Goal: Task Accomplishment & Management: Complete application form

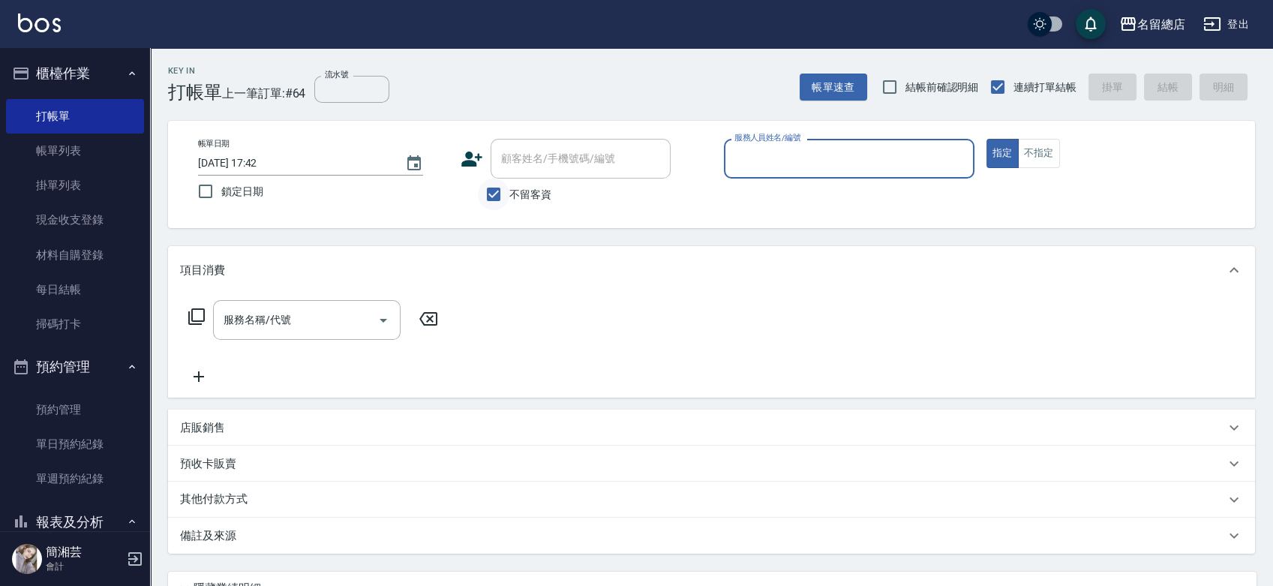
click at [497, 185] on input "不留客資" at bounding box center [494, 195] width 32 height 32
checkbox input "false"
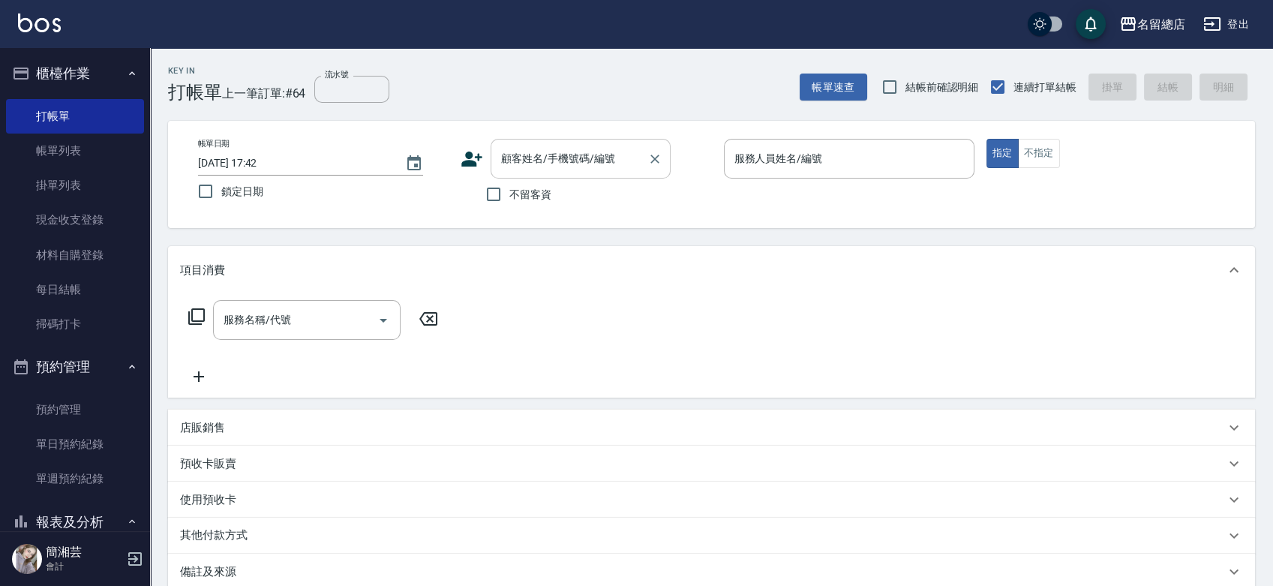
click at [503, 171] on input "顧客姓名/手機號碼/編號" at bounding box center [569, 159] width 144 height 26
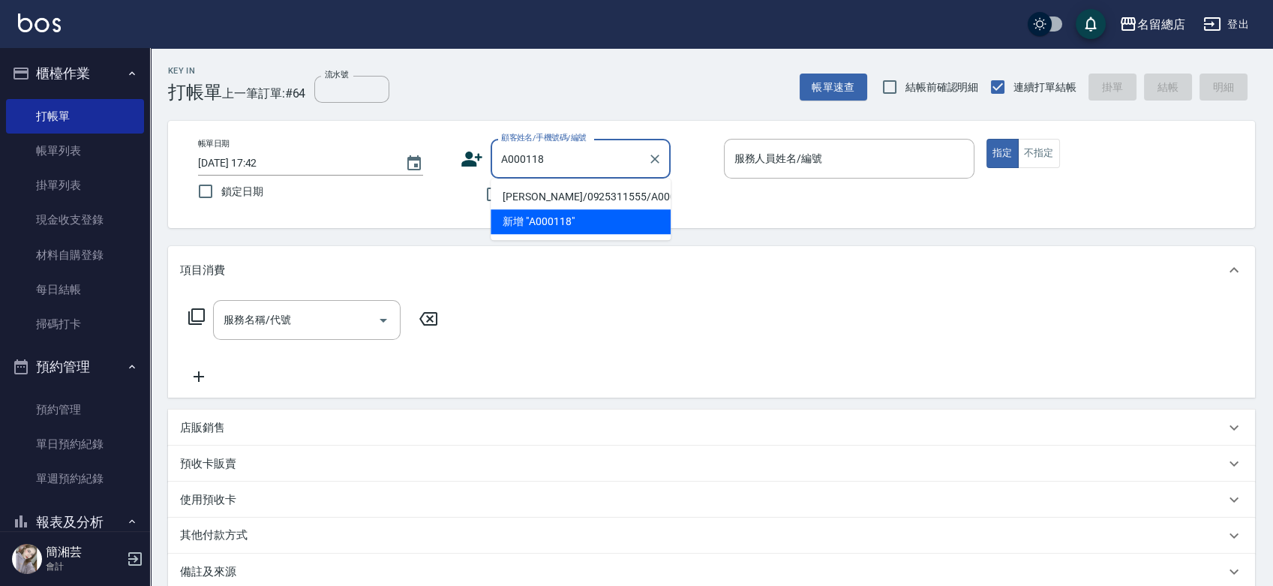
click at [512, 187] on li "[PERSON_NAME]/0925311555/A000118" at bounding box center [581, 197] width 180 height 25
type input "[PERSON_NAME]/0925311555/A000118"
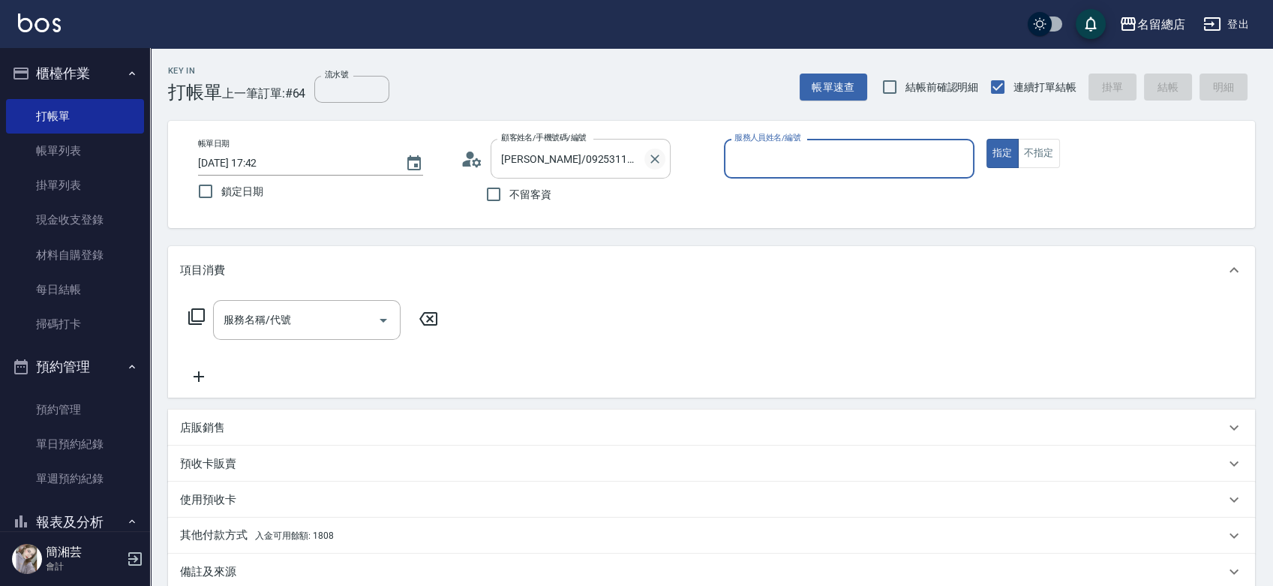
click at [660, 155] on icon "Clear" at bounding box center [654, 159] width 15 height 15
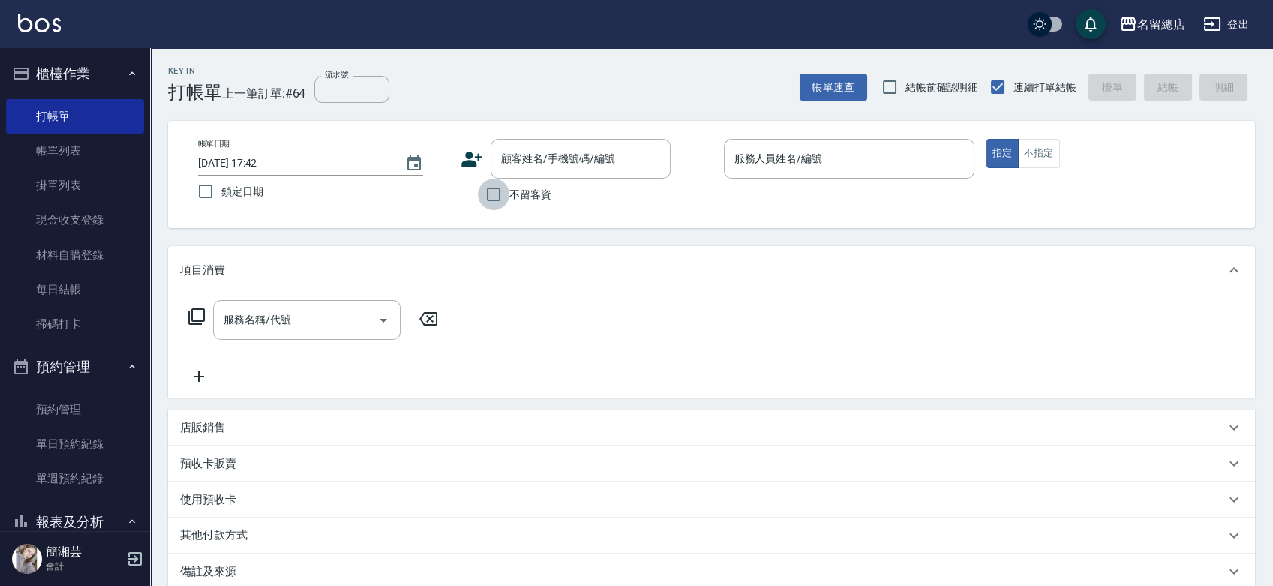
click at [478, 193] on input "不留客資" at bounding box center [494, 195] width 32 height 32
checkbox input "true"
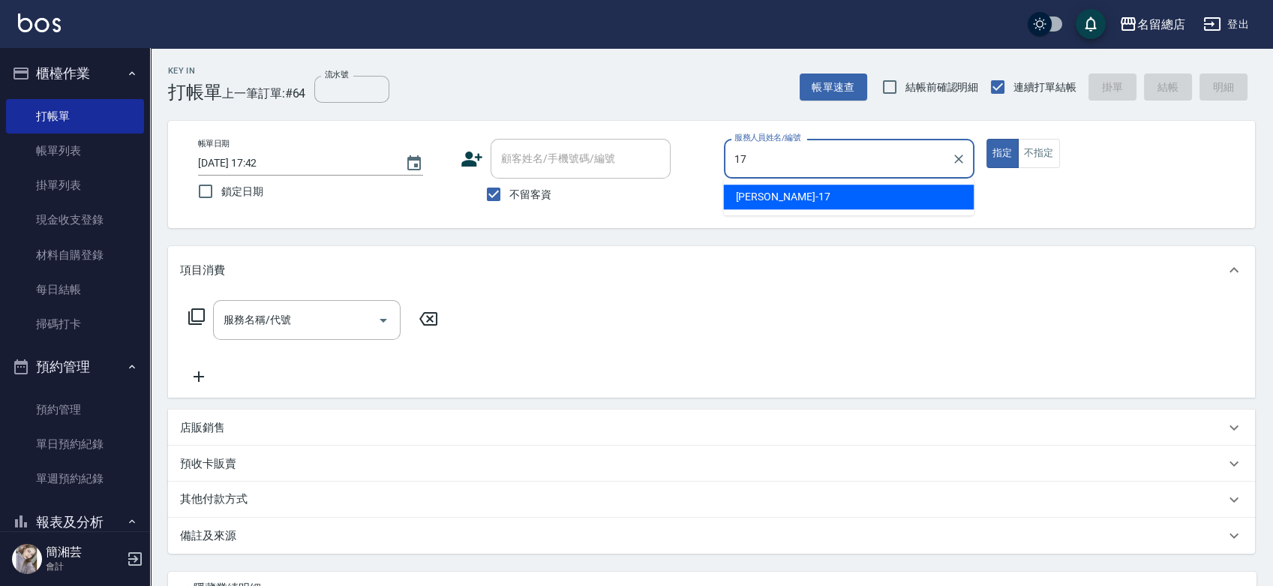
type input "[PERSON_NAME]-17"
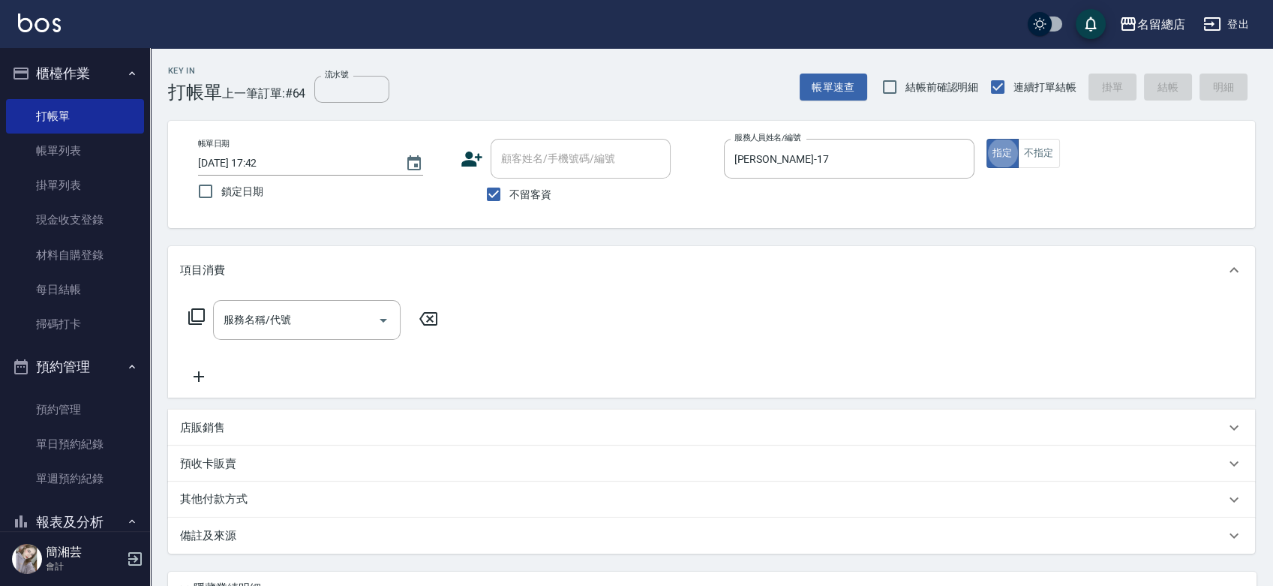
type button "true"
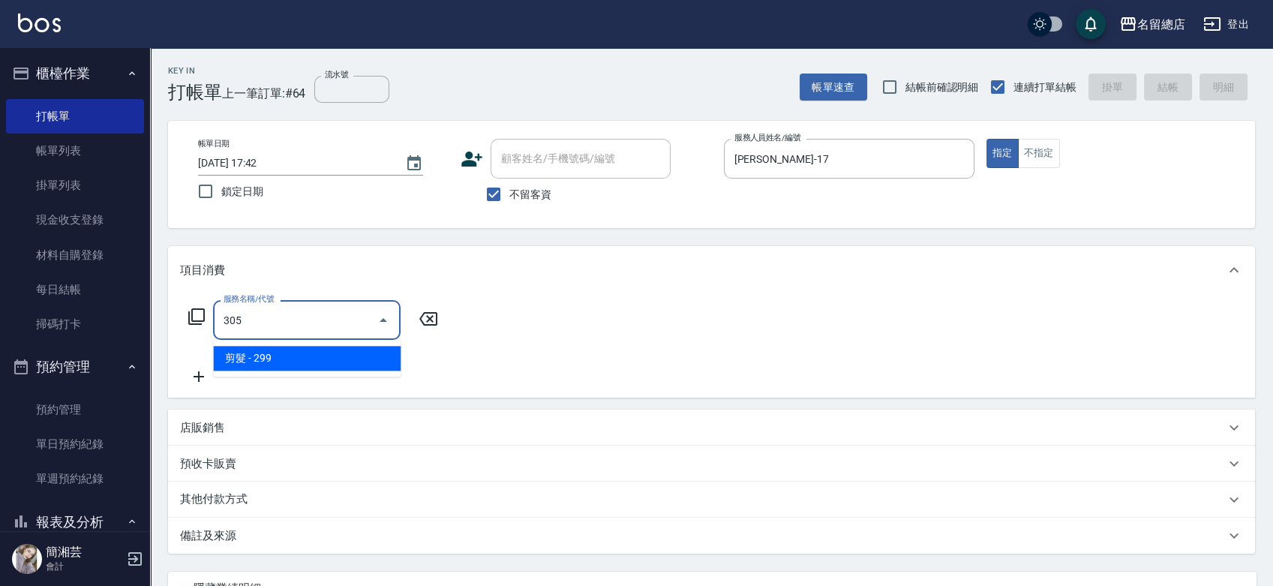
type input "剪髮(305)"
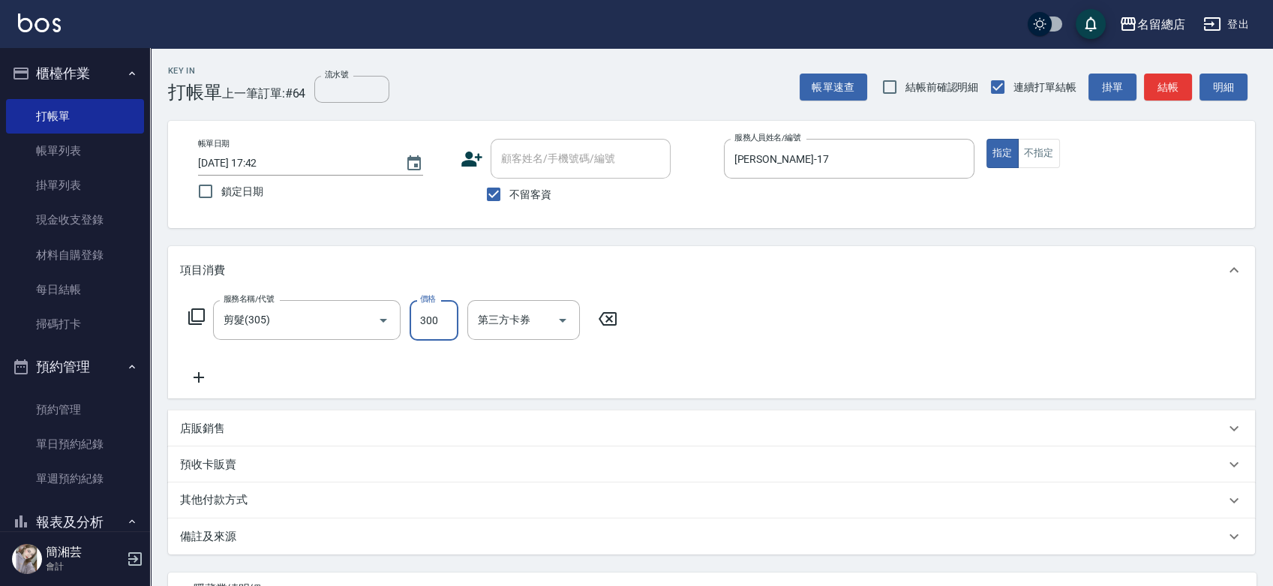
type input "300"
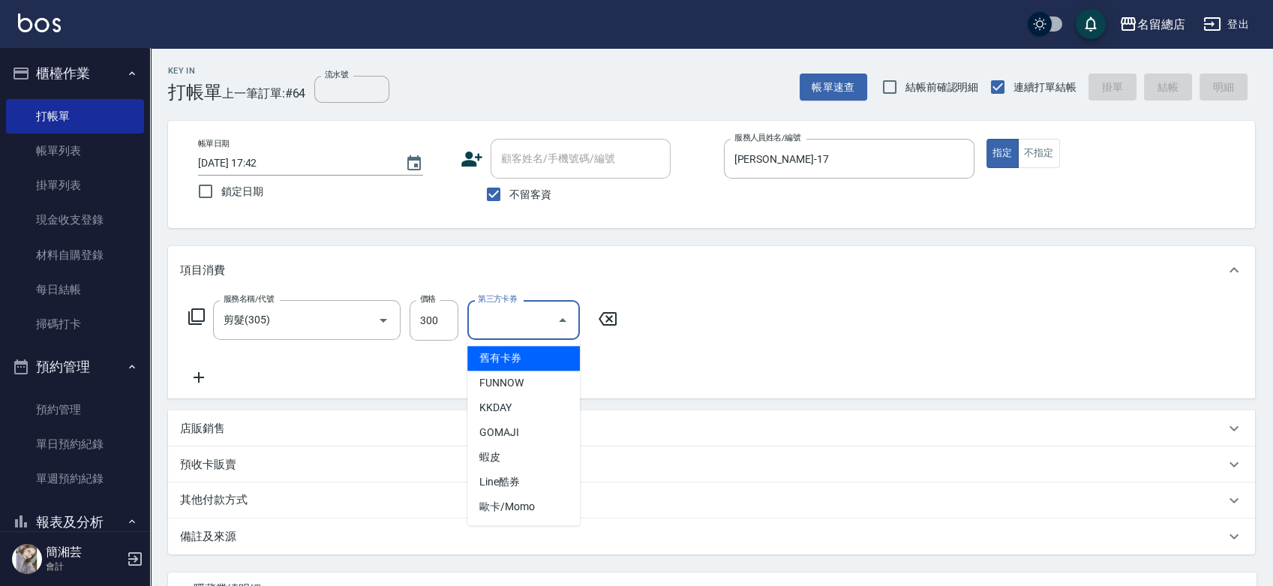
type input "[DATE] 18:19"
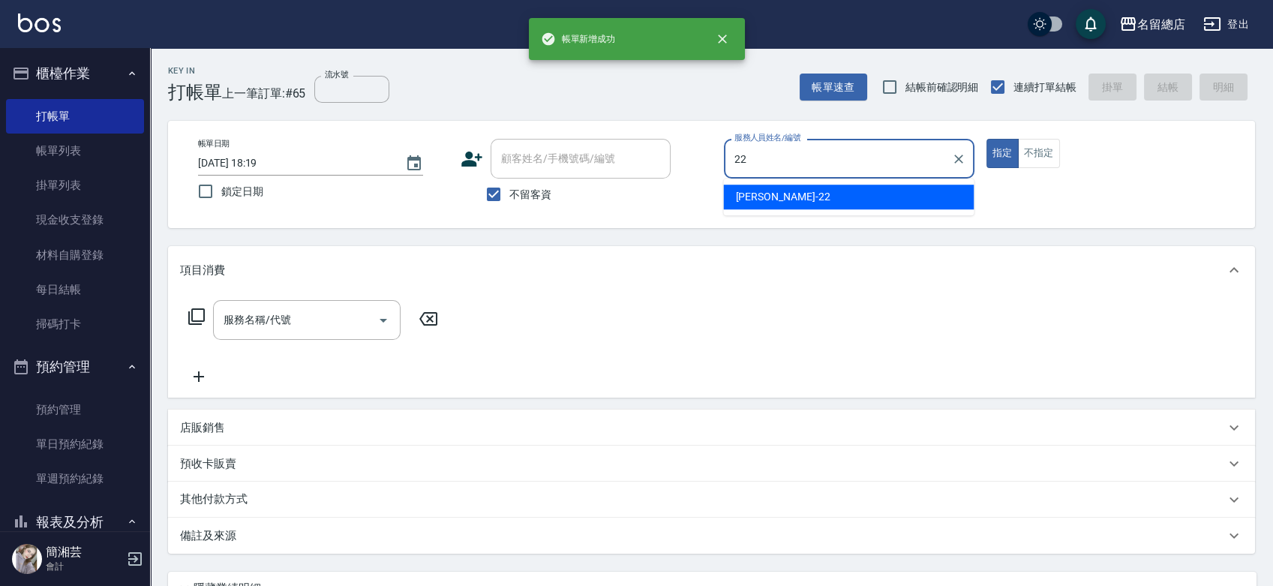
type input "Lydia-22"
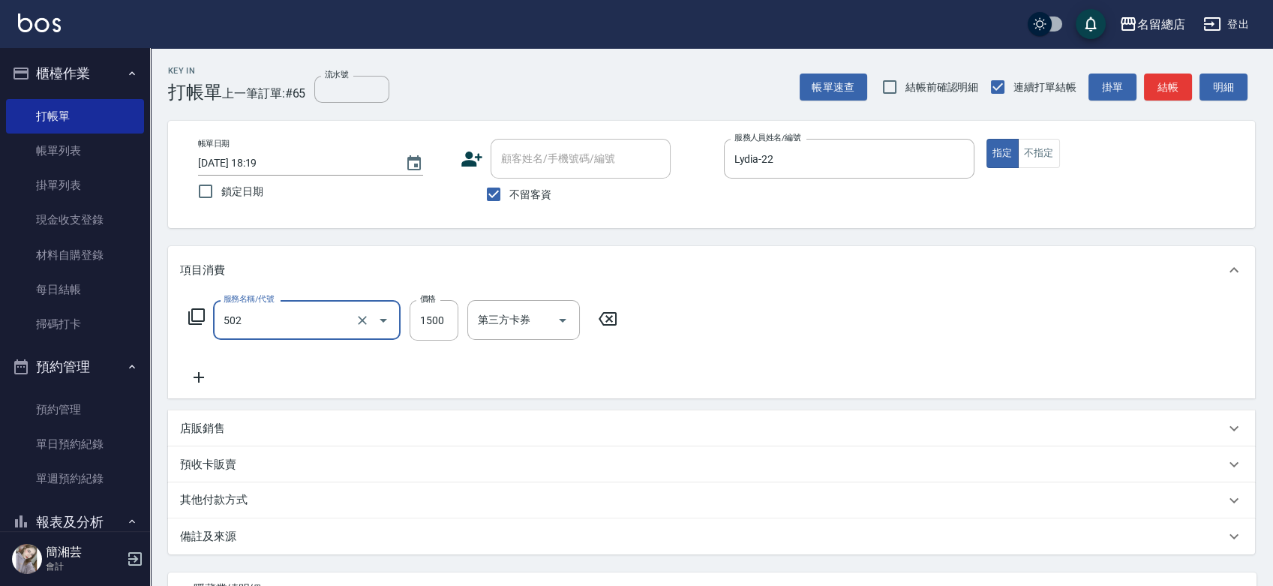
type input "染髮1500以上(502)"
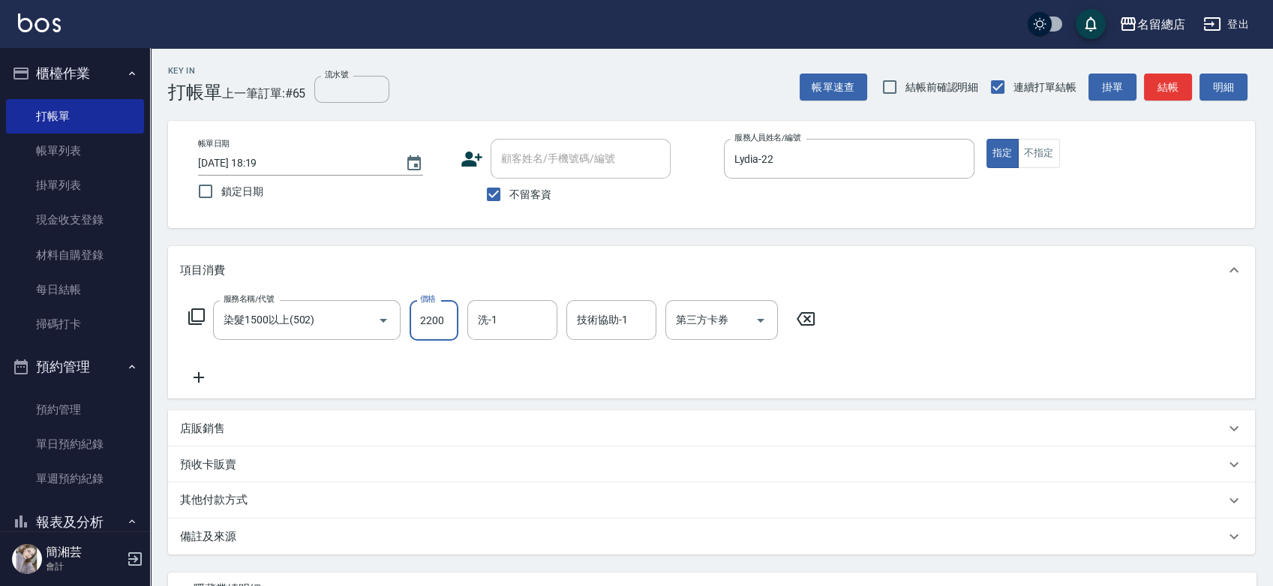
type input "2200"
type input "[PERSON_NAME]-32"
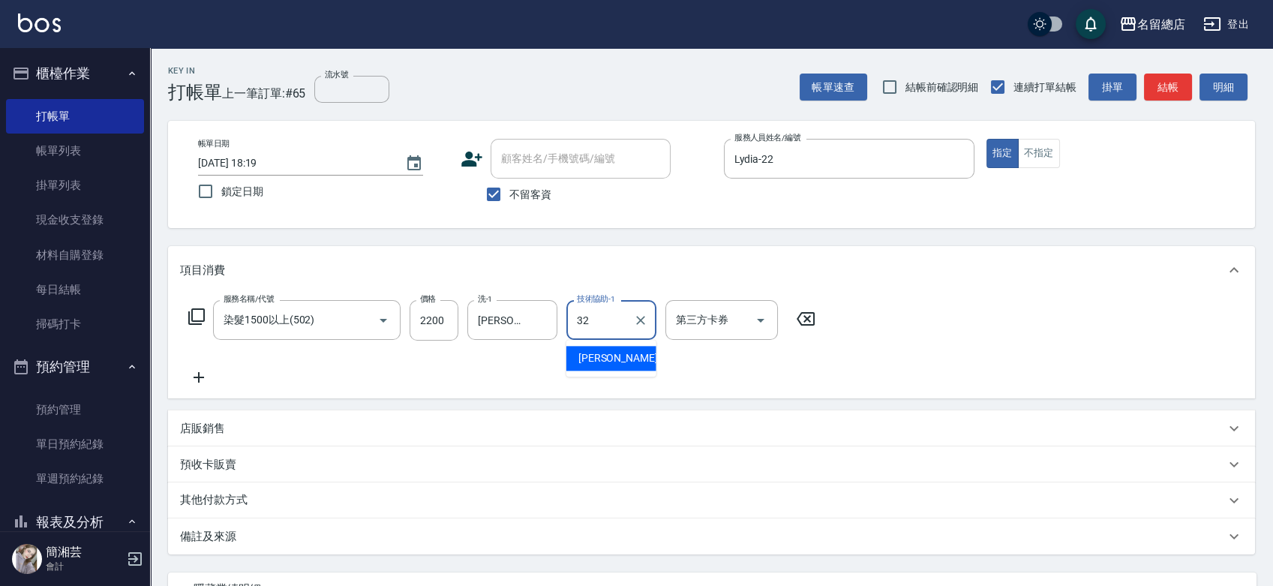
type input "[PERSON_NAME]-32"
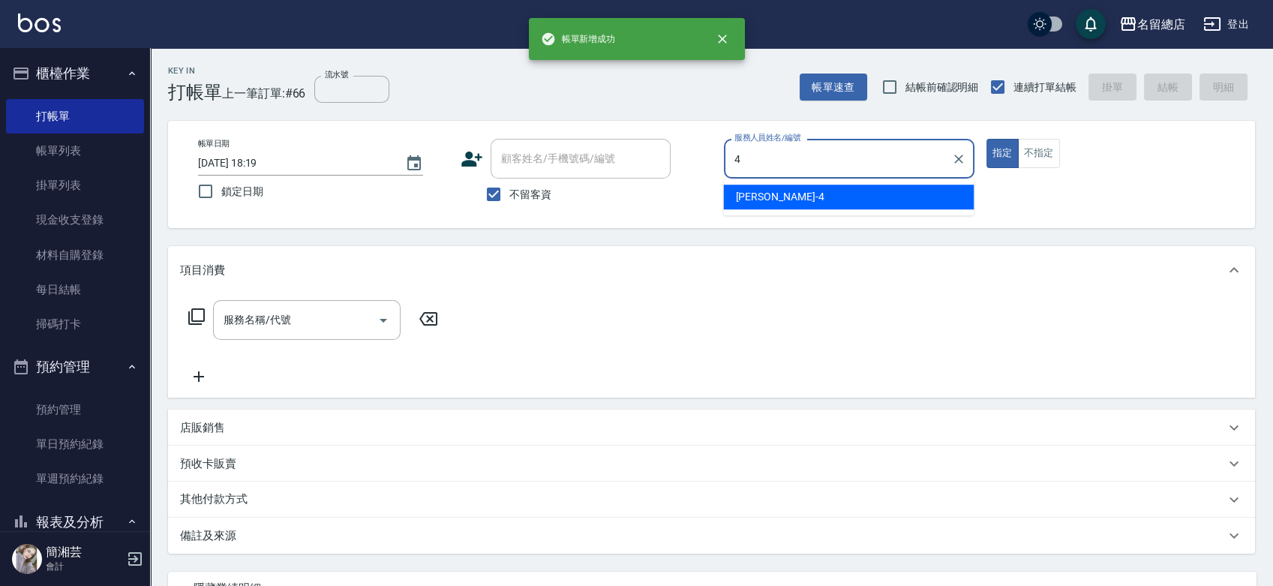
type input "[PERSON_NAME]-4"
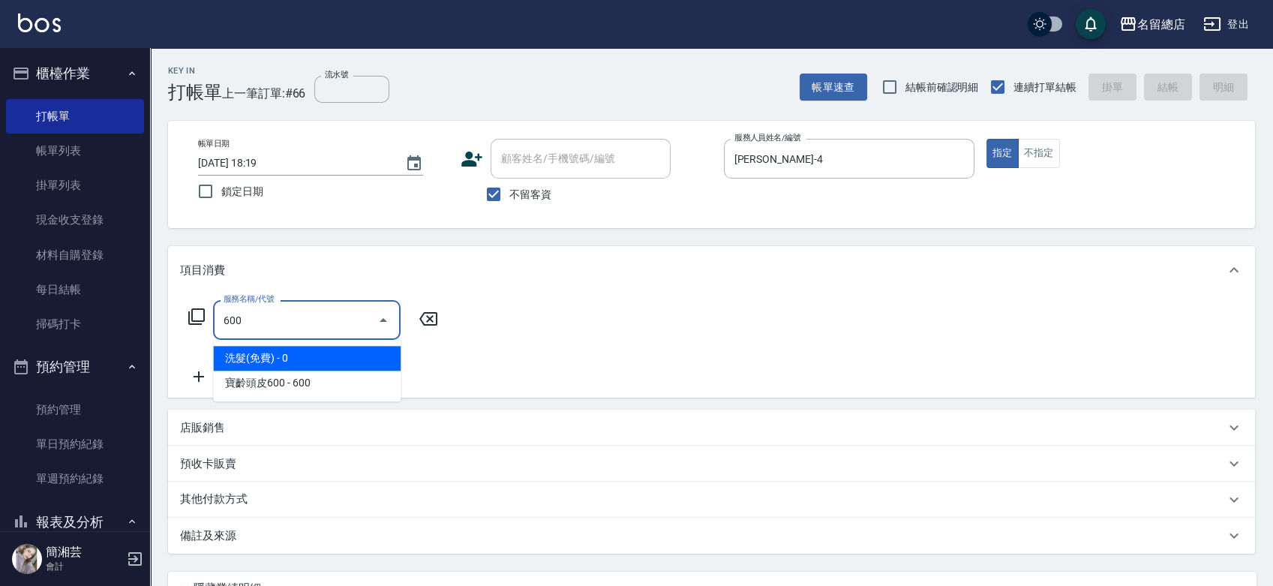
type input "洗髮(免費)(600)"
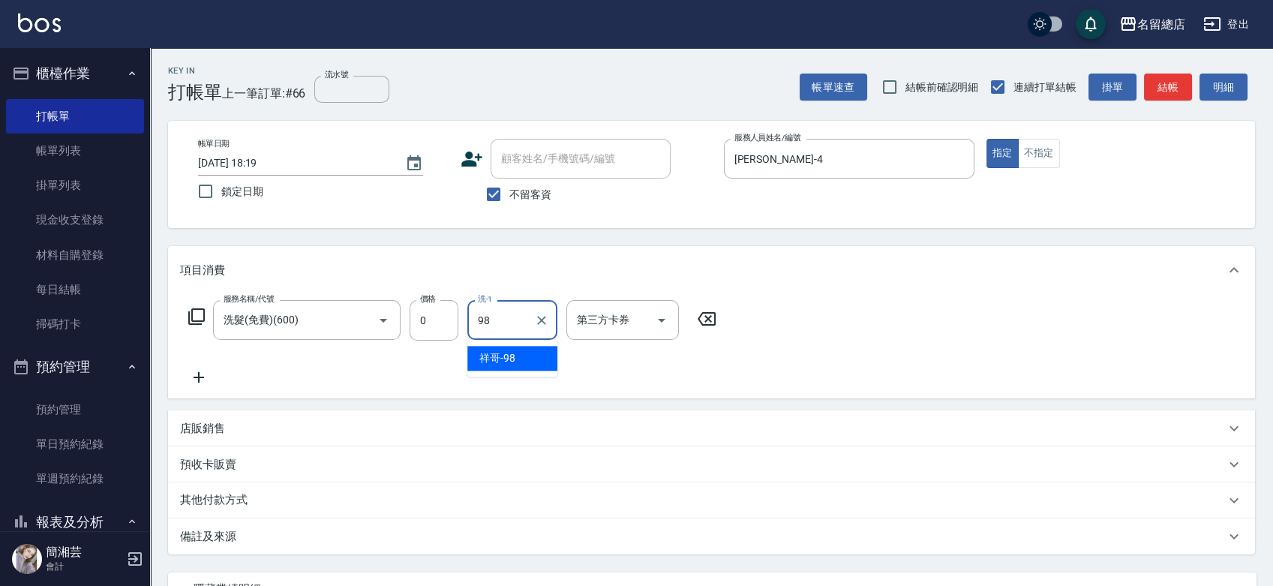
type input "祥哥-98"
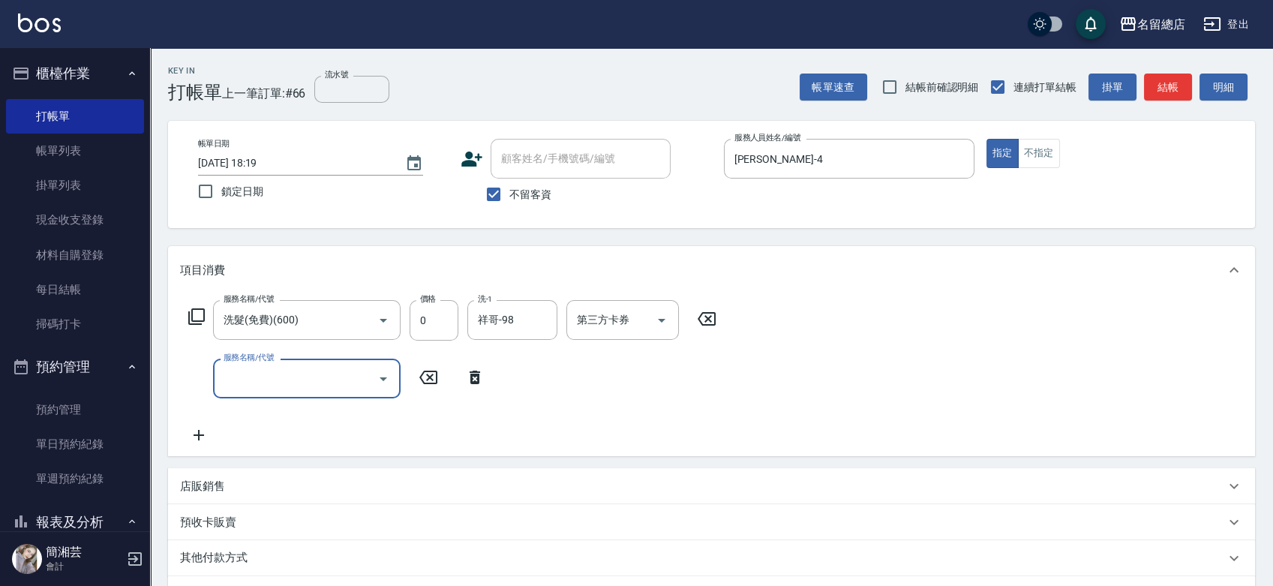
type input "6"
type input "小會計10點(000)"
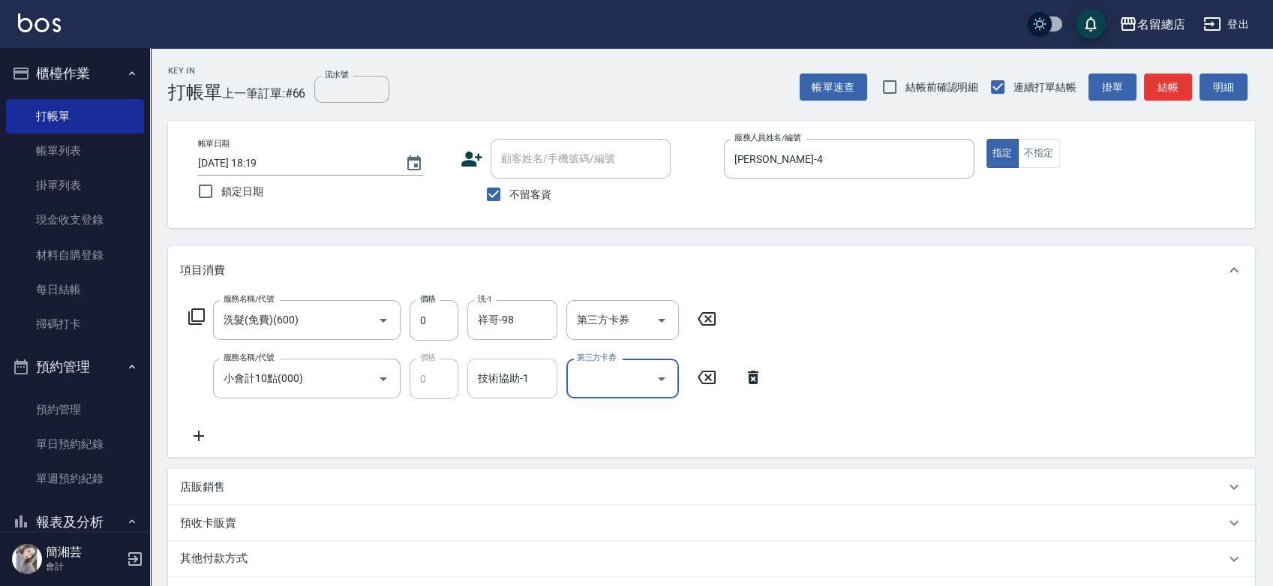
click at [491, 379] on input "技術協助-1" at bounding box center [512, 378] width 77 height 26
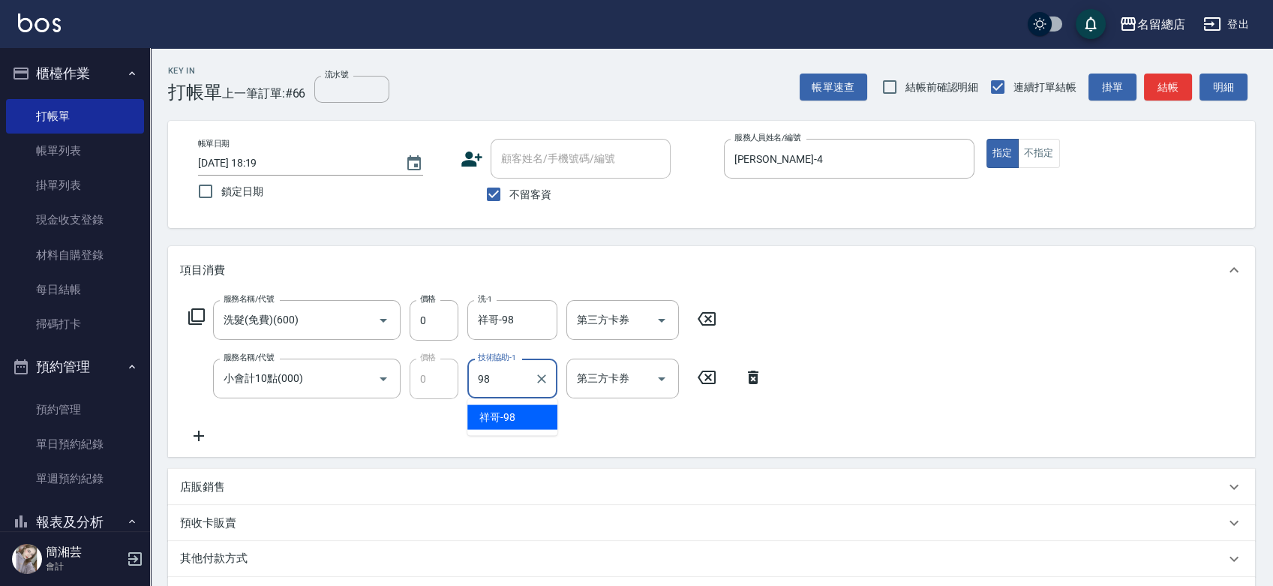
type input "祥哥-98"
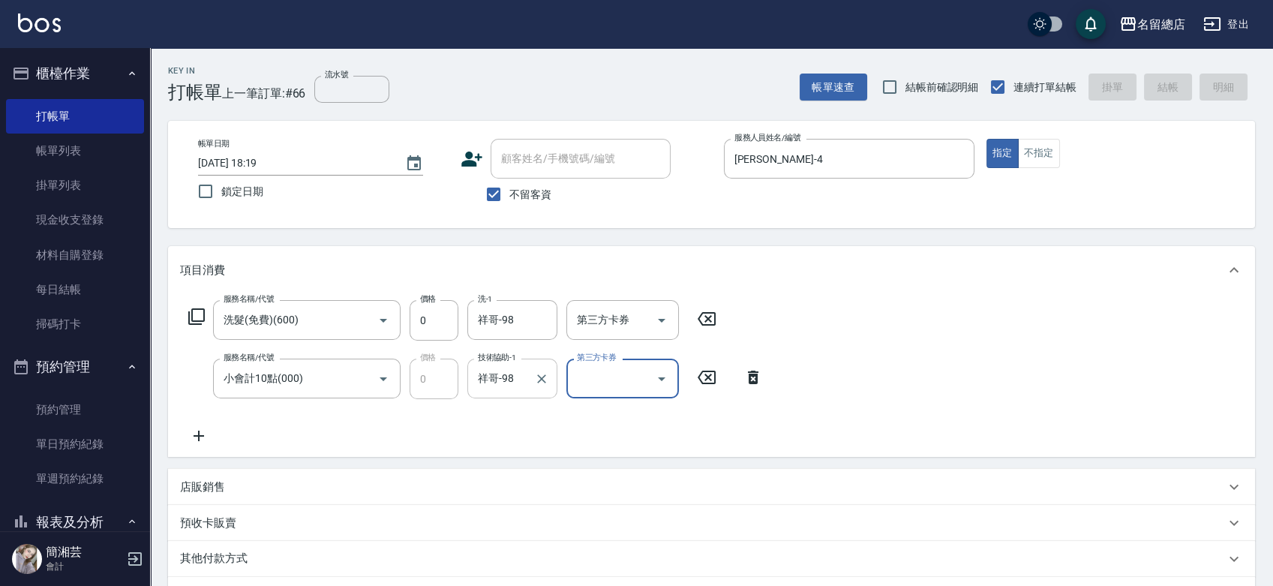
type input "[DATE] 18:20"
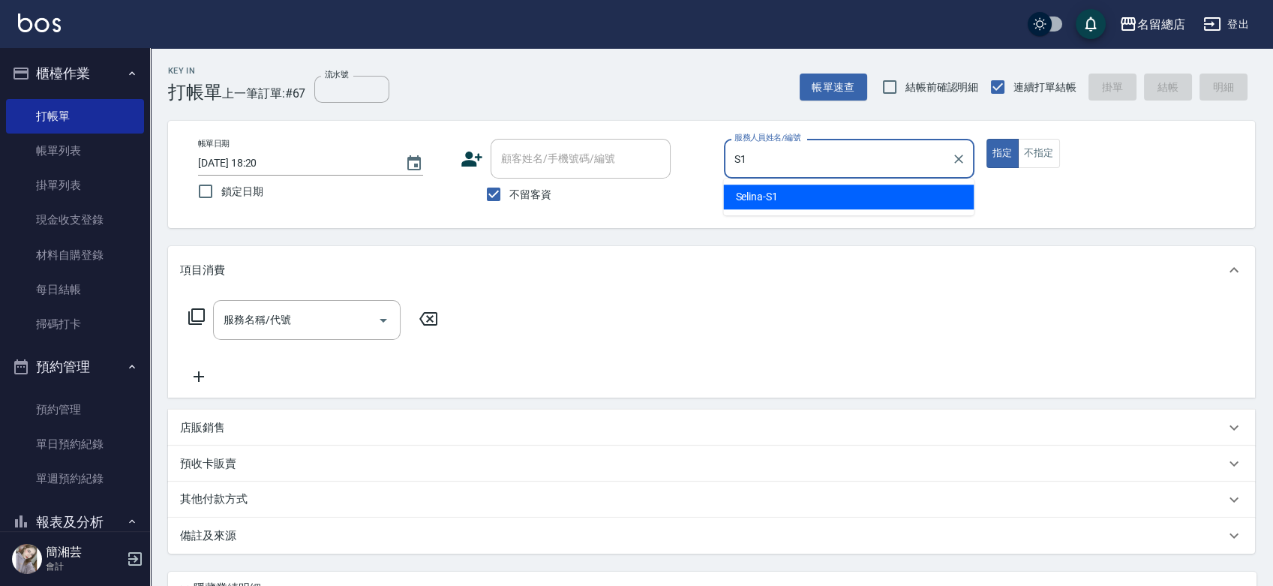
type input "Selina-S1"
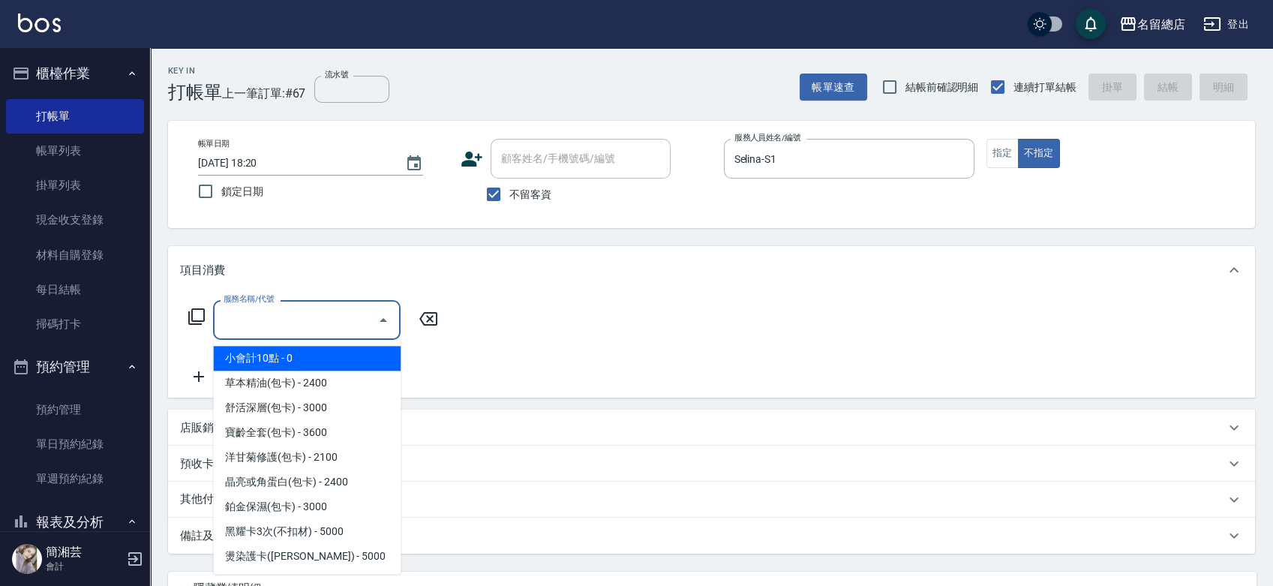
click at [312, 317] on input "服務名稱/代號" at bounding box center [296, 320] width 152 height 26
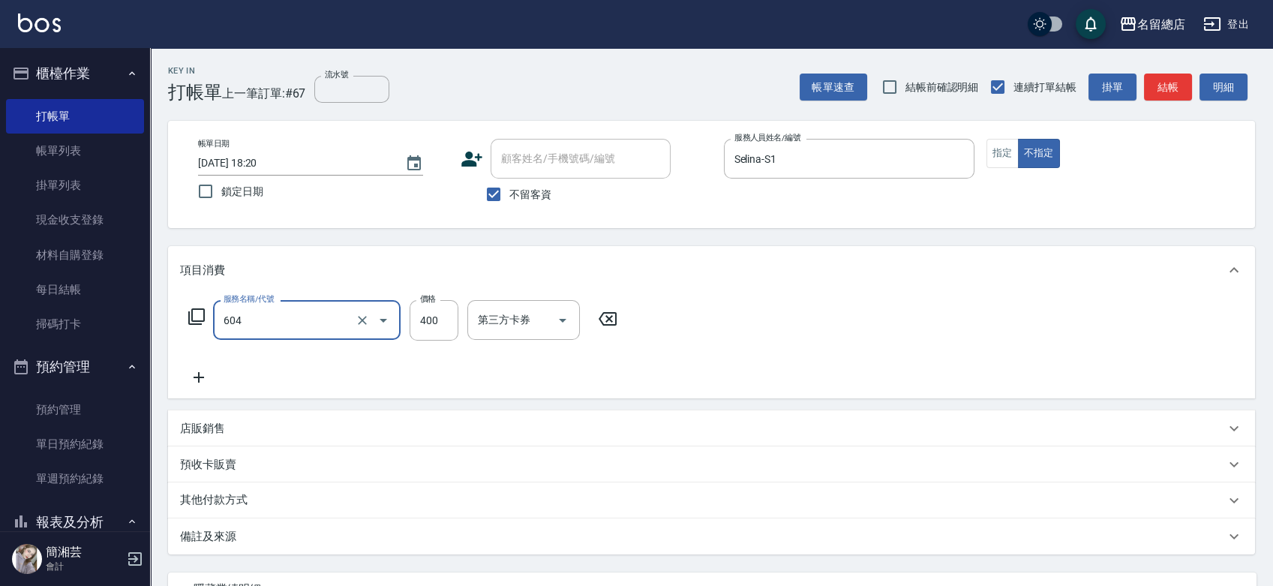
type input "健康洗髮(604)"
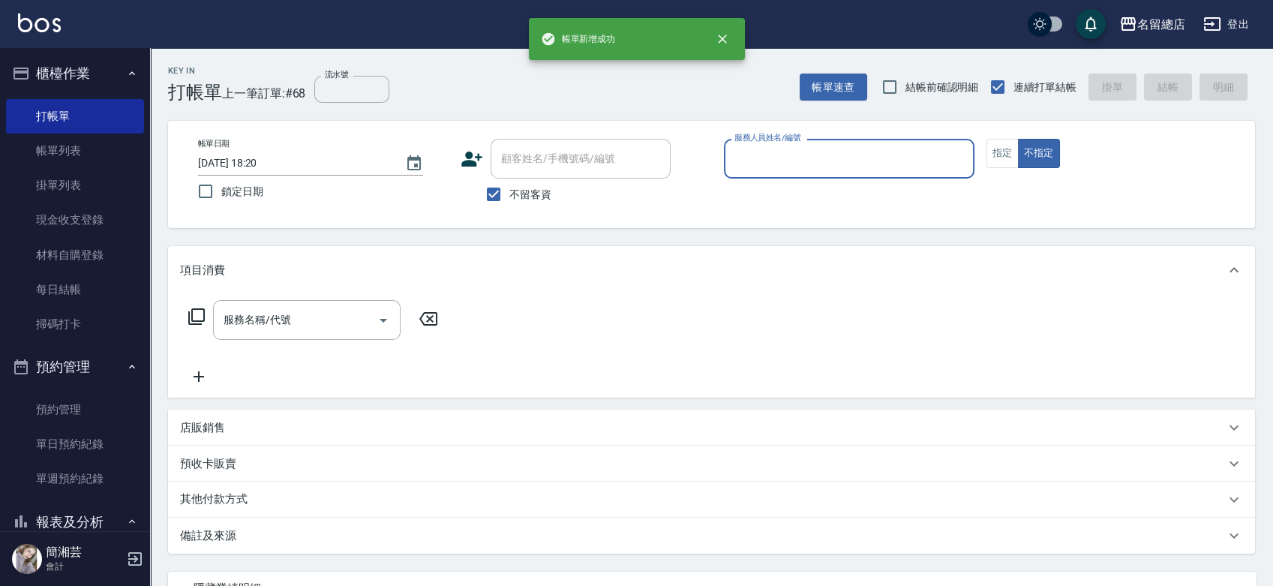
drag, startPoint x: 498, startPoint y: 194, endPoint x: 502, endPoint y: 173, distance: 21.3
click at [498, 194] on input "不留客資" at bounding box center [494, 195] width 32 height 32
checkbox input "false"
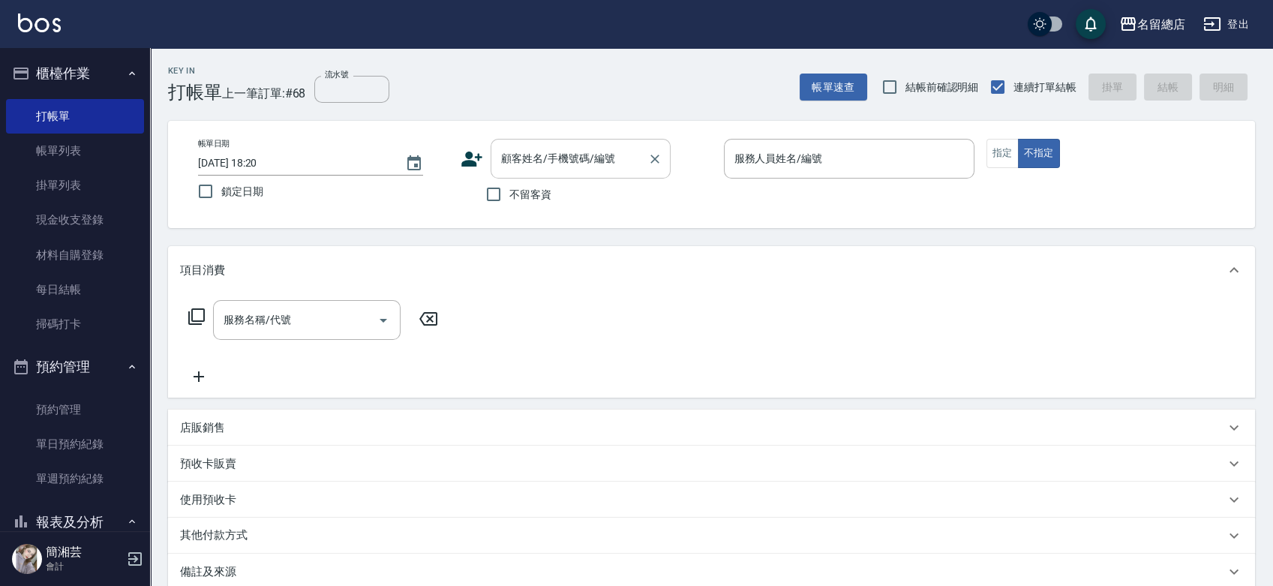
click at [521, 143] on div "顧客姓名/手機號碼/編號" at bounding box center [581, 159] width 180 height 40
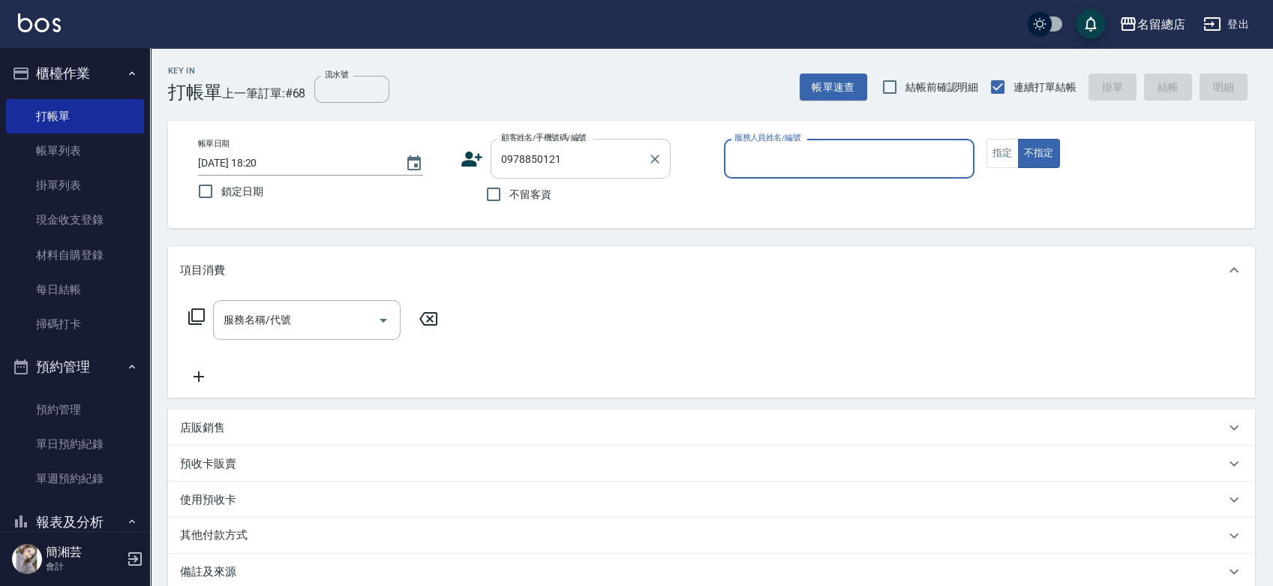
type input "[PERSON_NAME] /0978850121/null"
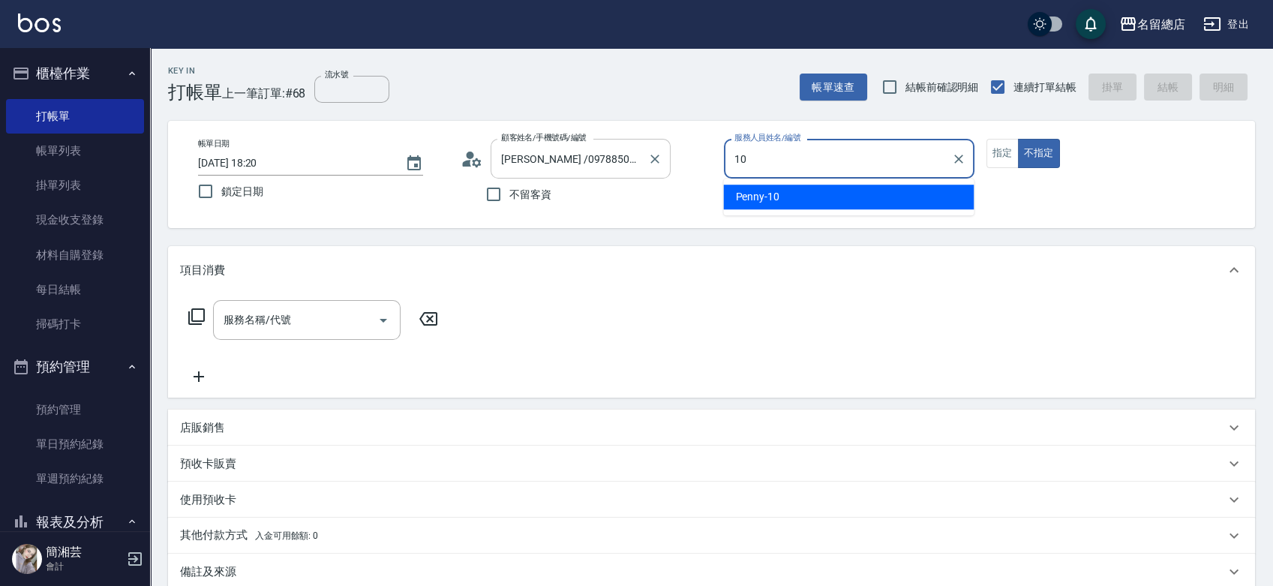
type input "Penny-10"
type button "false"
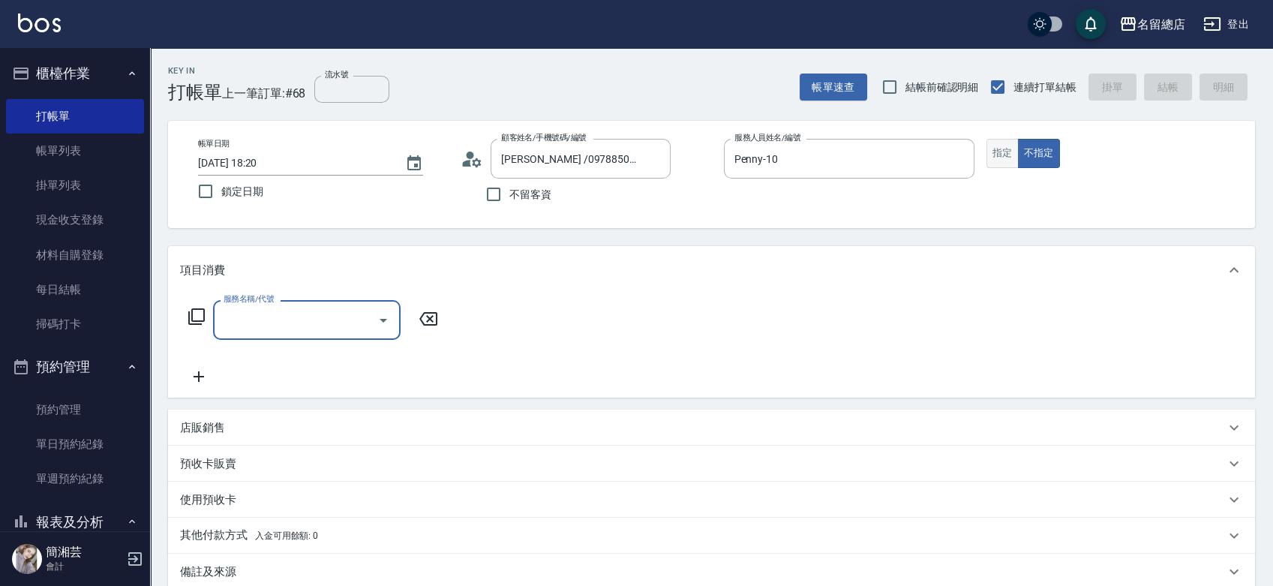
click at [1010, 152] on button "指定" at bounding box center [1002, 153] width 32 height 29
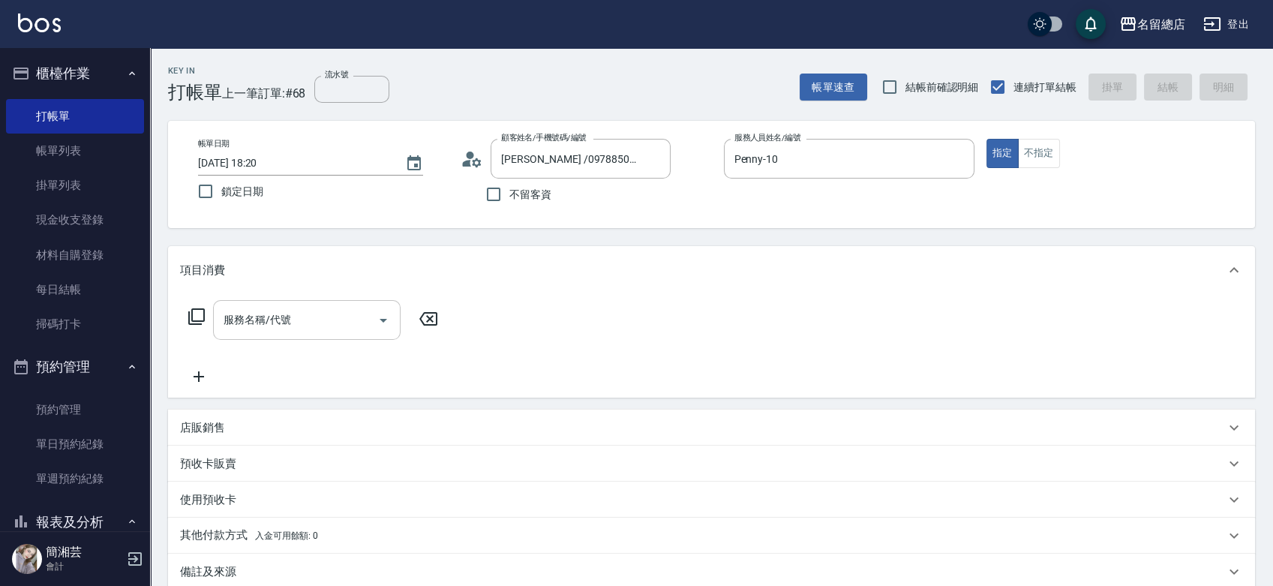
click at [340, 327] on input "服務名稱/代號" at bounding box center [296, 320] width 152 height 26
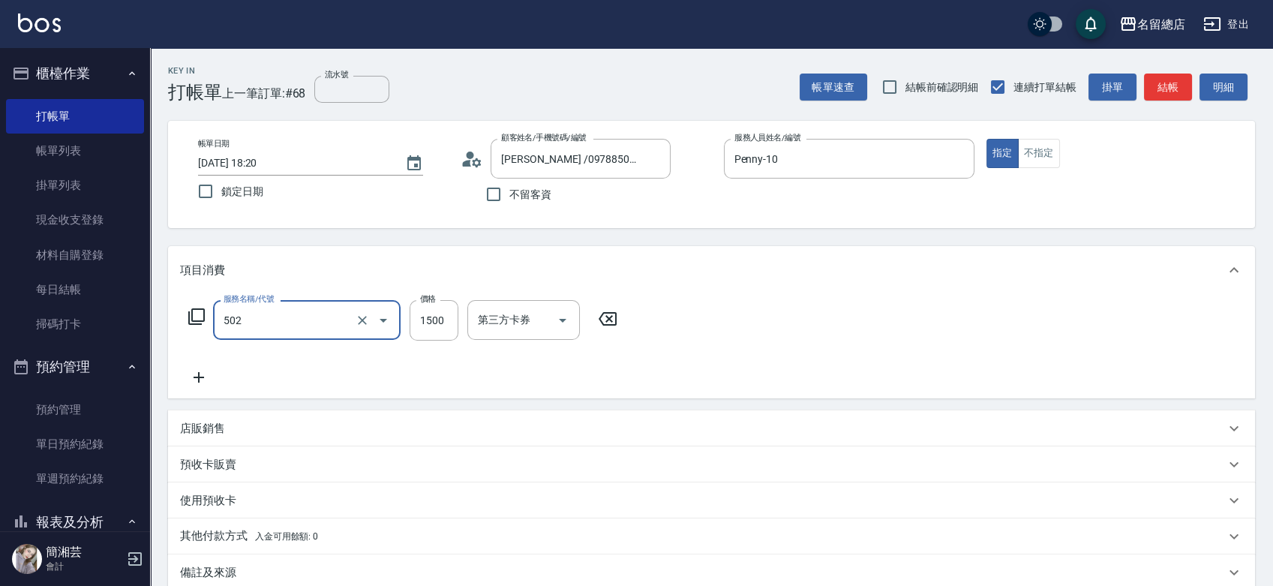
type input "染髮1500以上(502)"
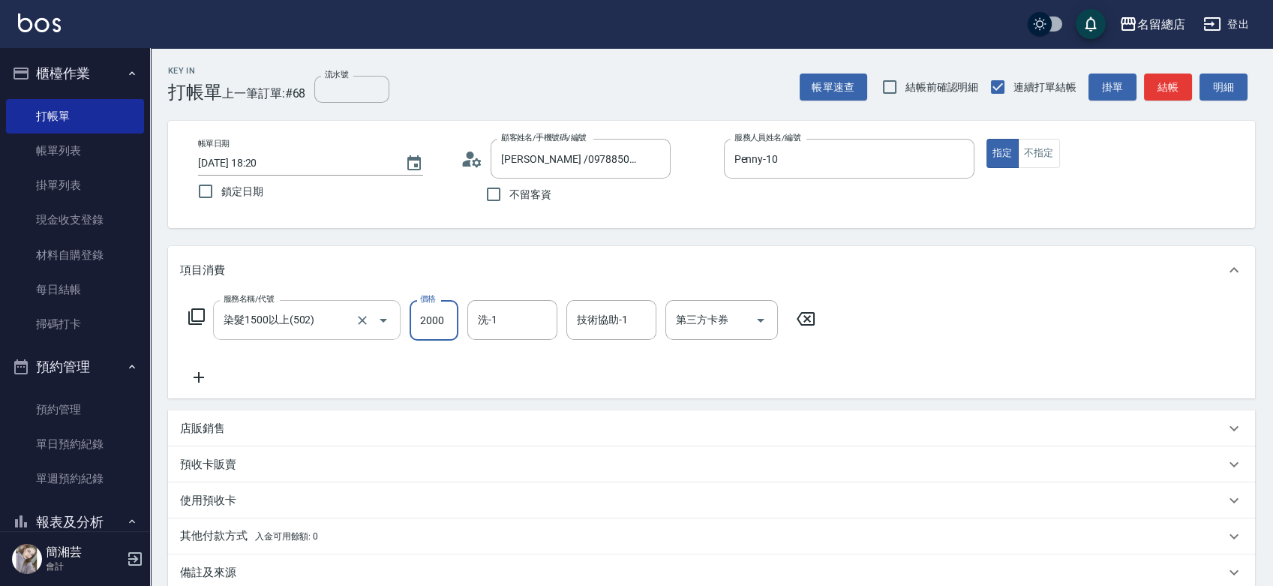
type input "2000"
type input "[PERSON_NAME]-26"
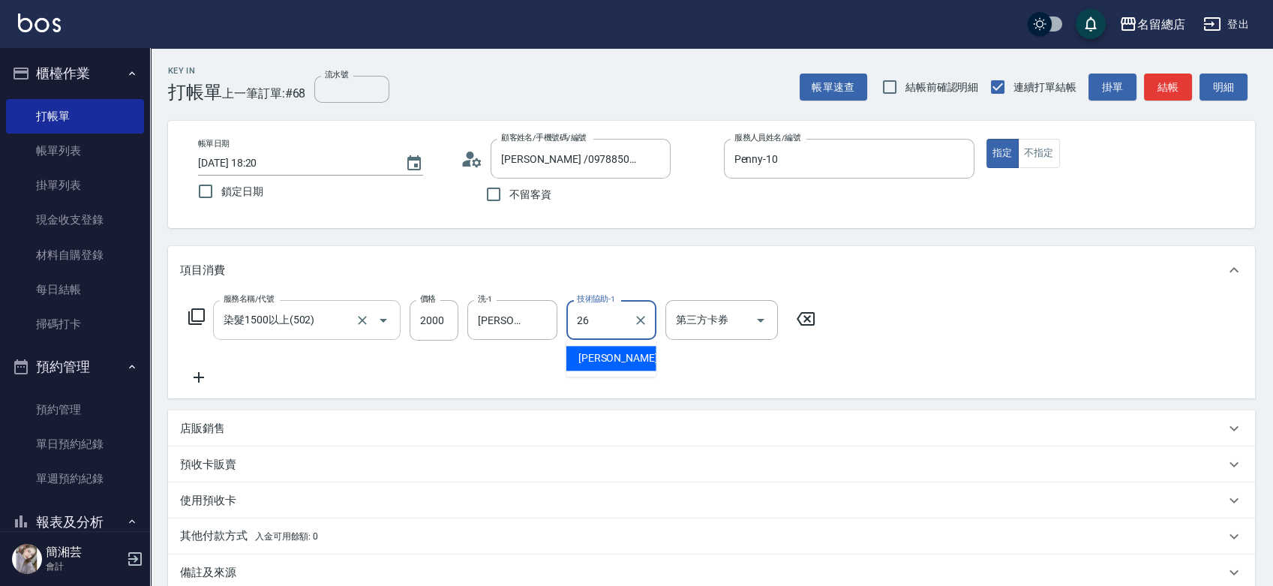
type input "[PERSON_NAME]-26"
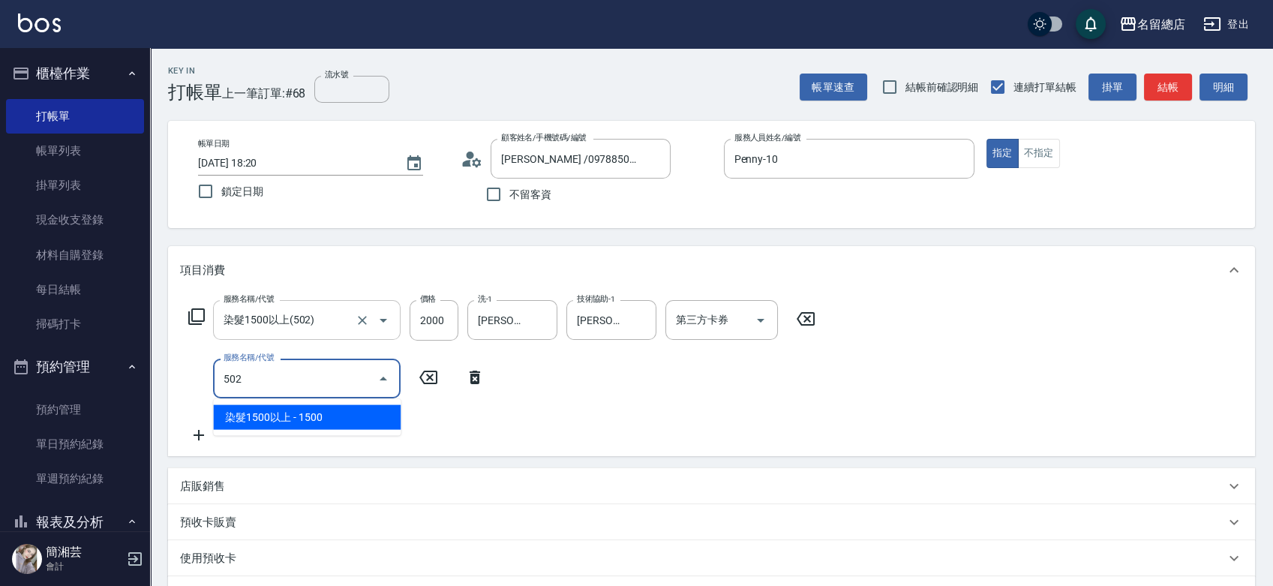
type input "染髮1500以上(502)"
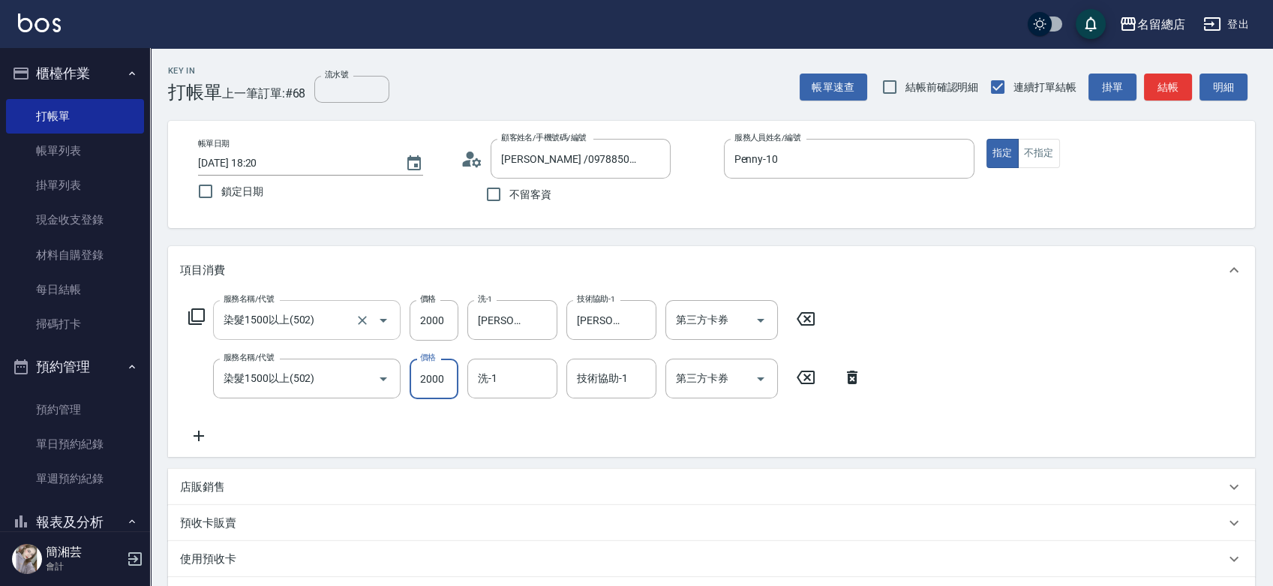
type input "2000"
type input "[PERSON_NAME]-26"
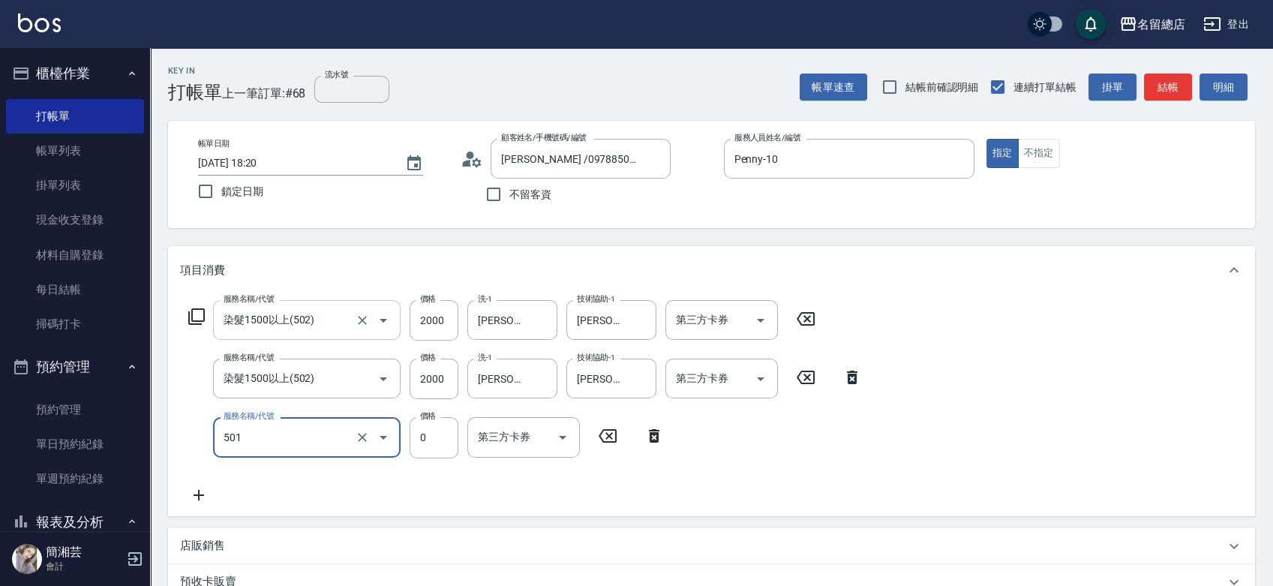
type input "2段蓋卡1300以上(501)"
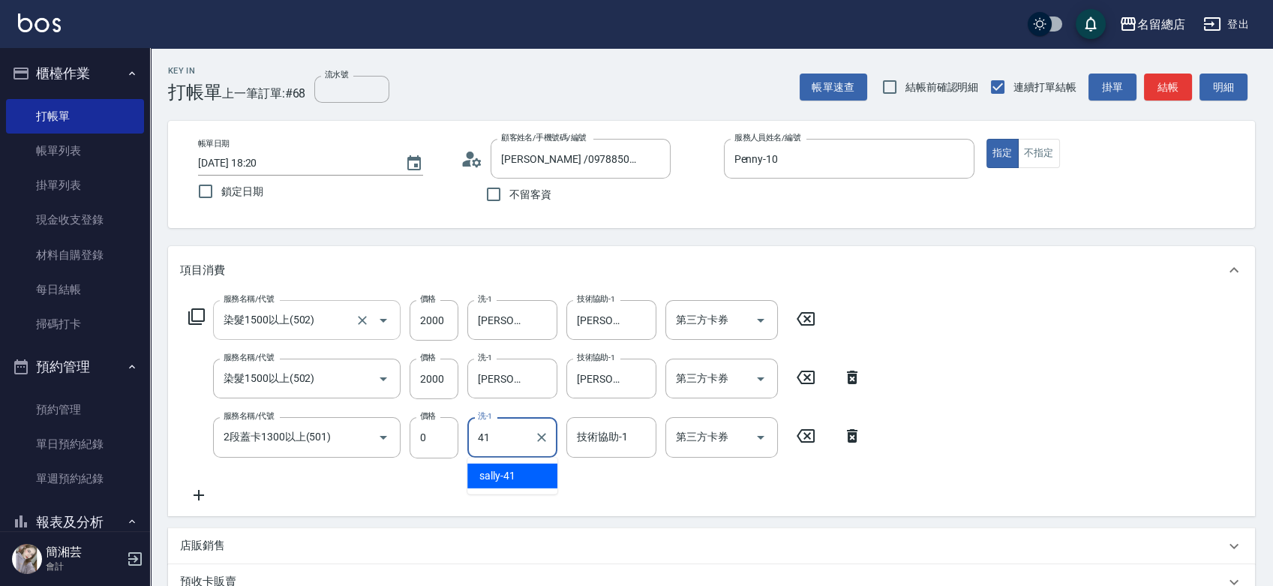
type input "[PERSON_NAME]-41"
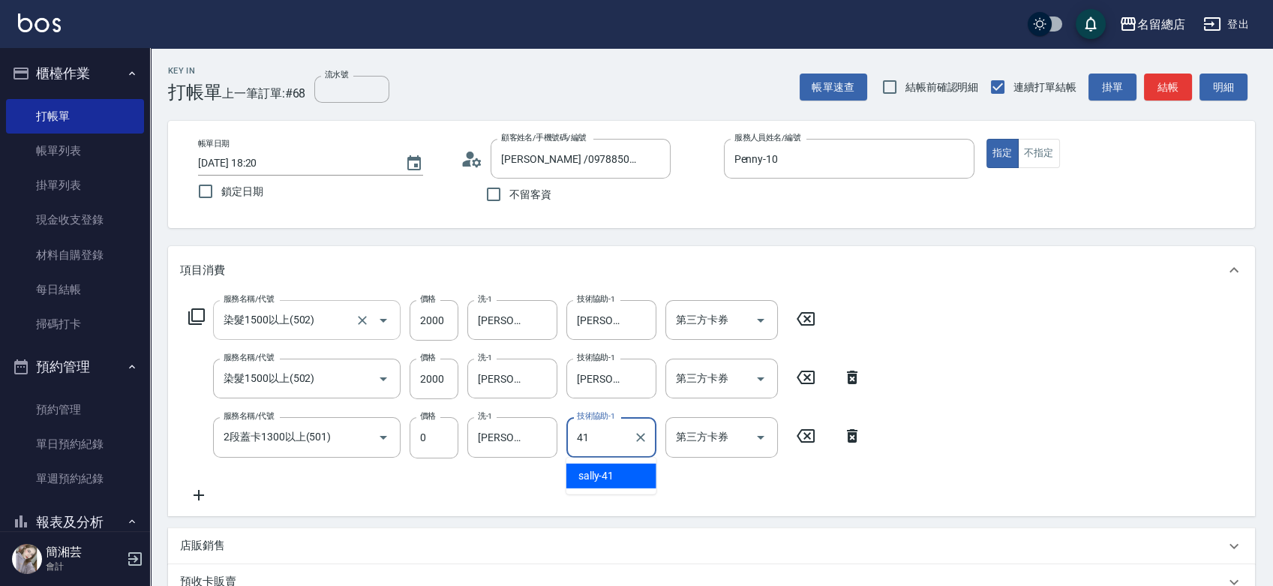
type input "[PERSON_NAME]-41"
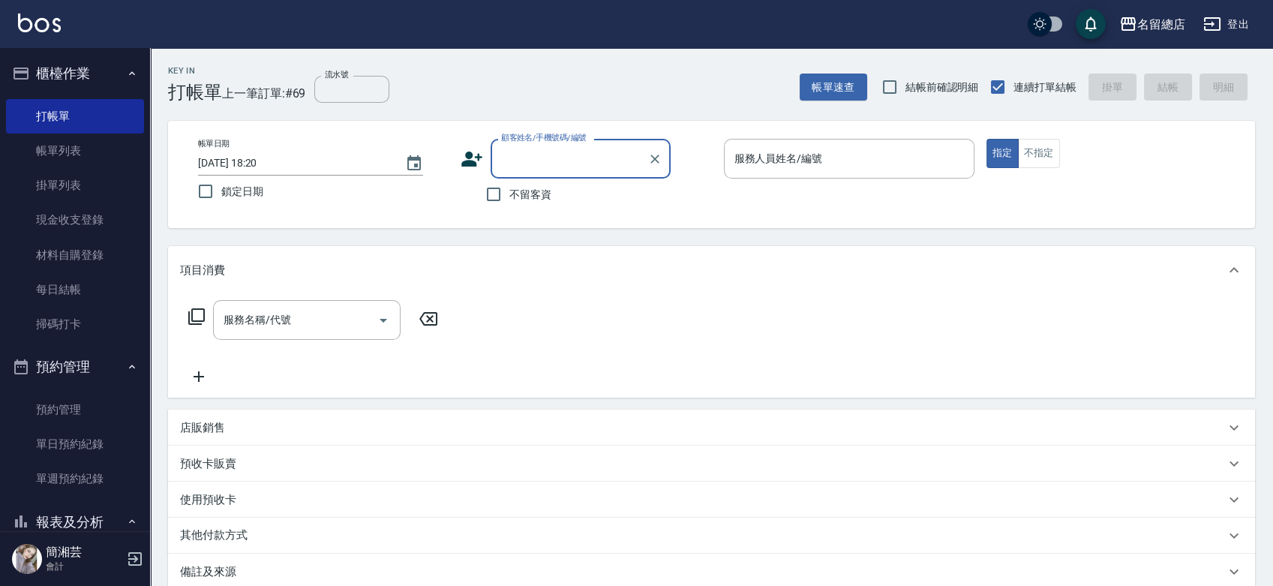
type input "Q"
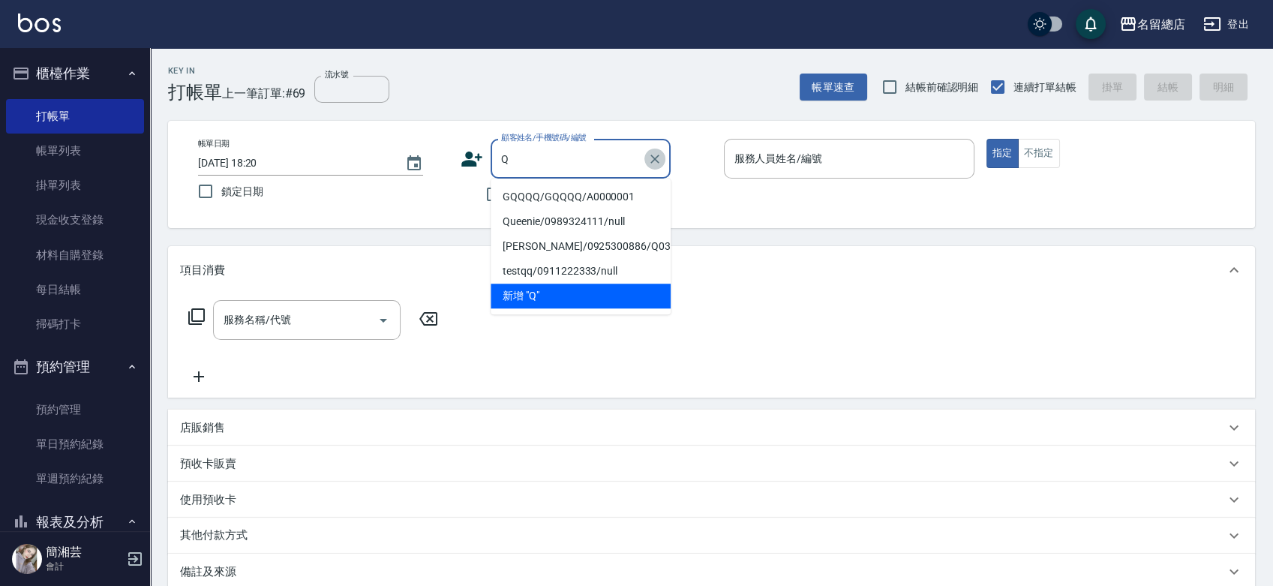
click at [660, 159] on icon "Clear" at bounding box center [654, 159] width 15 height 15
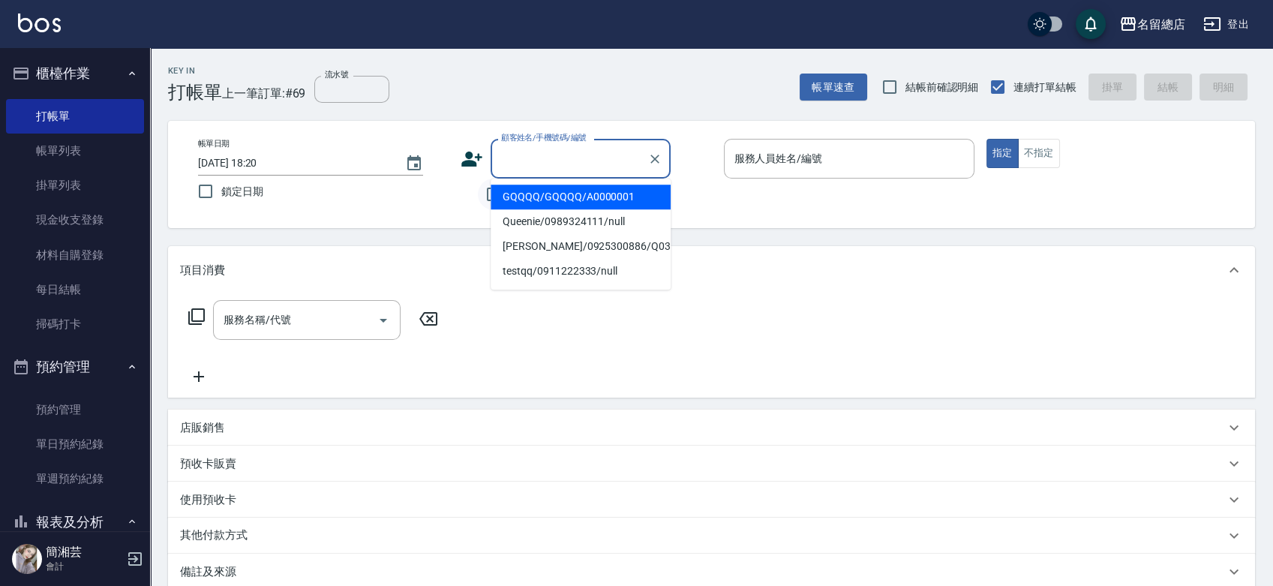
click at [483, 196] on input "不留客資" at bounding box center [494, 195] width 32 height 32
checkbox input "true"
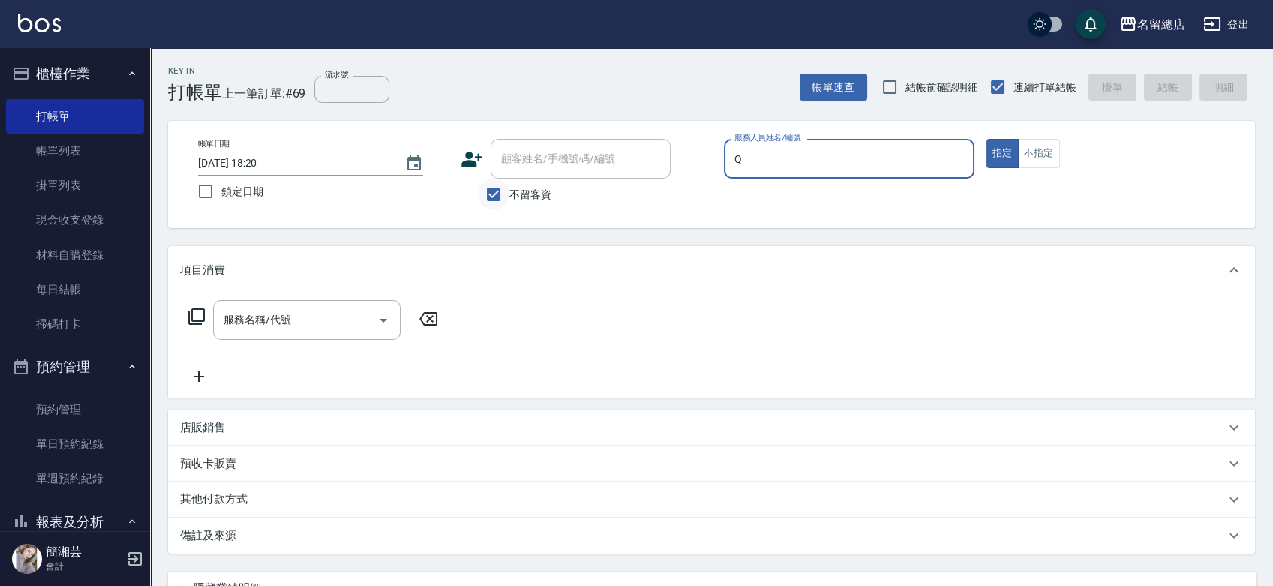
type input "[PERSON_NAME]"
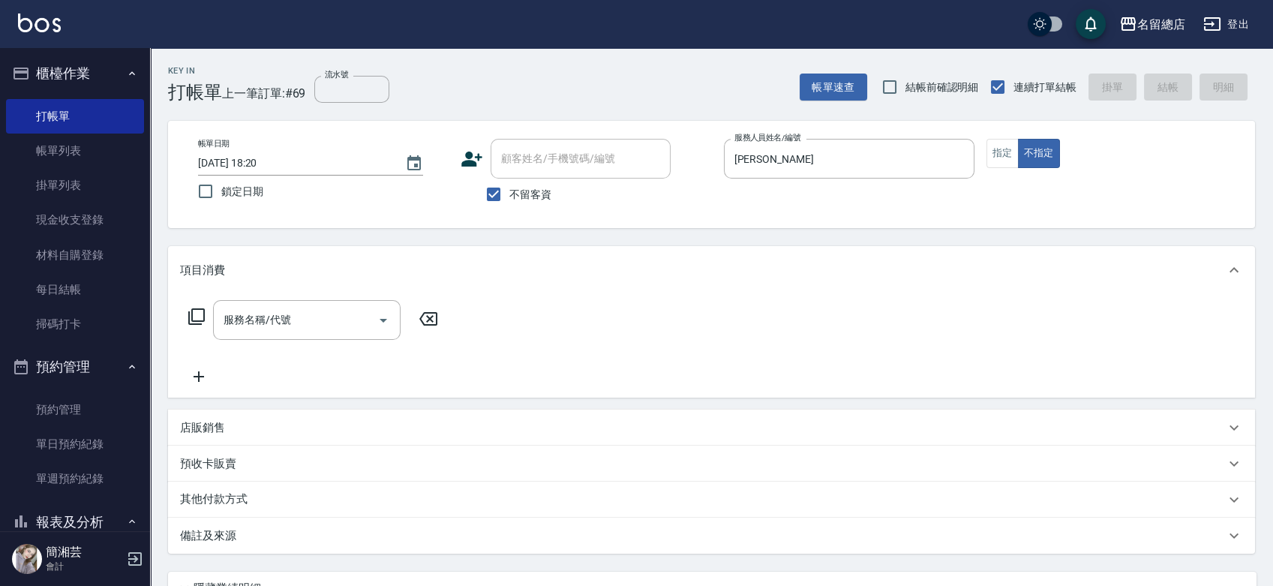
click at [270, 320] on input "服務名稱/代號" at bounding box center [296, 320] width 152 height 26
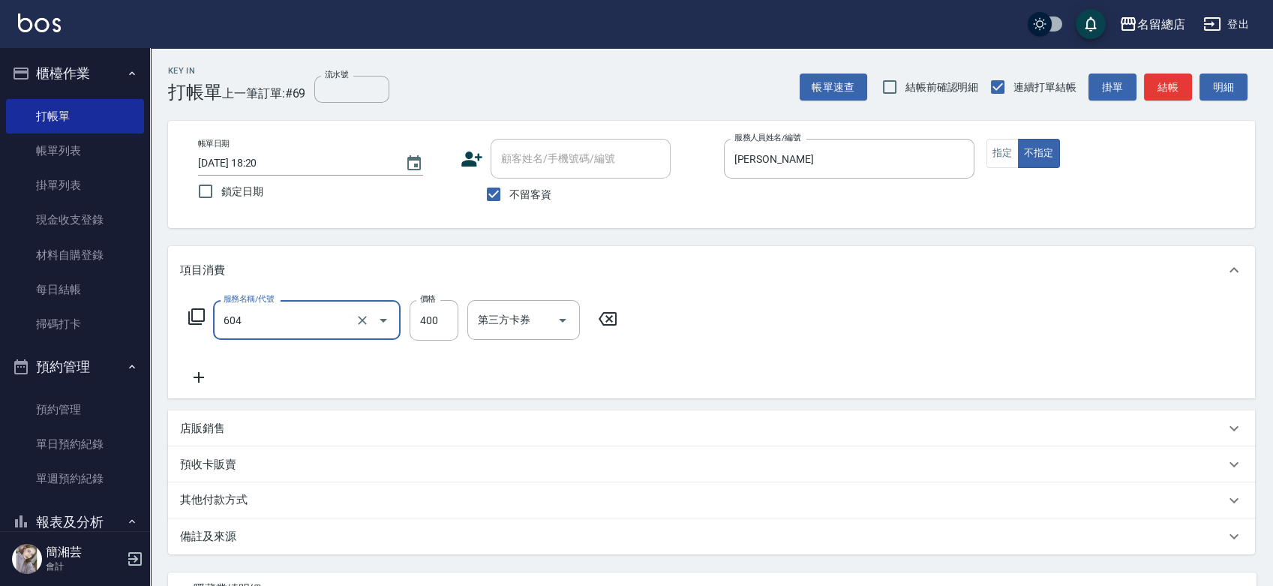
type input "健康洗髮(604)"
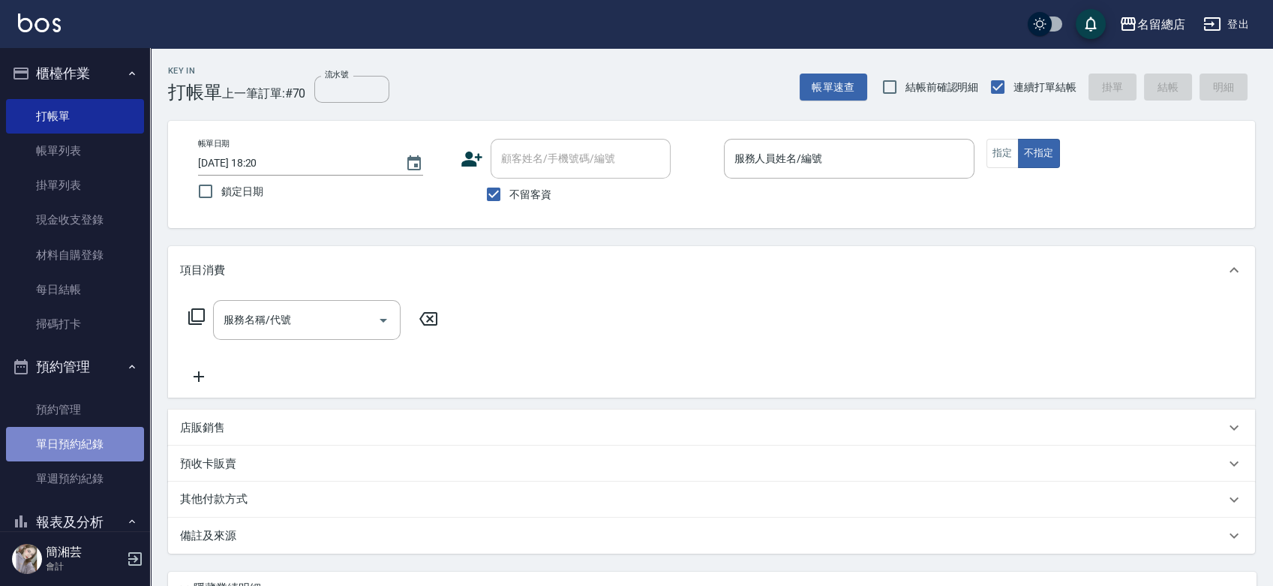
click at [74, 446] on link "單日預約紀錄" at bounding box center [75, 444] width 138 height 35
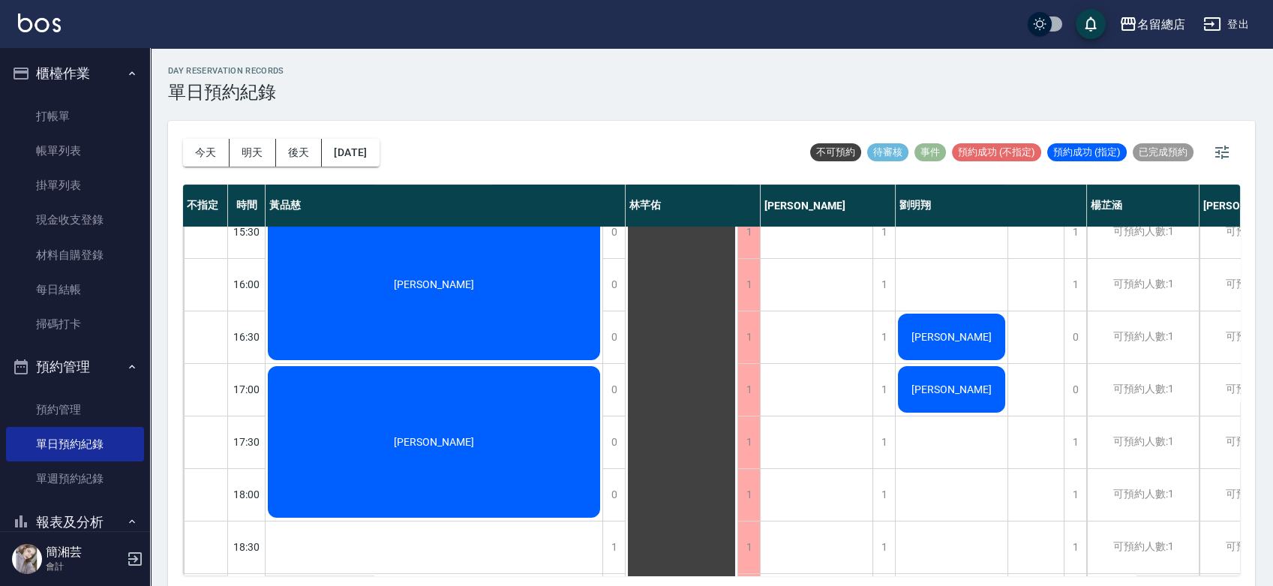
scroll to position [583, 0]
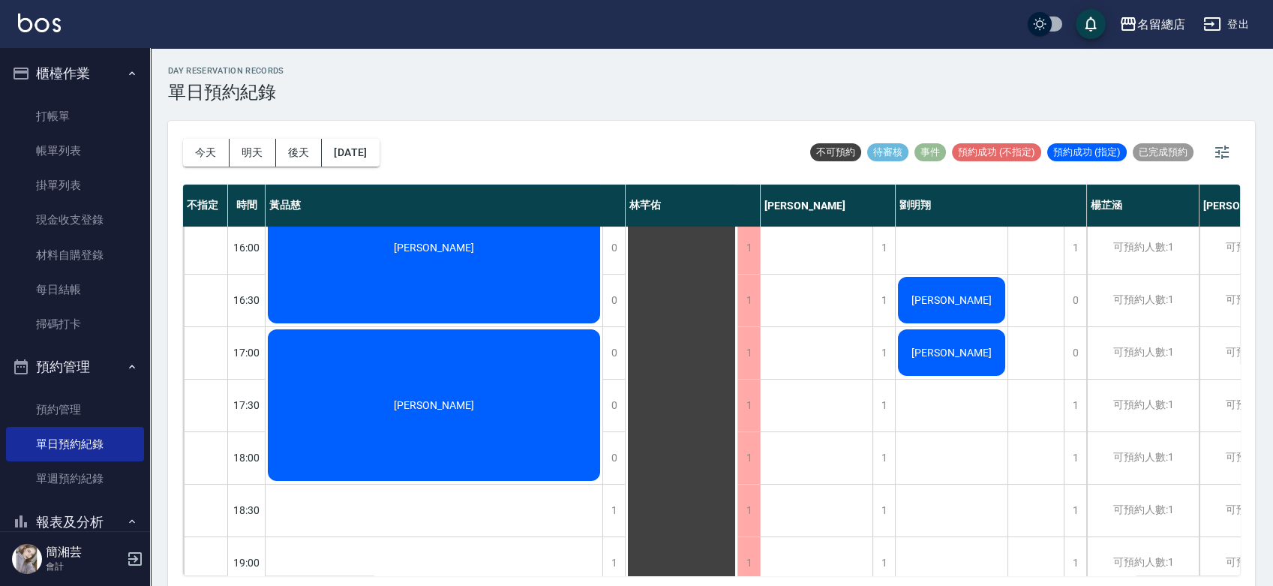
click at [437, 383] on div "[PERSON_NAME]" at bounding box center [434, 405] width 337 height 156
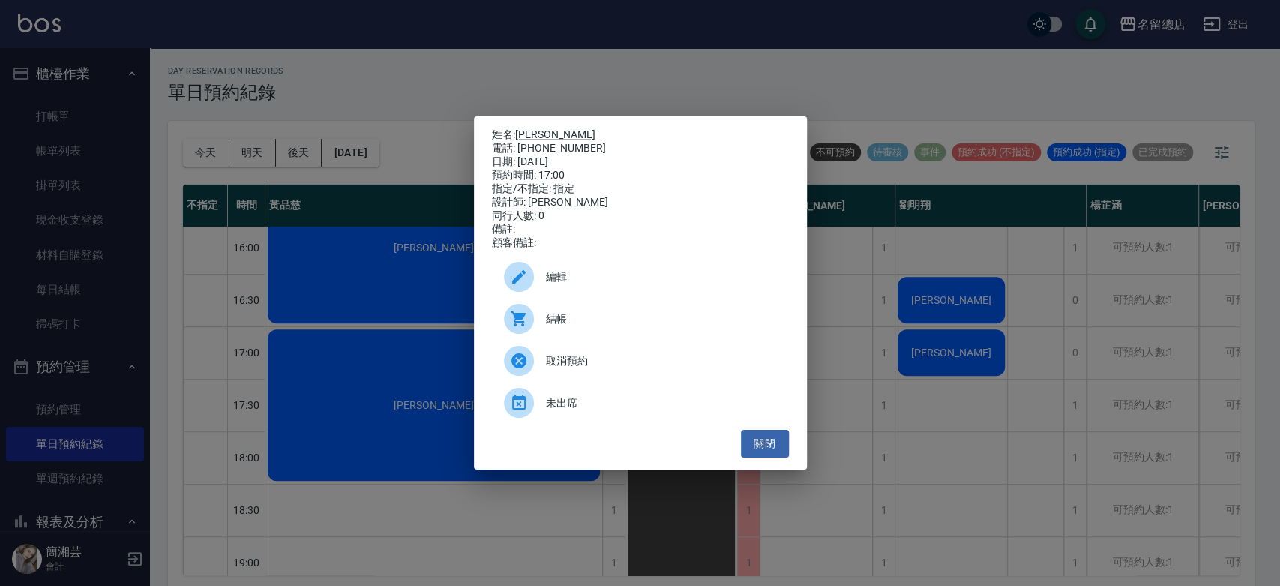
click at [104, 149] on div "姓名: [PERSON_NAME] 電話: [PHONE_NUMBER] 日期: [DATE] 預約時間: 17:00 指定/不指定: 指定 設計師: [PE…" at bounding box center [640, 293] width 1280 height 586
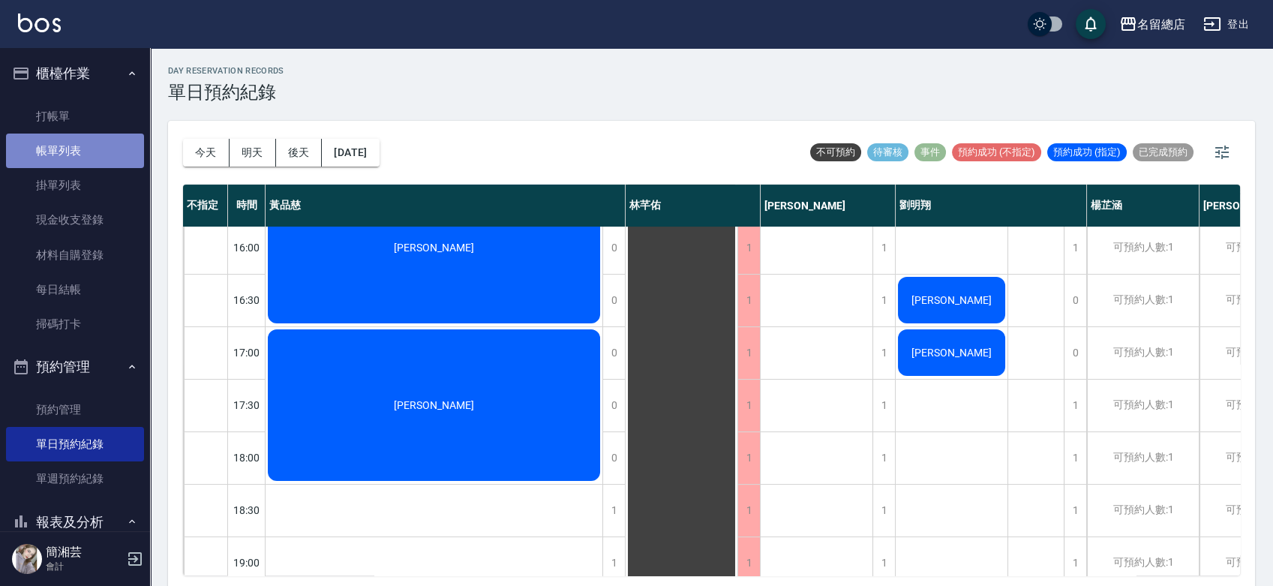
click at [101, 143] on link "帳單列表" at bounding box center [75, 151] width 138 height 35
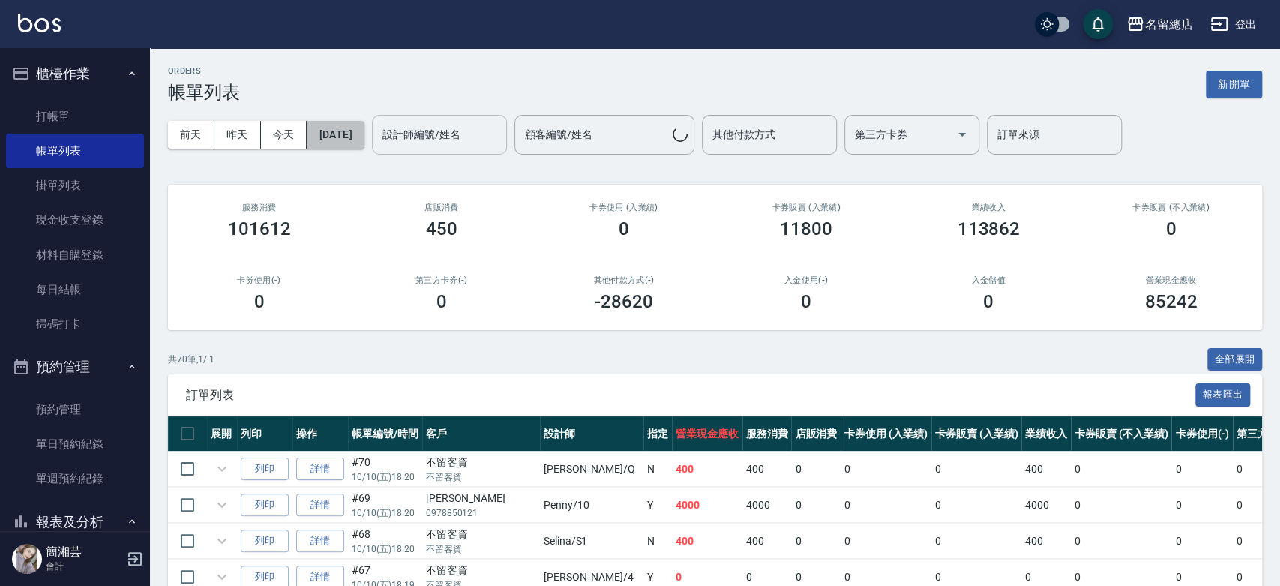
click at [364, 142] on button "[DATE]" at bounding box center [335, 135] width 57 height 28
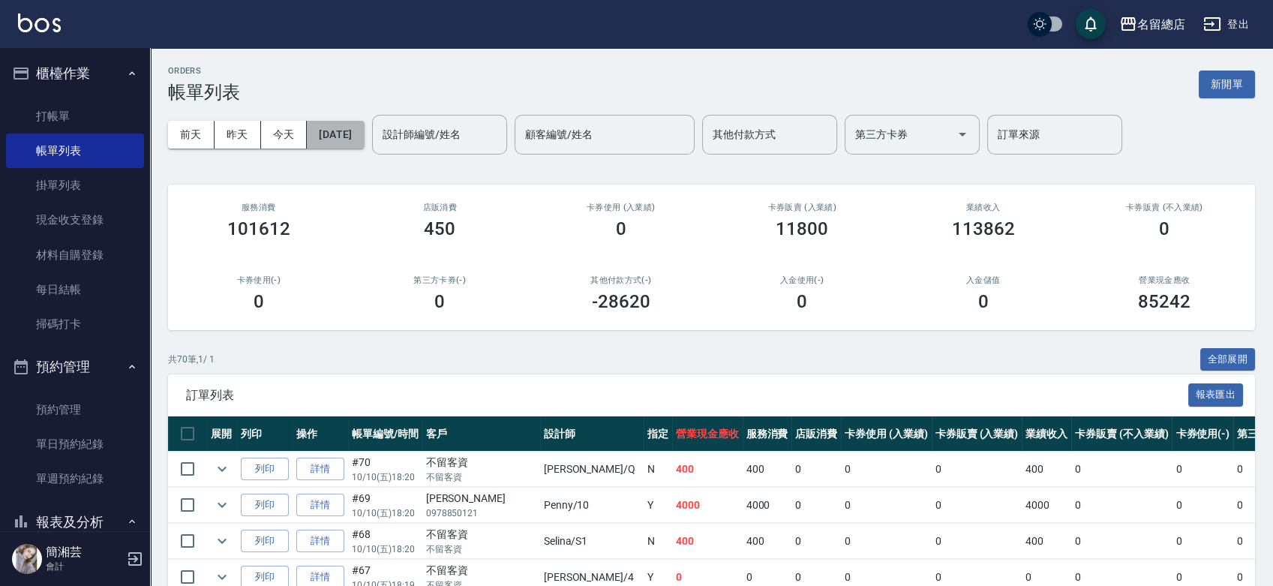
click at [363, 137] on button "[DATE]" at bounding box center [335, 135] width 57 height 28
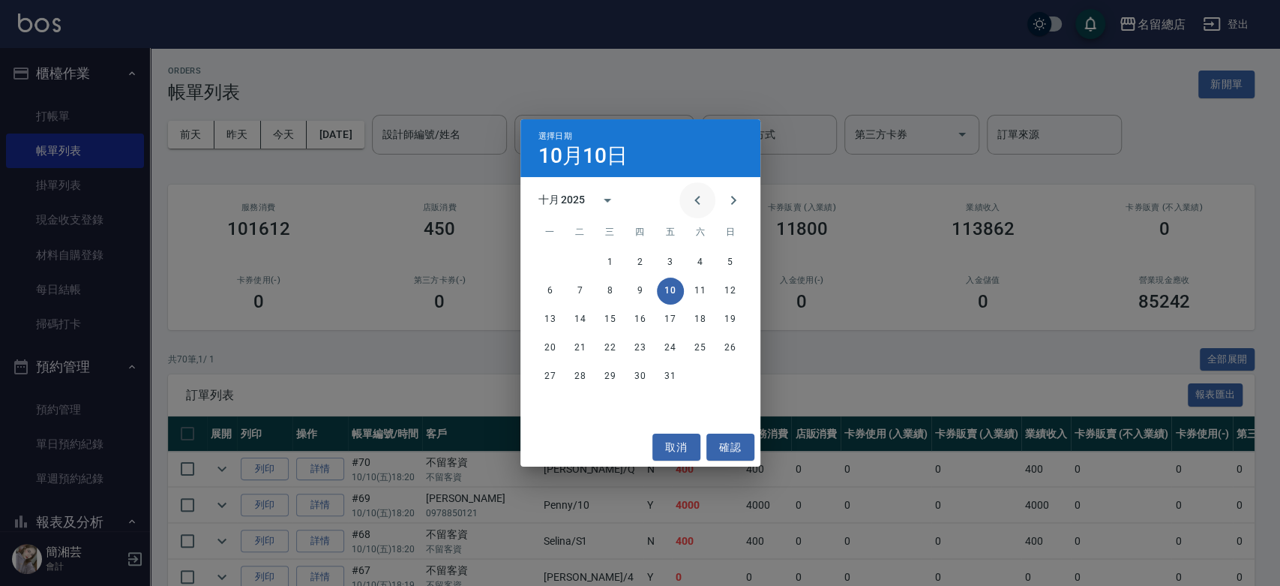
click at [700, 194] on icon "Previous month" at bounding box center [698, 200] width 18 height 18
click at [703, 293] on button "9" at bounding box center [700, 291] width 27 height 27
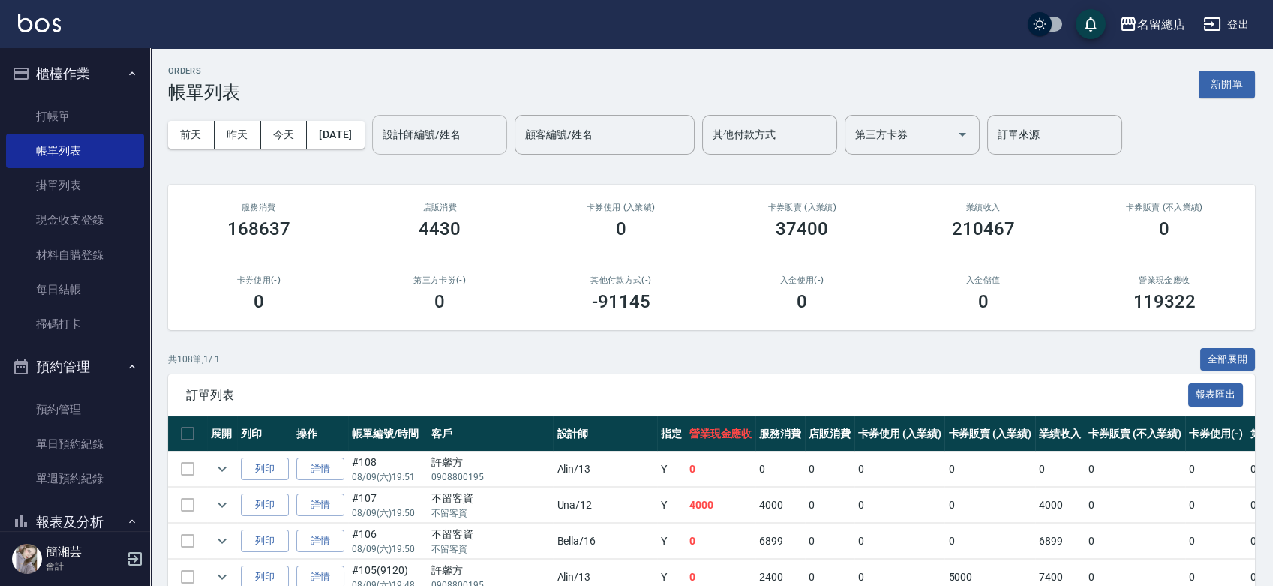
click at [500, 138] on input "設計師編號/姓名" at bounding box center [440, 135] width 122 height 26
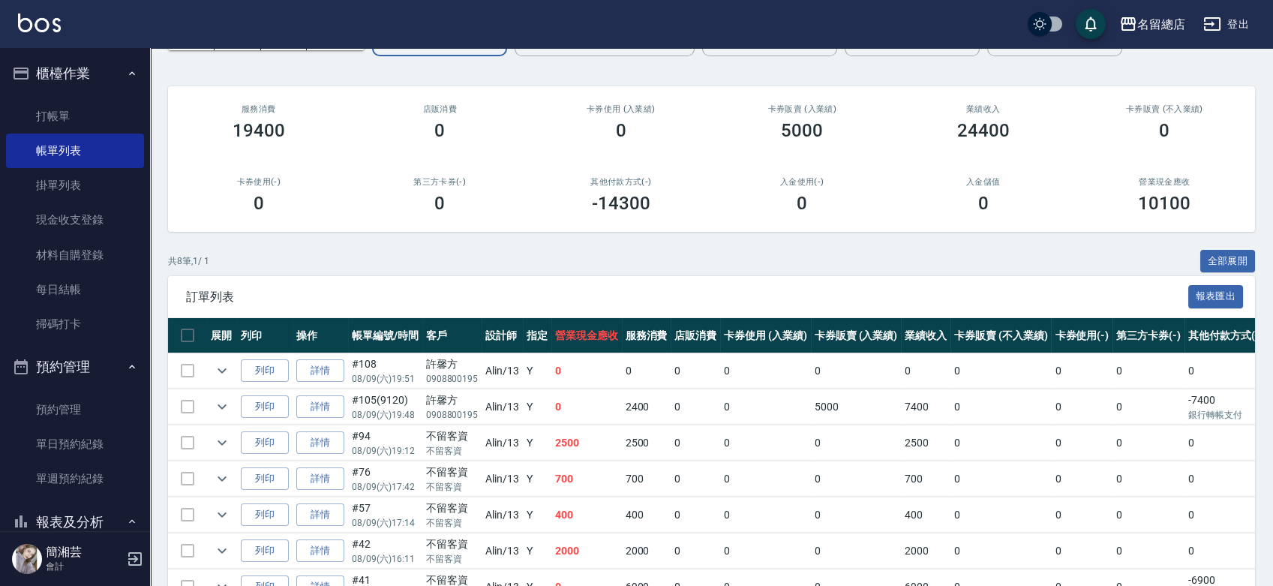
scroll to position [223, 0]
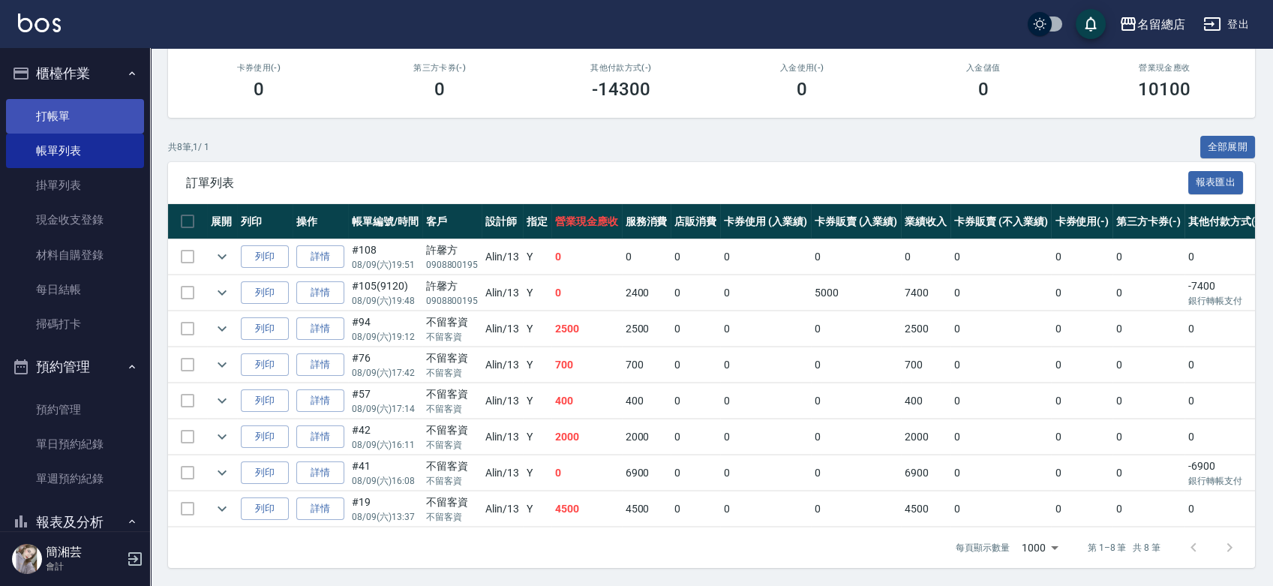
type input "Alin-13"
click at [98, 116] on link "打帳單" at bounding box center [75, 116] width 138 height 35
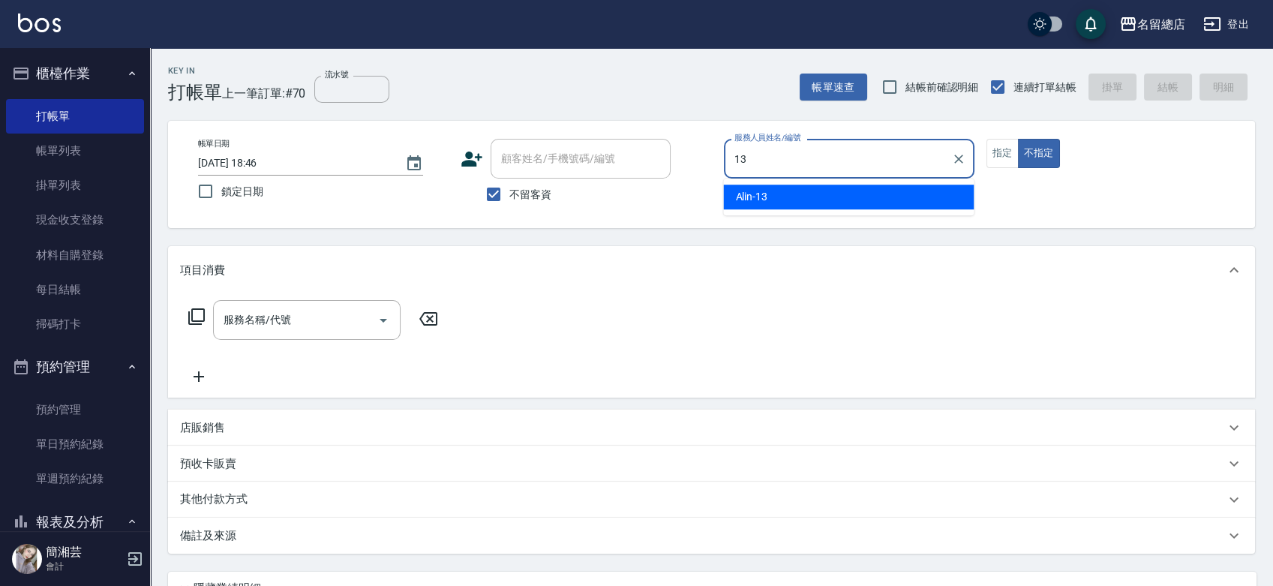
type input "Alin-13"
type button "false"
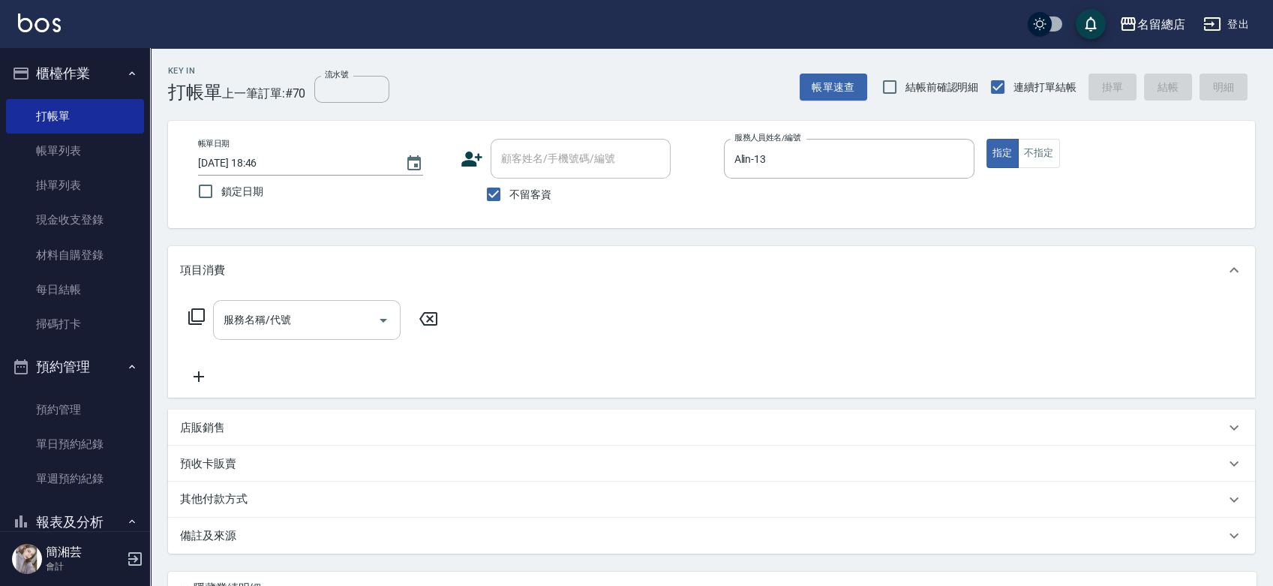
click at [320, 300] on div "服務名稱/代號" at bounding box center [307, 320] width 188 height 40
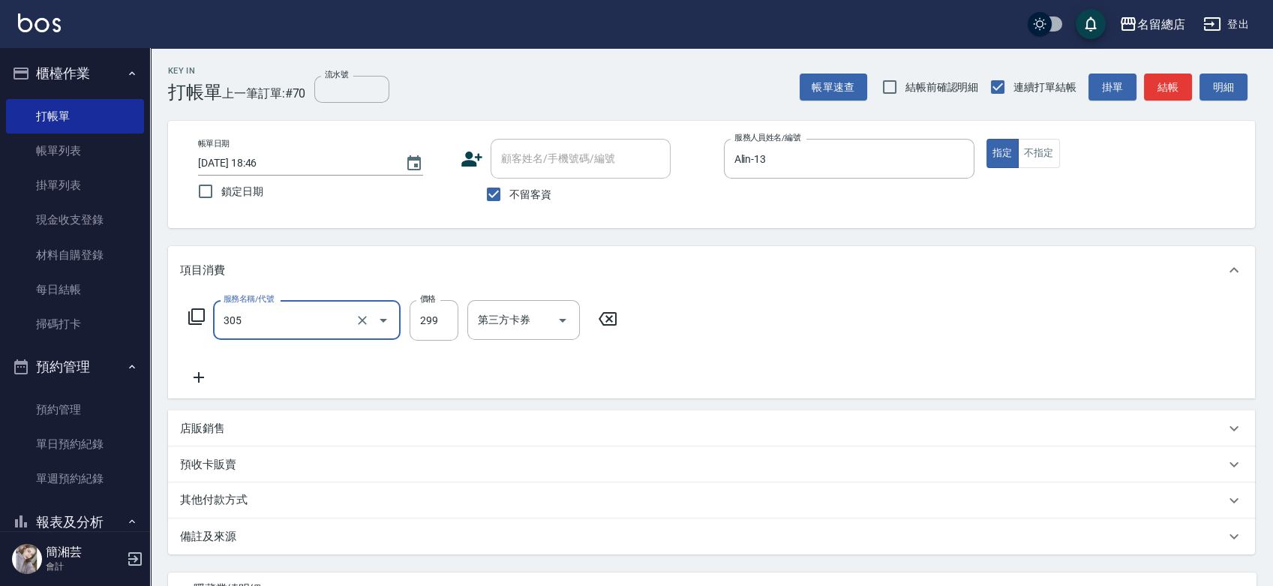
type input "剪髮(305)"
type input "400"
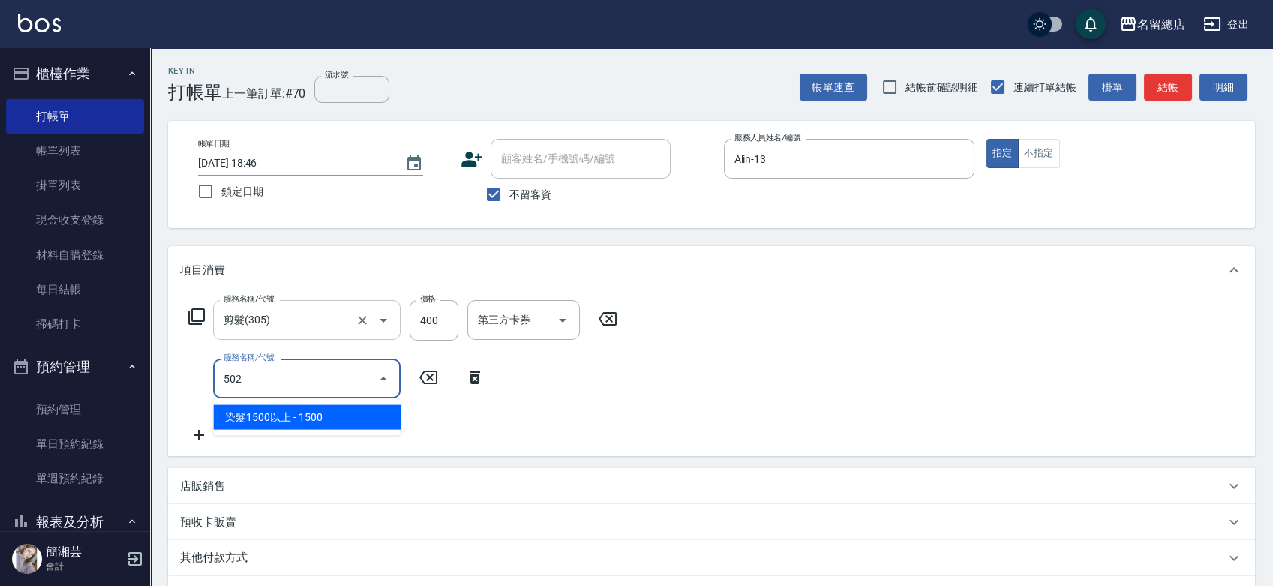
type input "染髮1500以上(502)"
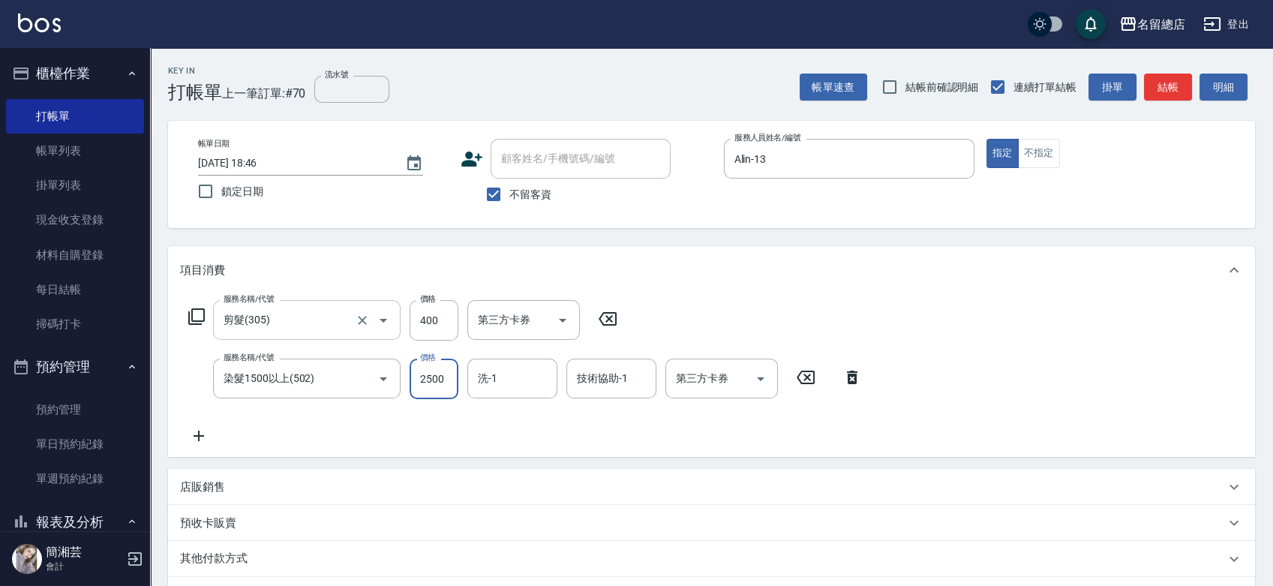
type input "2500"
type input "[PERSON_NAME]-33"
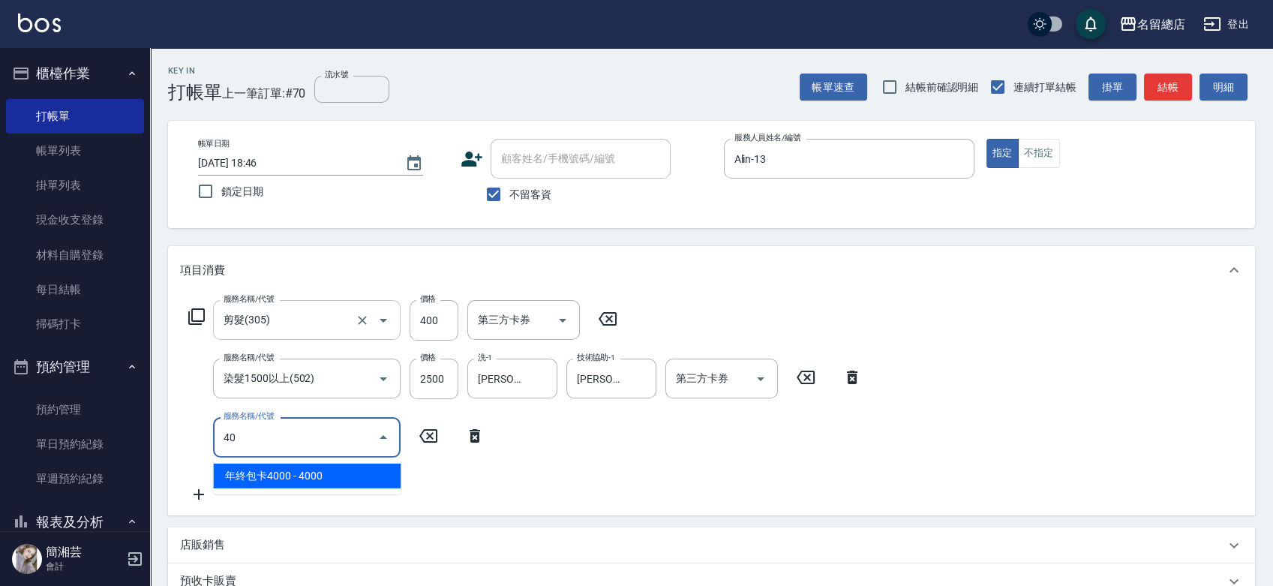
type input "4"
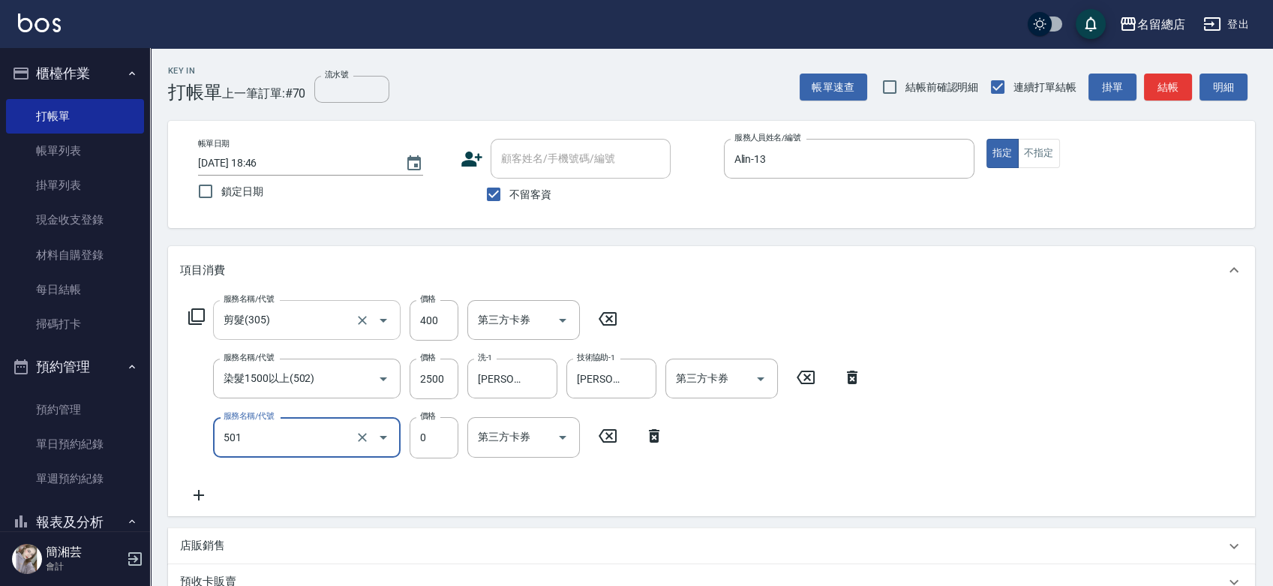
type input "2段蓋卡1300以上(501)"
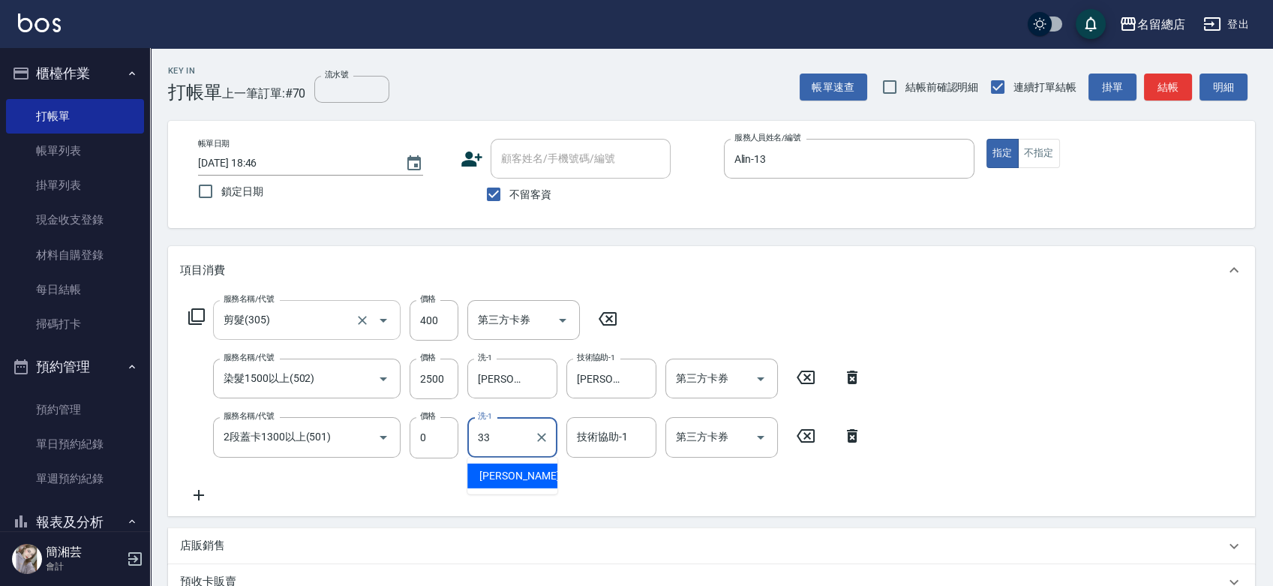
type input "[PERSON_NAME]-33"
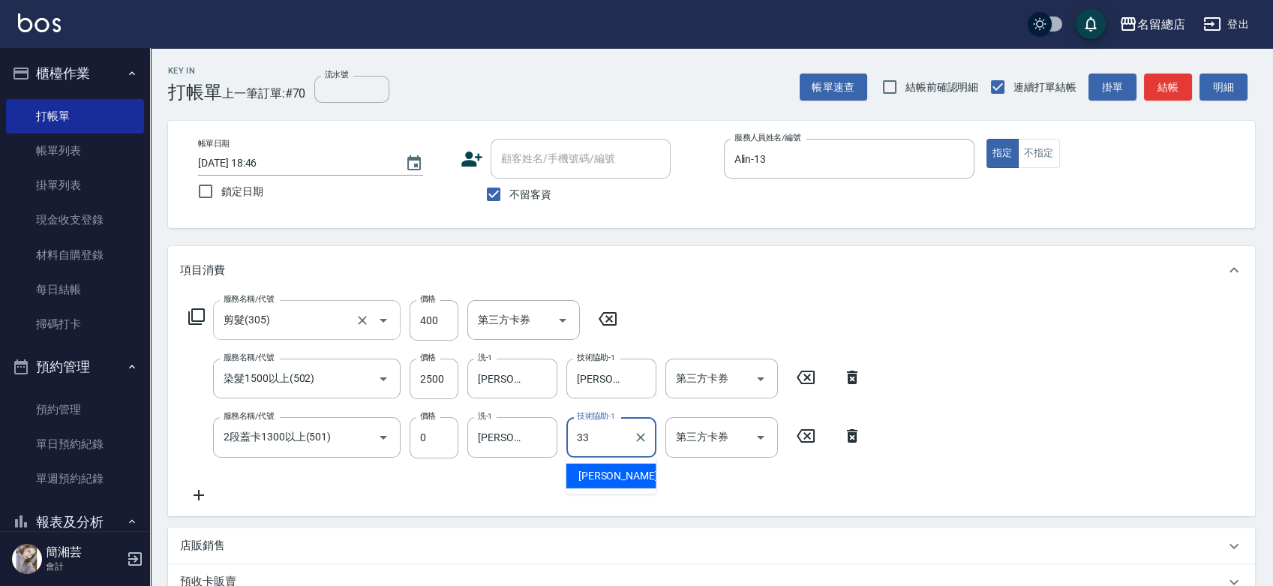
type input "[PERSON_NAME]-33"
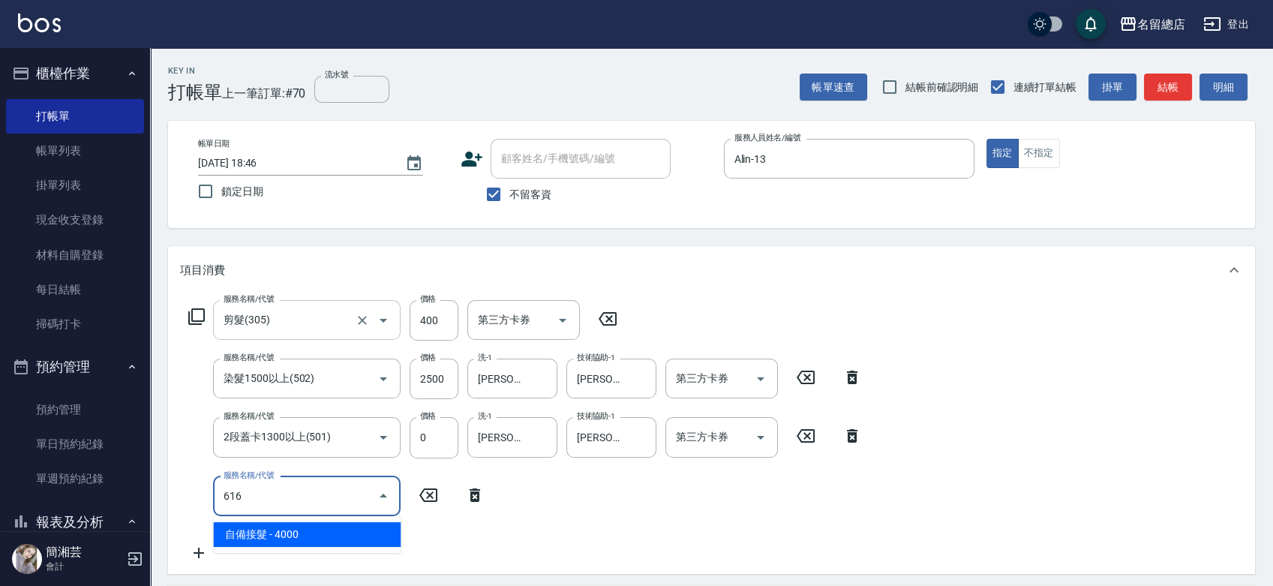
type input "自備接髮(616)"
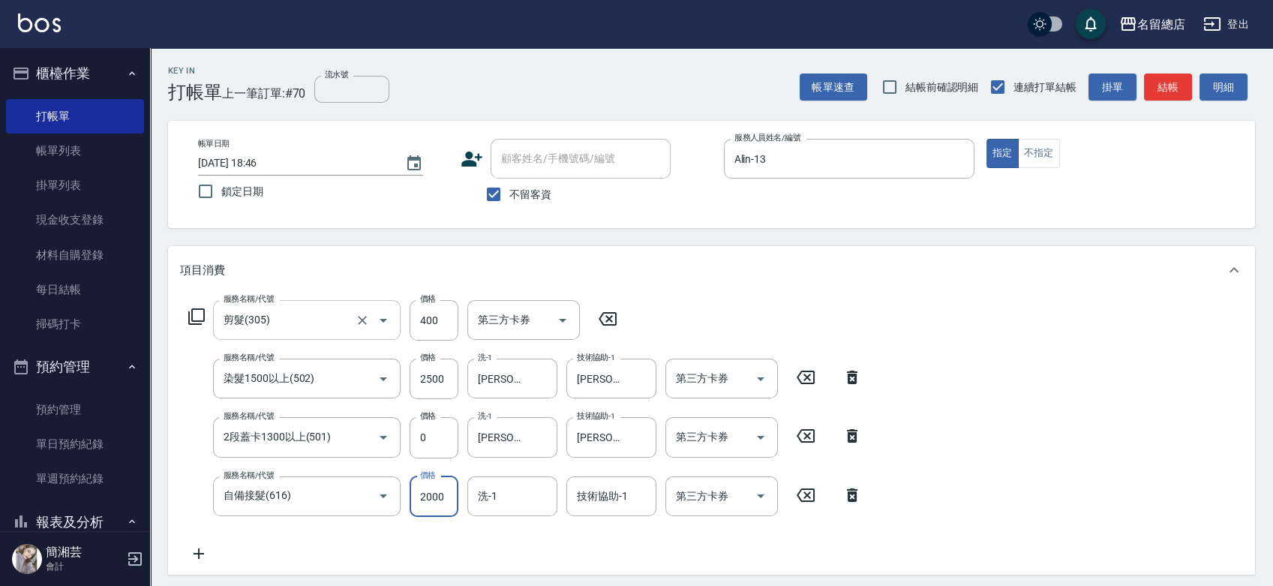
type input "2000"
type input "[PERSON_NAME]-33"
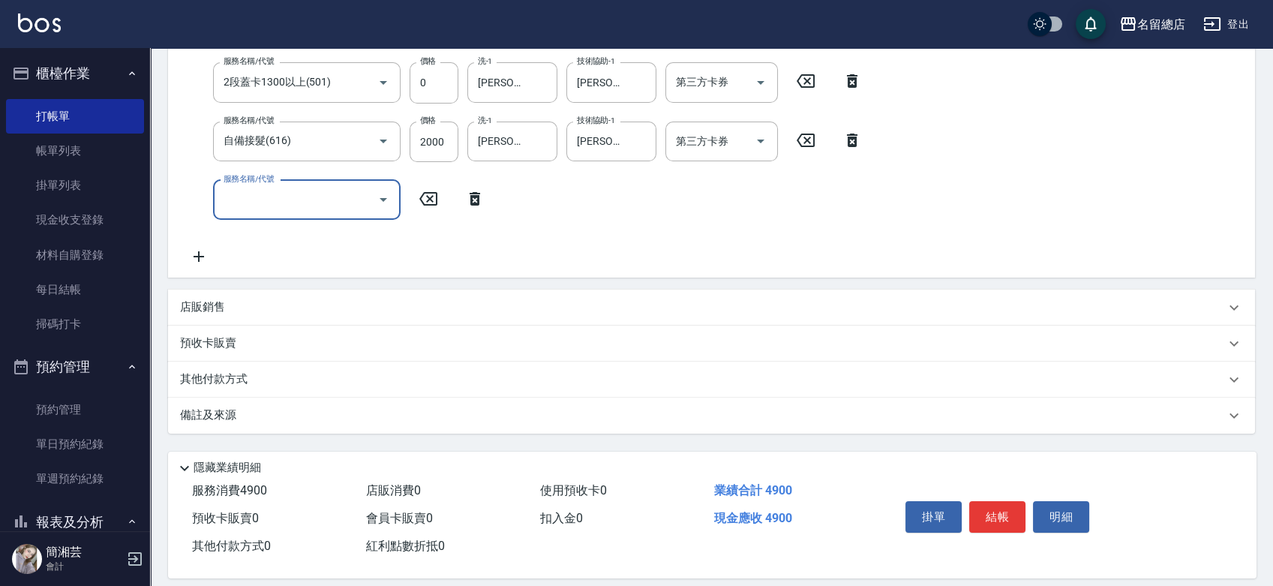
scroll to position [369, 0]
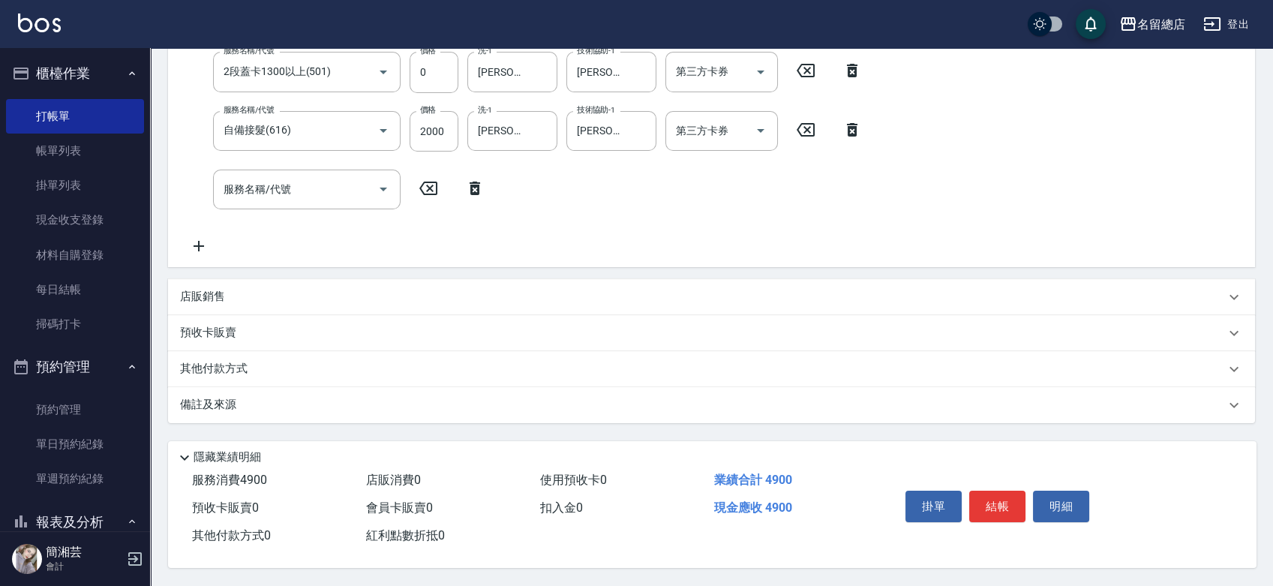
click at [251, 361] on p "其他付款方式" at bounding box center [217, 369] width 75 height 17
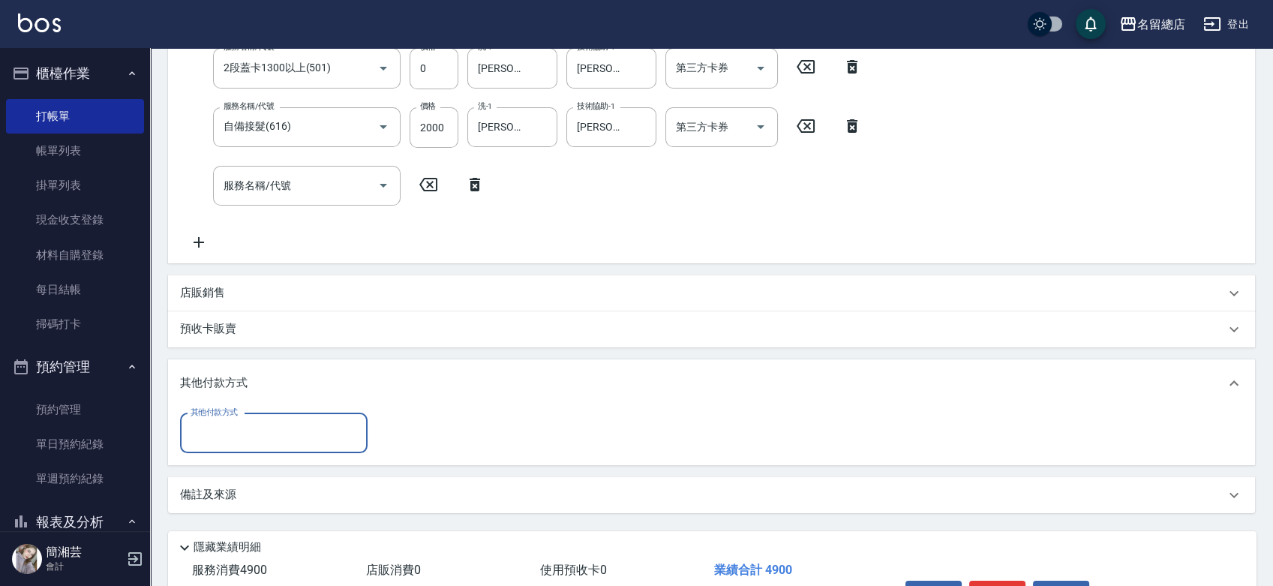
scroll to position [0, 0]
click at [251, 435] on input "其他付款方式" at bounding box center [274, 433] width 174 height 26
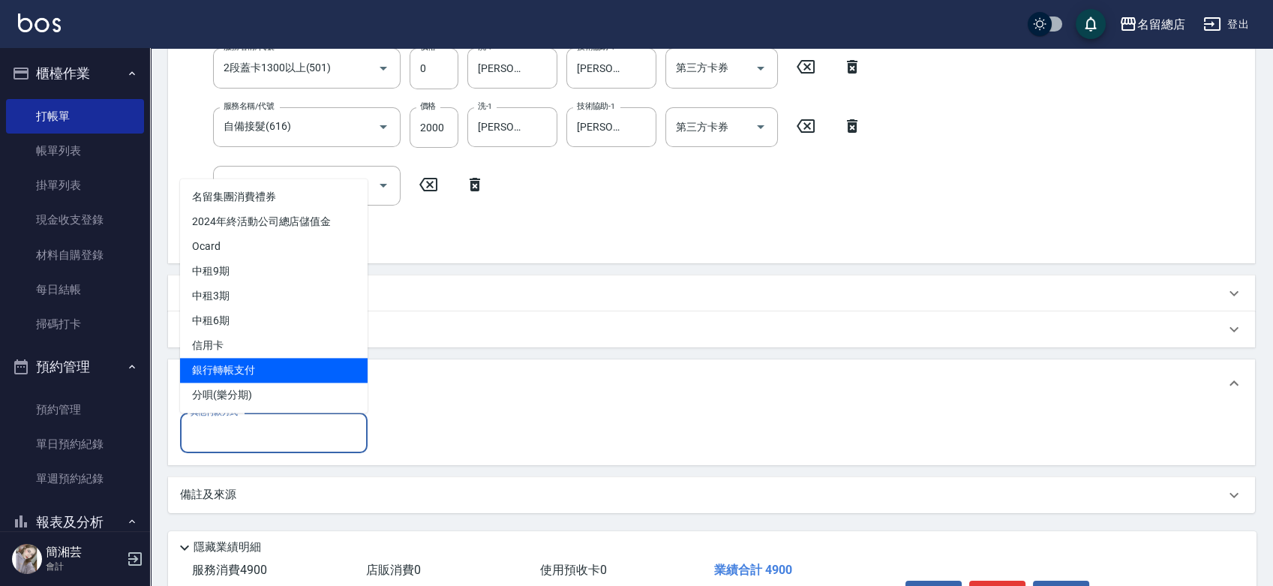
click at [252, 358] on span "銀行轉帳支付" at bounding box center [274, 370] width 188 height 25
type input "銀行轉帳支付"
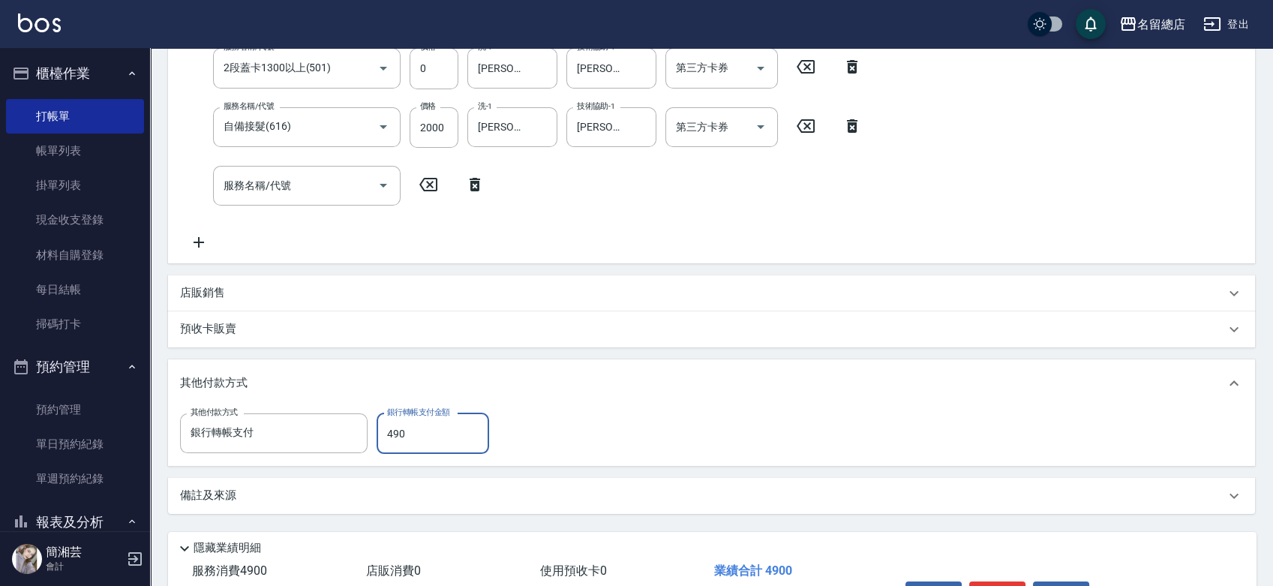
type input "4900"
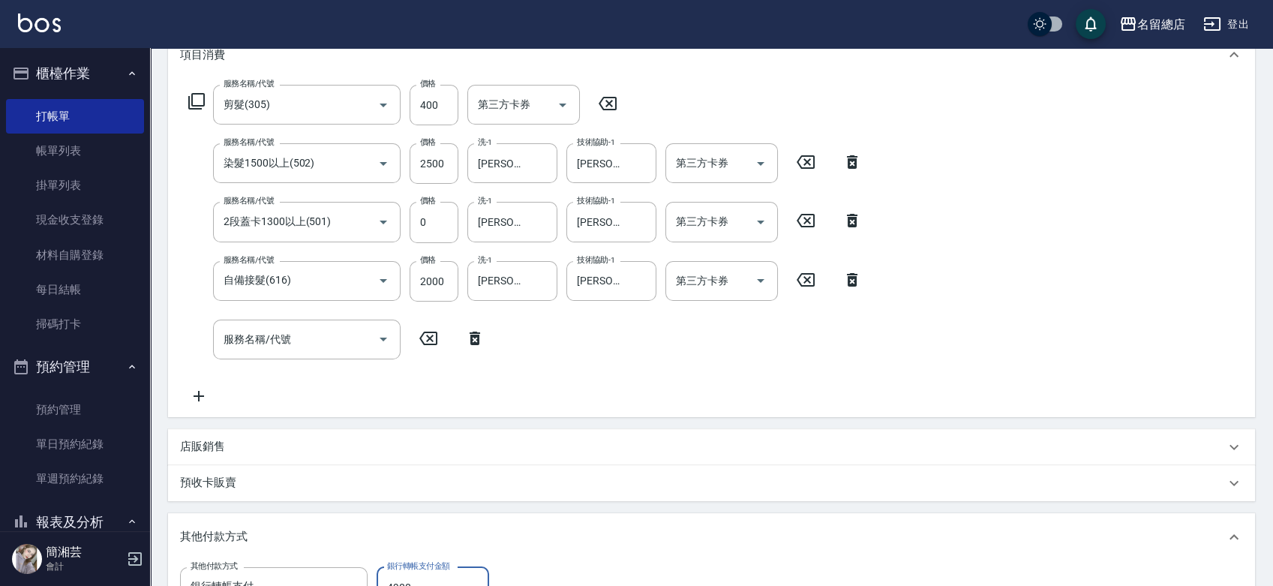
scroll to position [36, 0]
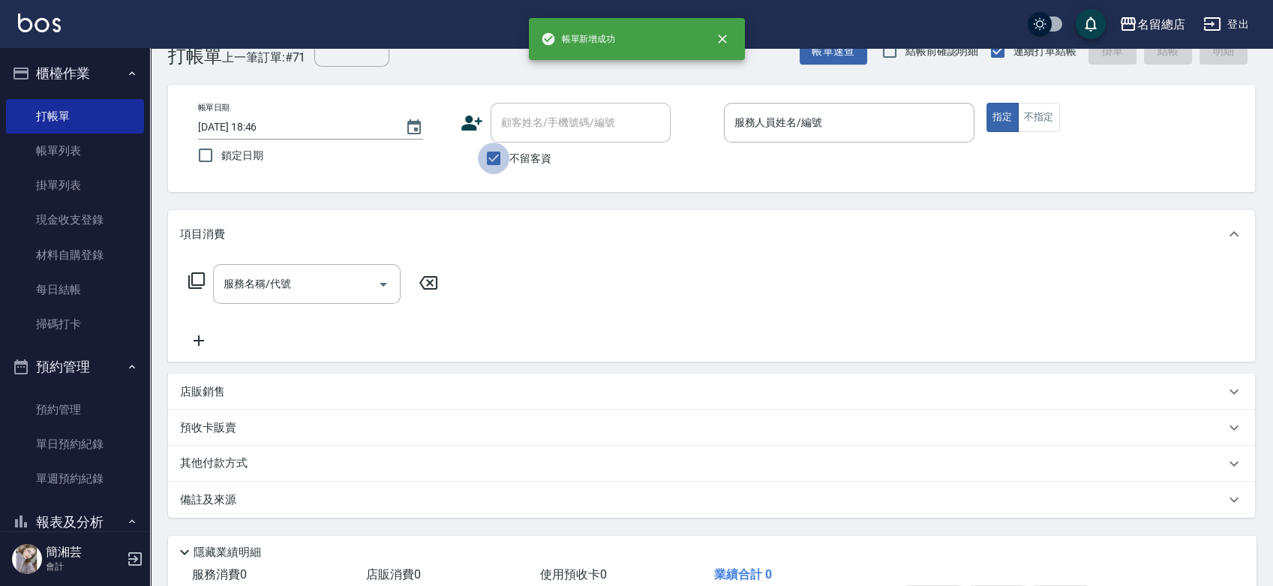
click at [503, 155] on input "不留客資" at bounding box center [494, 159] width 32 height 32
checkbox input "false"
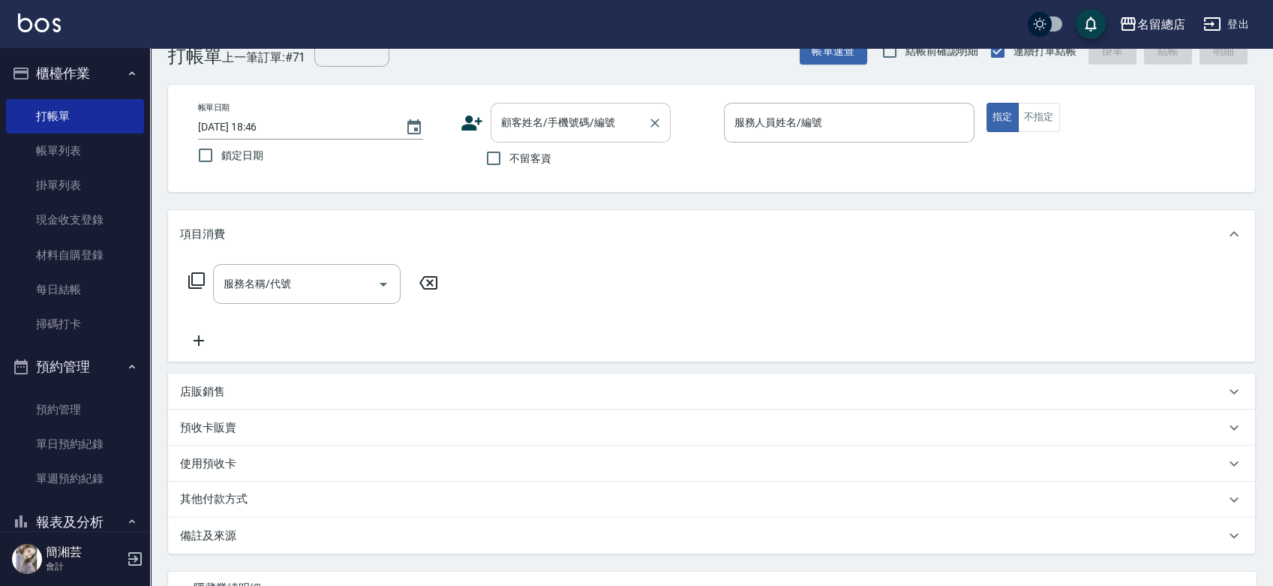
click at [522, 128] on input "顧客姓名/手機號碼/編號" at bounding box center [569, 123] width 144 height 26
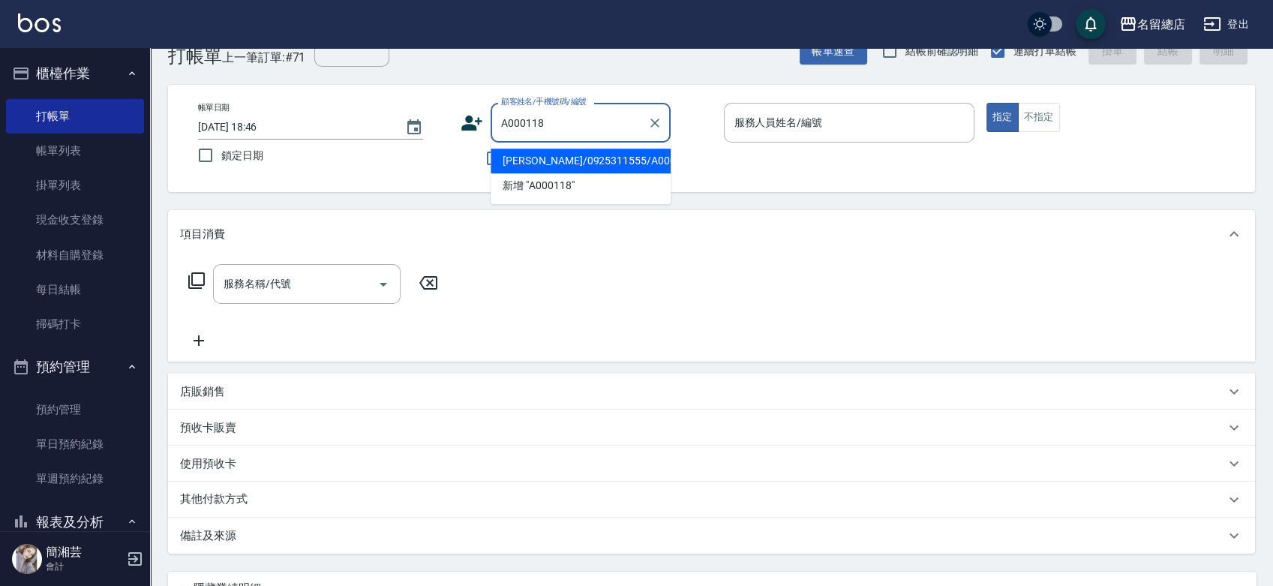
type input "[PERSON_NAME]/0925311555/A000118"
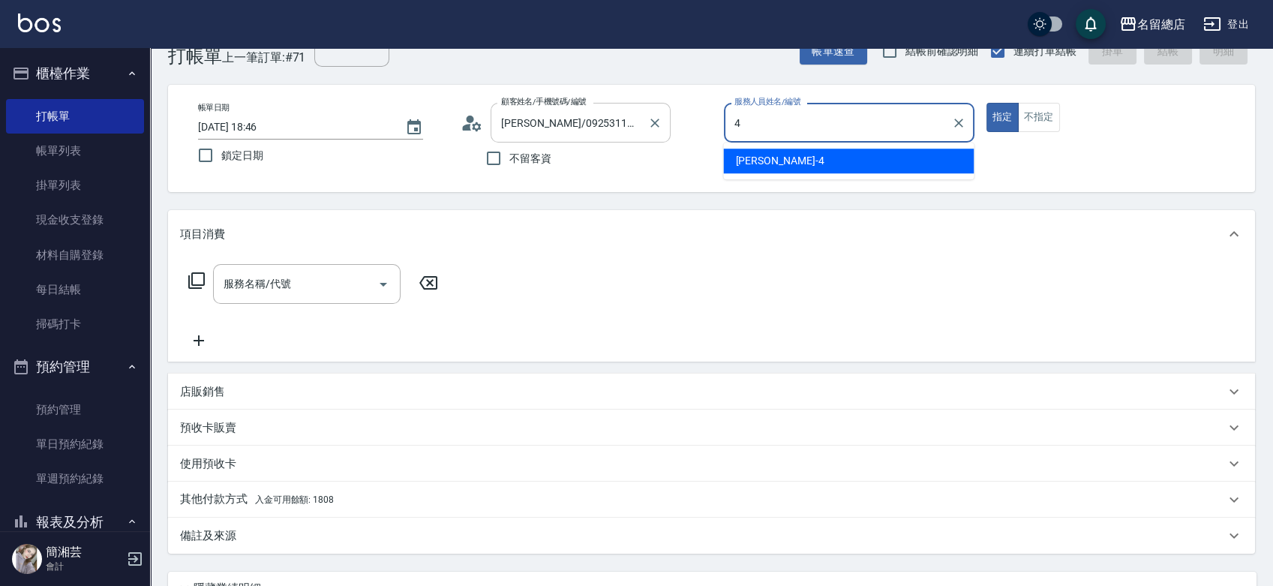
type input "[PERSON_NAME]-4"
type button "true"
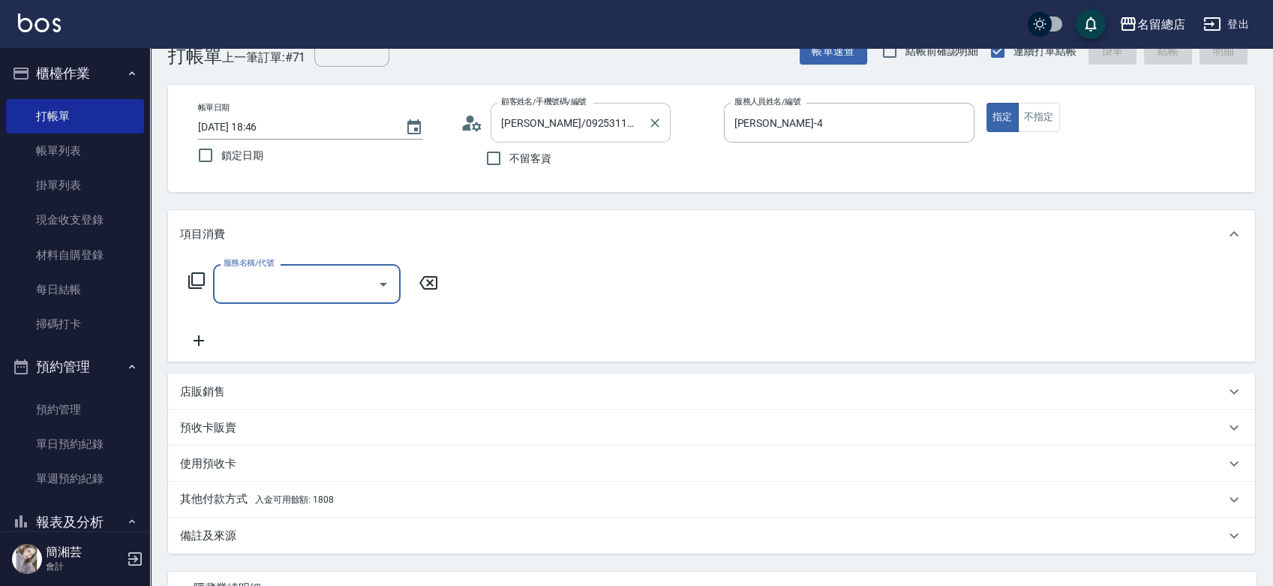
type input "2"
type input "陶溫3000以上(213)"
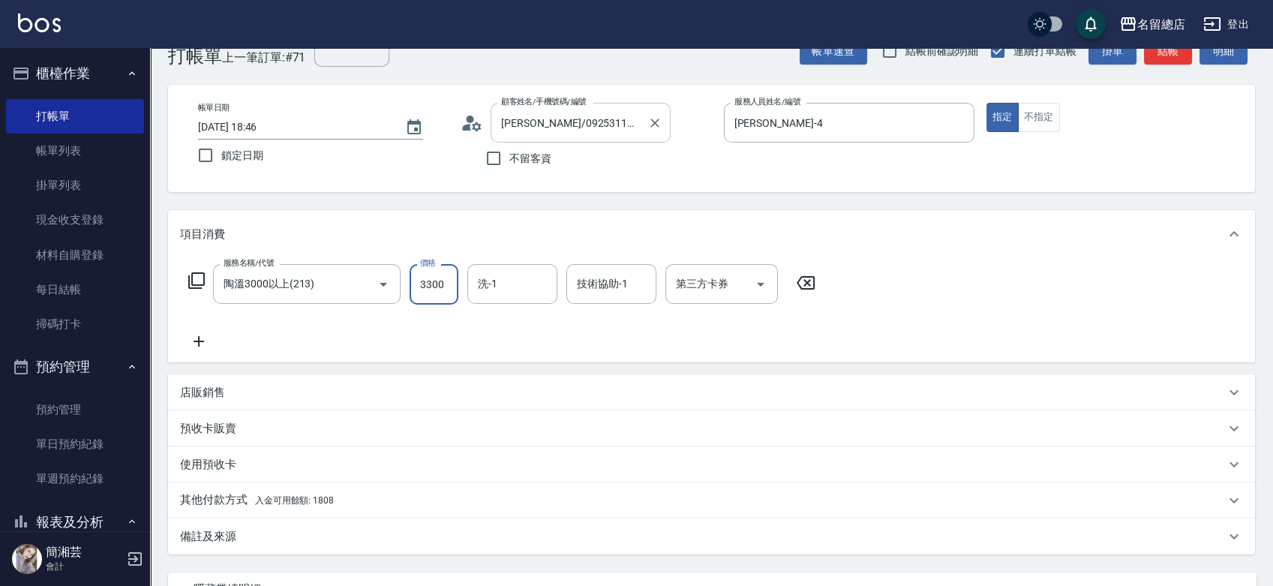
type input "3300"
type input "祥哥-98"
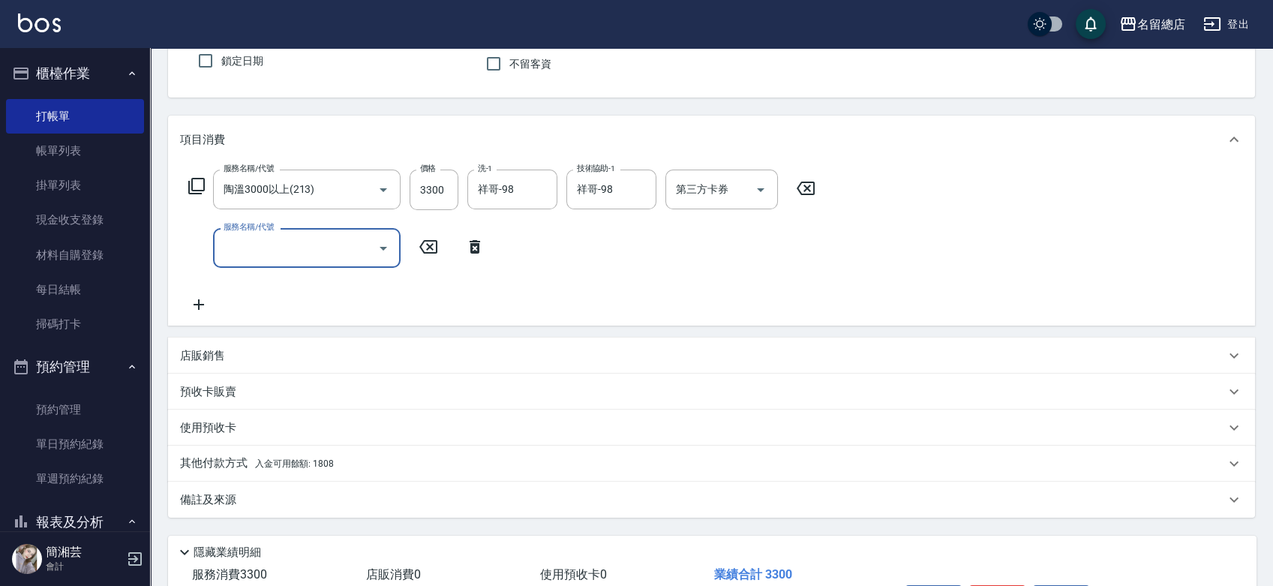
scroll to position [203, 0]
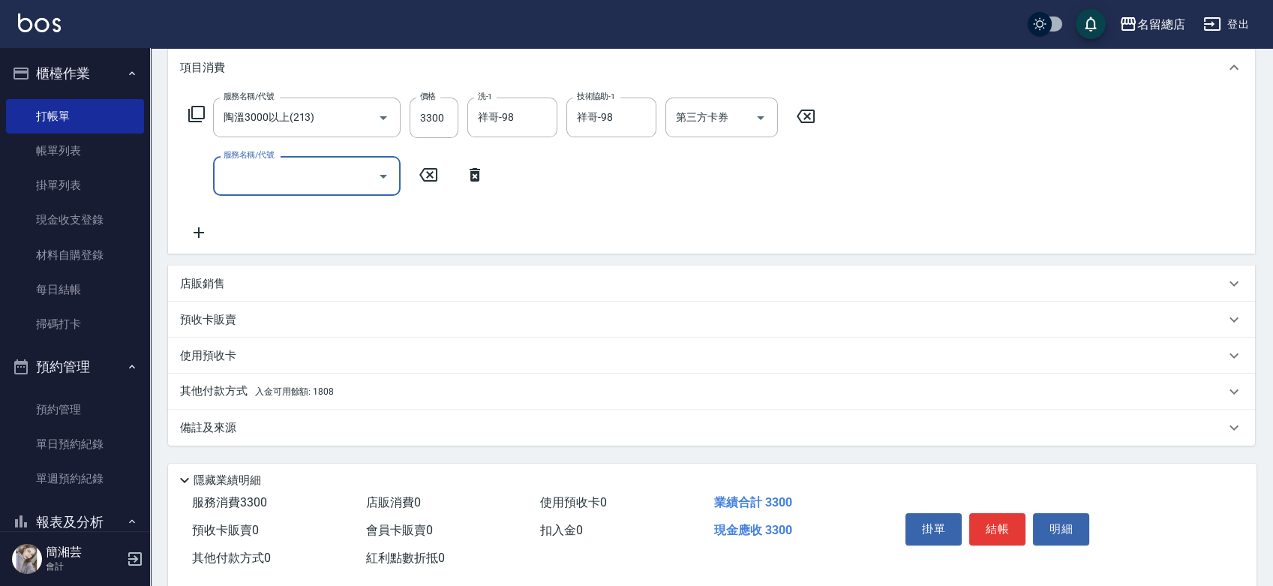
click at [236, 400] on div "其他付款方式 入金可用餘額: 1808" at bounding box center [711, 392] width 1087 height 36
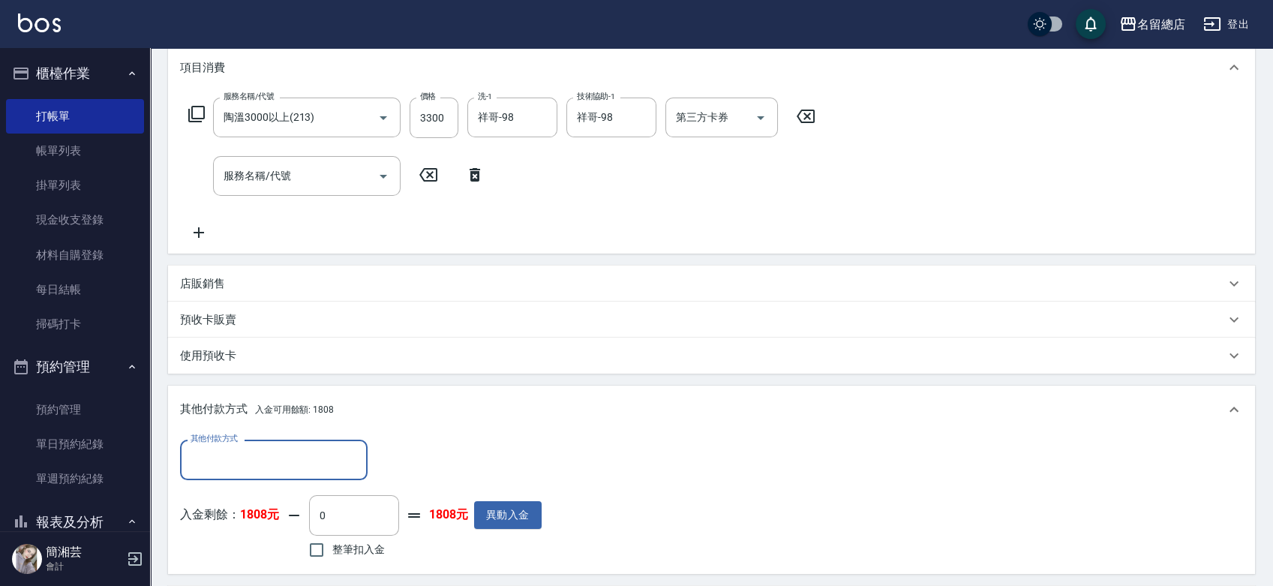
scroll to position [0, 0]
click at [266, 461] on input "其他付款方式" at bounding box center [274, 459] width 174 height 26
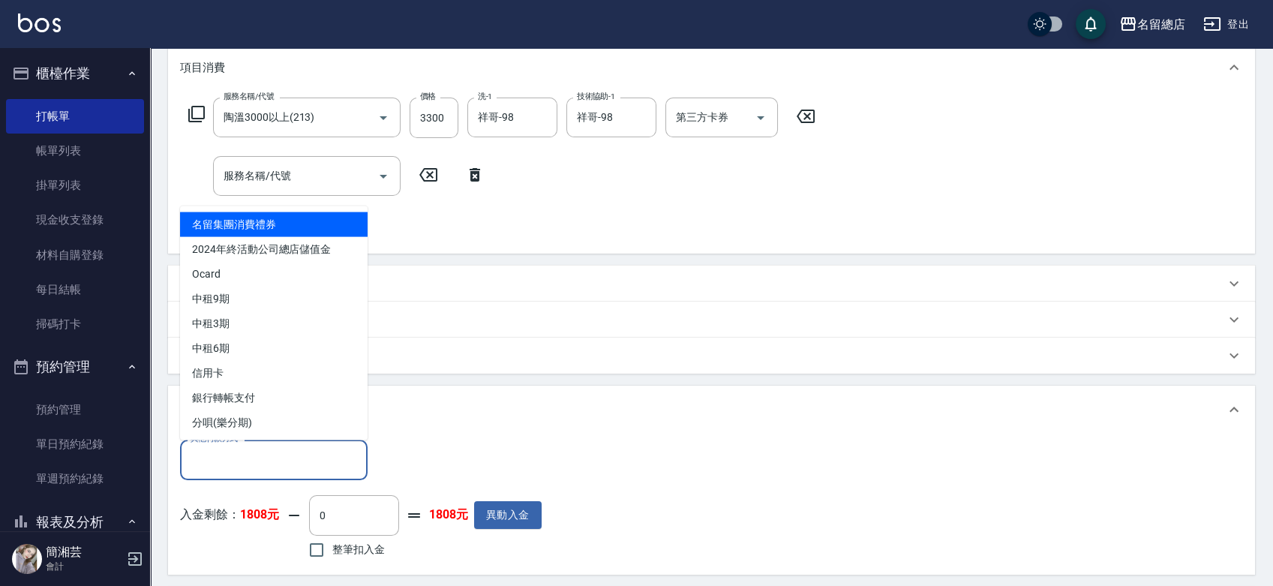
click at [598, 431] on div "其他付款方式 入金可用餘額: 1808" at bounding box center [711, 410] width 1087 height 48
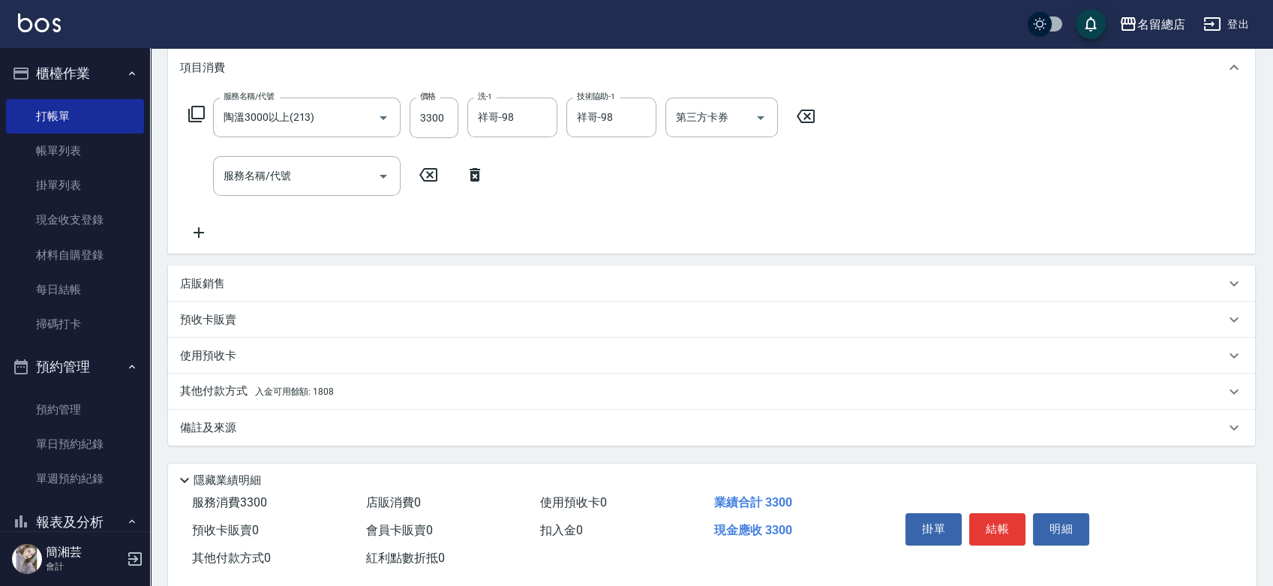
click at [272, 389] on span "入金可用餘額: 1808" at bounding box center [294, 391] width 79 height 11
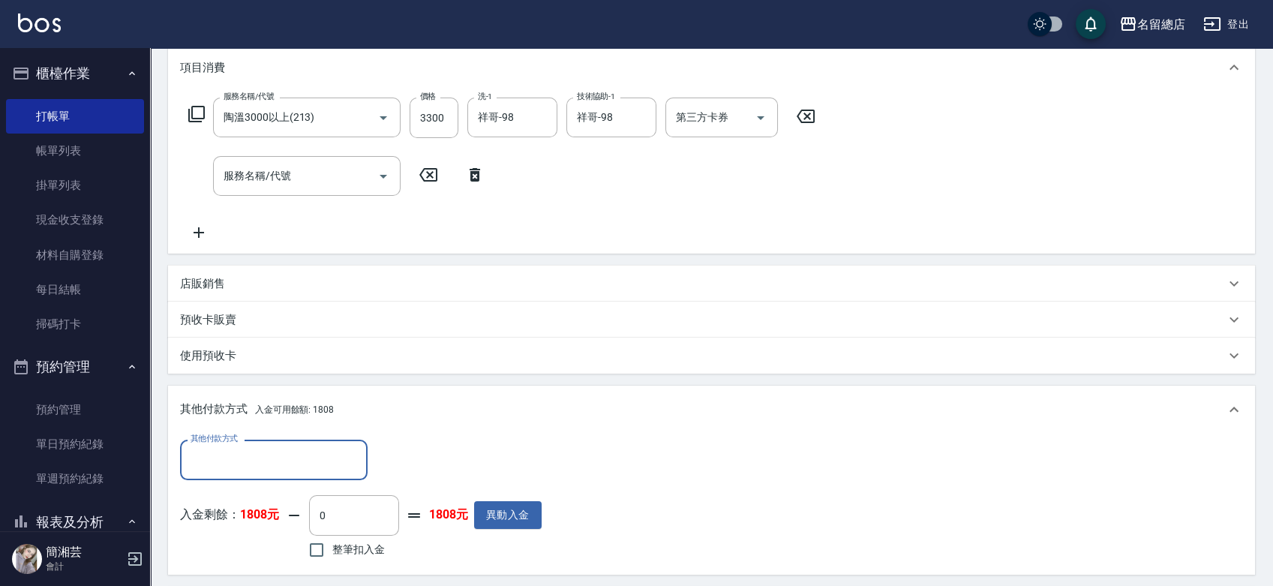
click at [223, 455] on input "其他付款方式" at bounding box center [274, 459] width 174 height 26
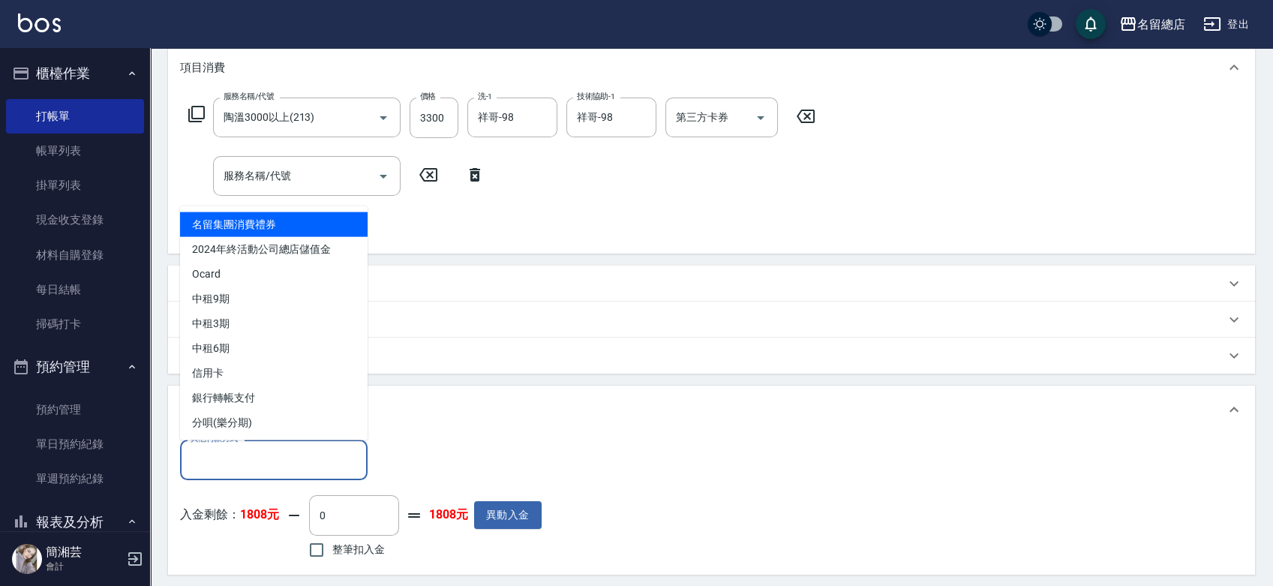
click at [532, 413] on div "其他付款方式 入金可用餘額: 1808" at bounding box center [702, 409] width 1045 height 17
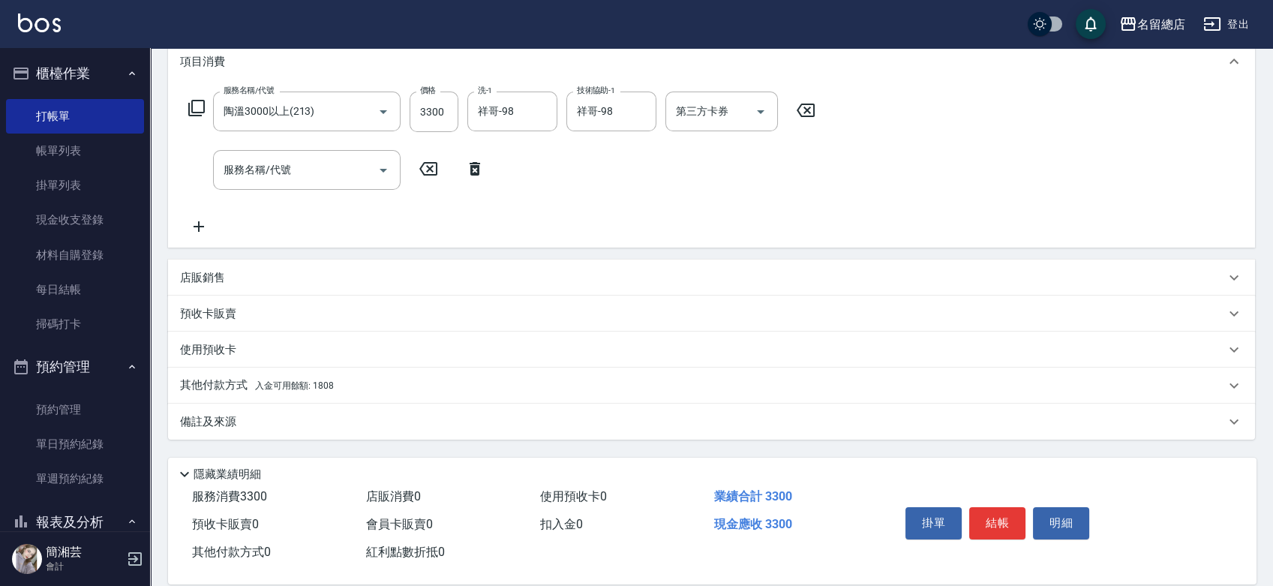
scroll to position [230, 0]
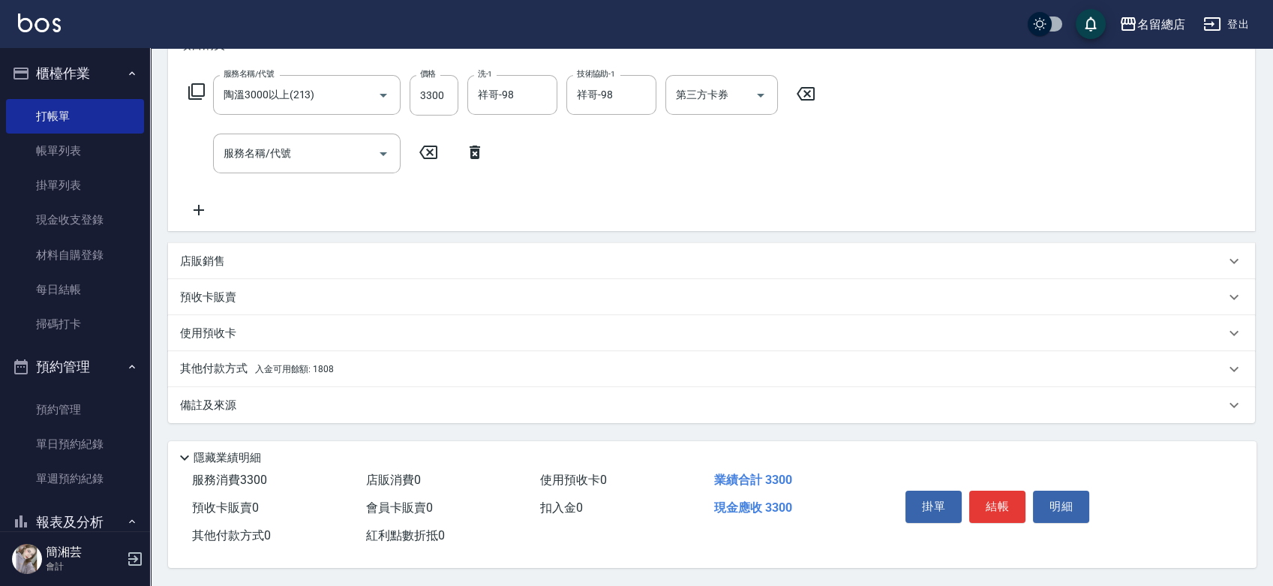
click at [289, 365] on span "入金可用餘額: 1808" at bounding box center [294, 369] width 79 height 11
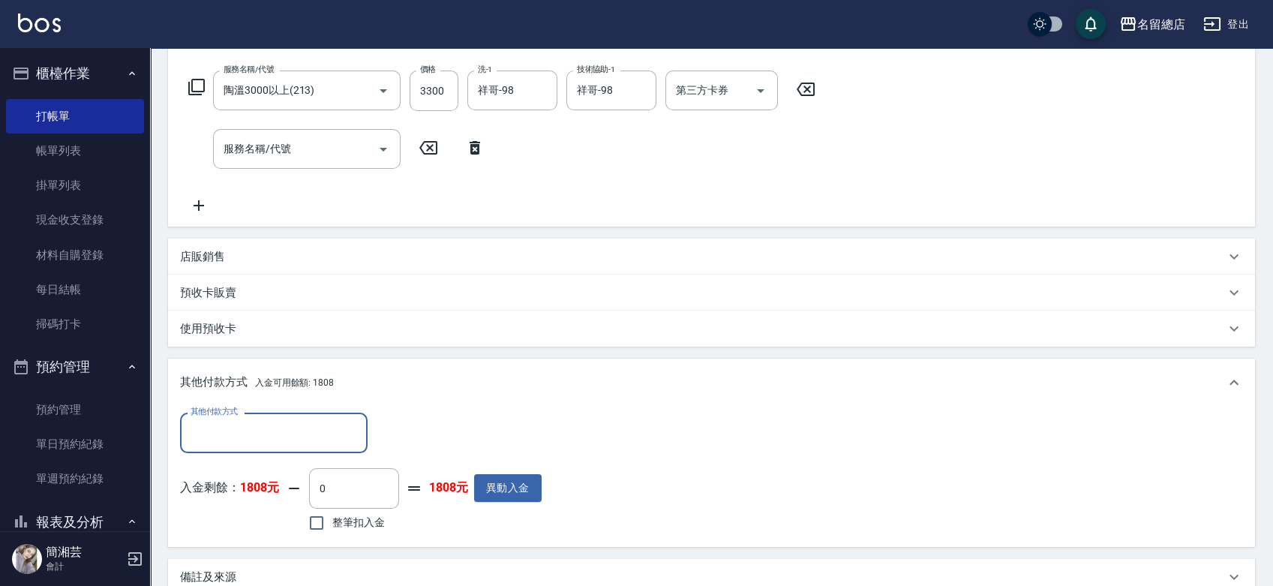
scroll to position [0, 0]
click at [251, 485] on strong "1808元" at bounding box center [259, 487] width 39 height 14
click at [518, 494] on button "異動入金" at bounding box center [508, 488] width 68 height 28
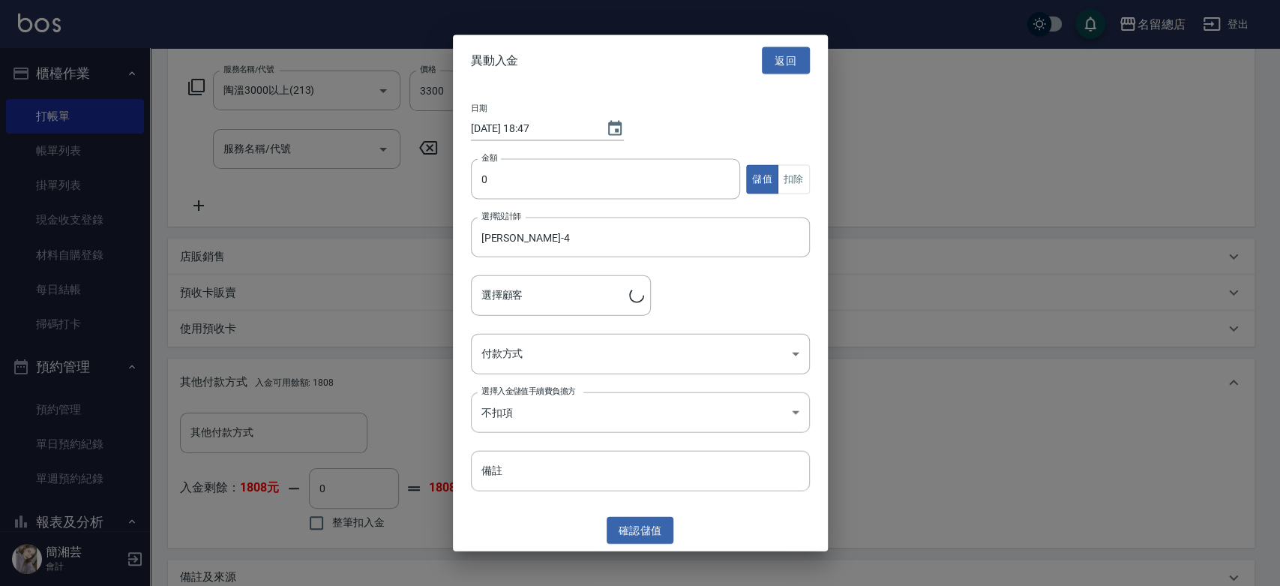
type input "[PERSON_NAME]/0925311555/A000118"
click at [522, 185] on input "0" at bounding box center [606, 179] width 270 height 41
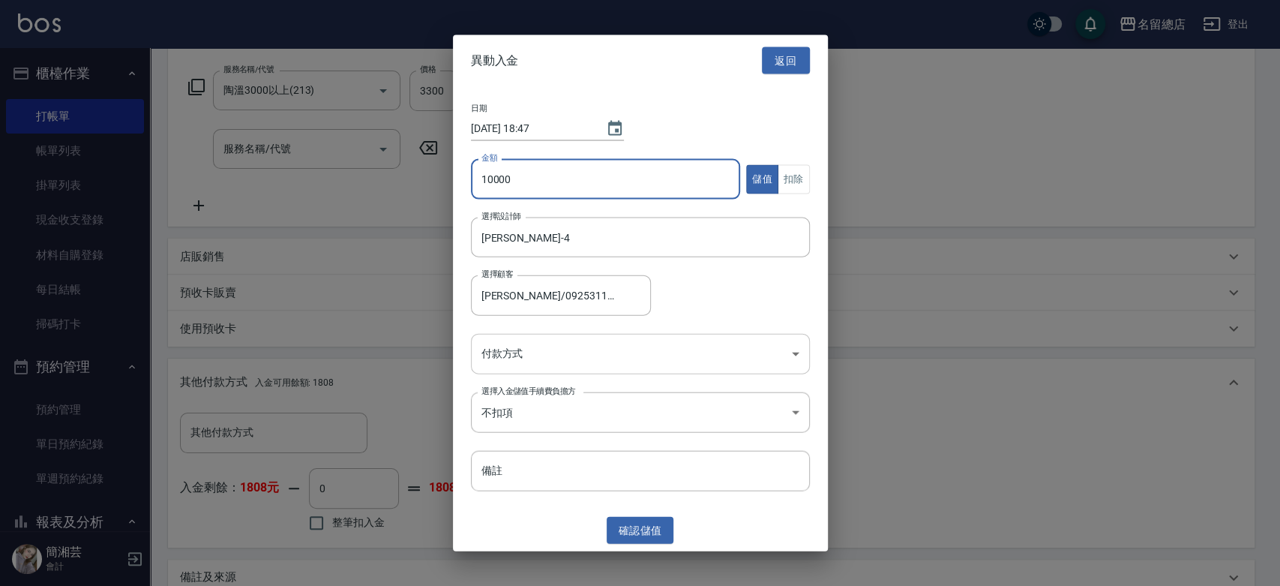
type input "10000"
click at [552, 341] on body "名留總店 登出 櫃檯作業 打帳單 帳單列表 掛單列表 現金收支登錄 材料自購登錄 每日結帳 掃碼打卡 預約管理 預約管理 單日預約紀錄 單週預約紀錄 報表及分…" at bounding box center [640, 264] width 1280 height 988
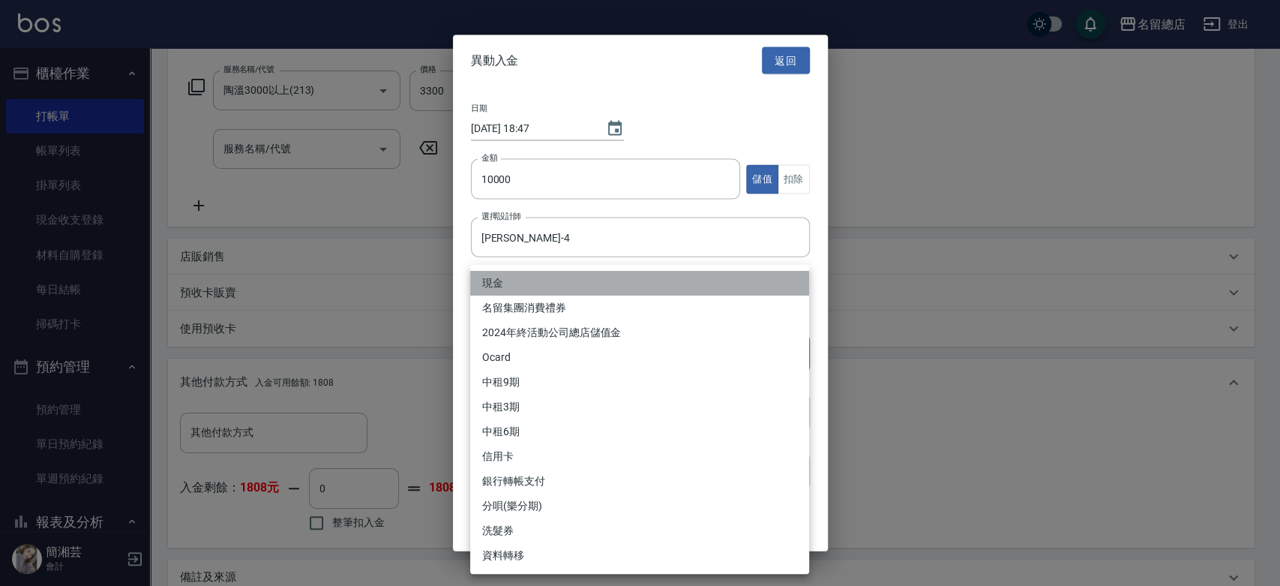
click at [516, 275] on li "現金" at bounding box center [639, 283] width 339 height 25
type input "現金"
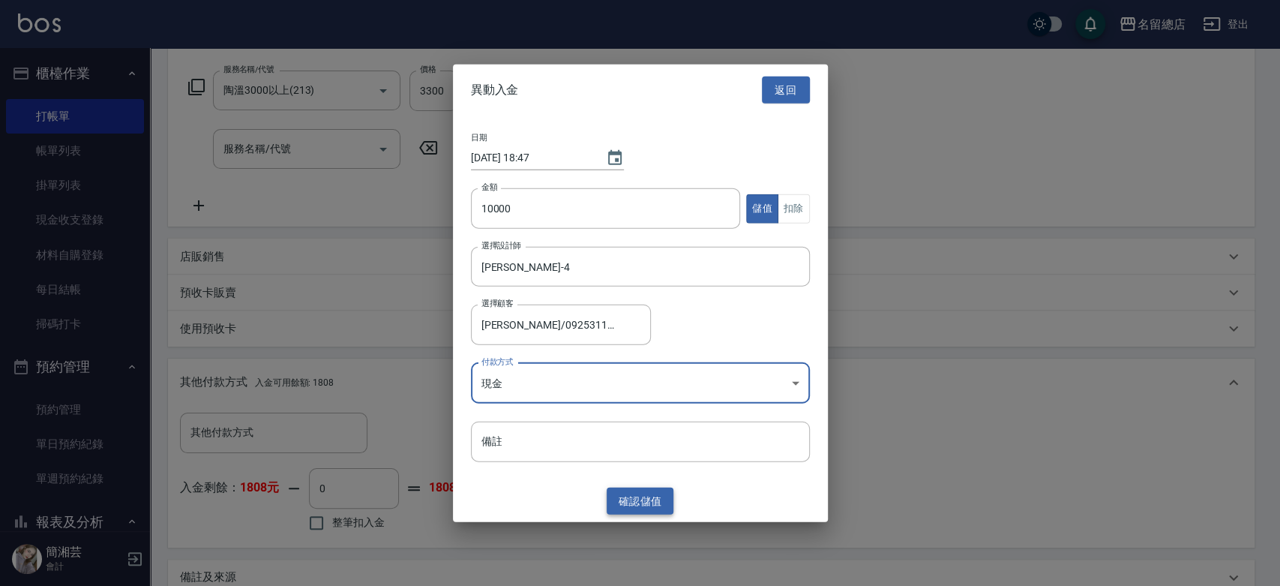
click at [639, 496] on button "確認 儲值" at bounding box center [641, 501] width 68 height 28
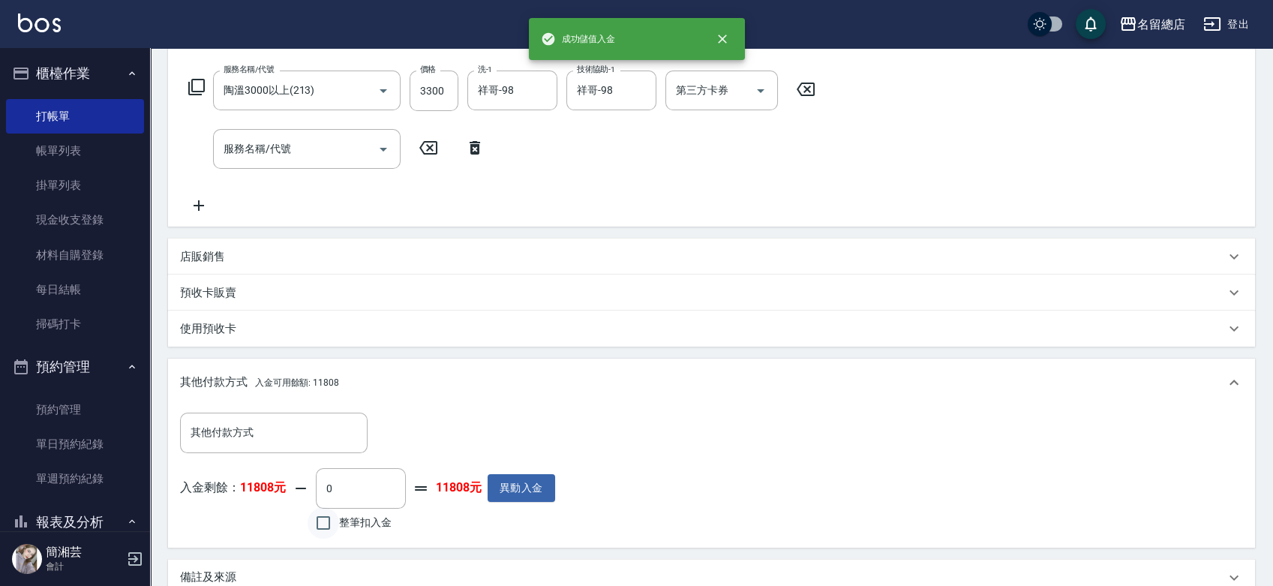
click at [327, 520] on input "整筆扣入金" at bounding box center [324, 523] width 32 height 32
checkbox input "true"
type input "3300"
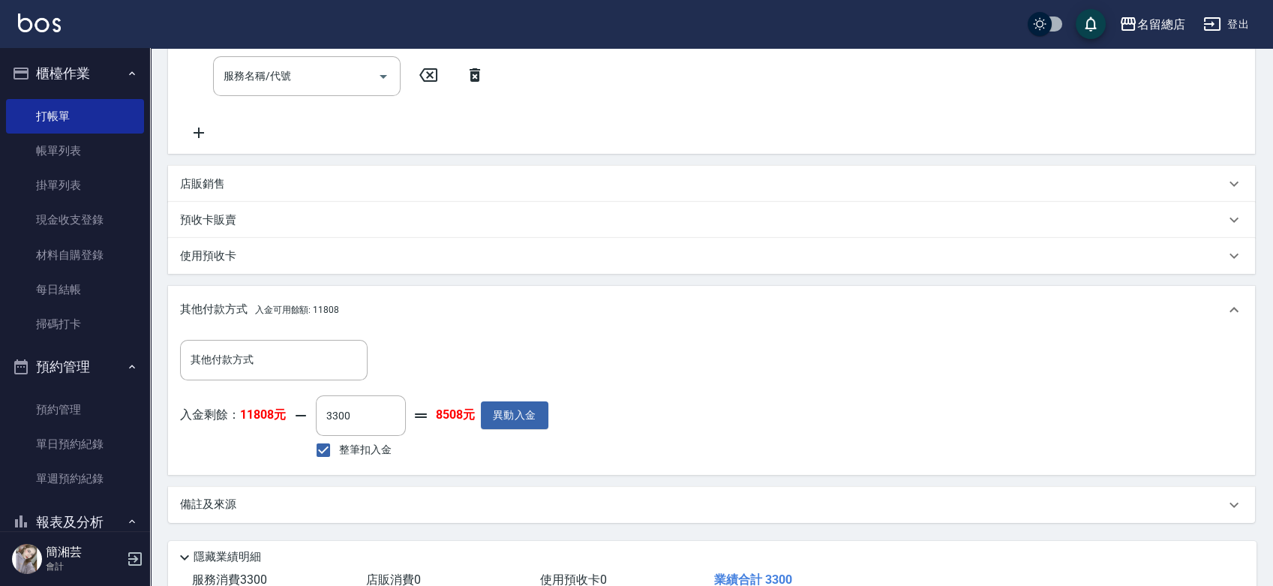
scroll to position [406, 0]
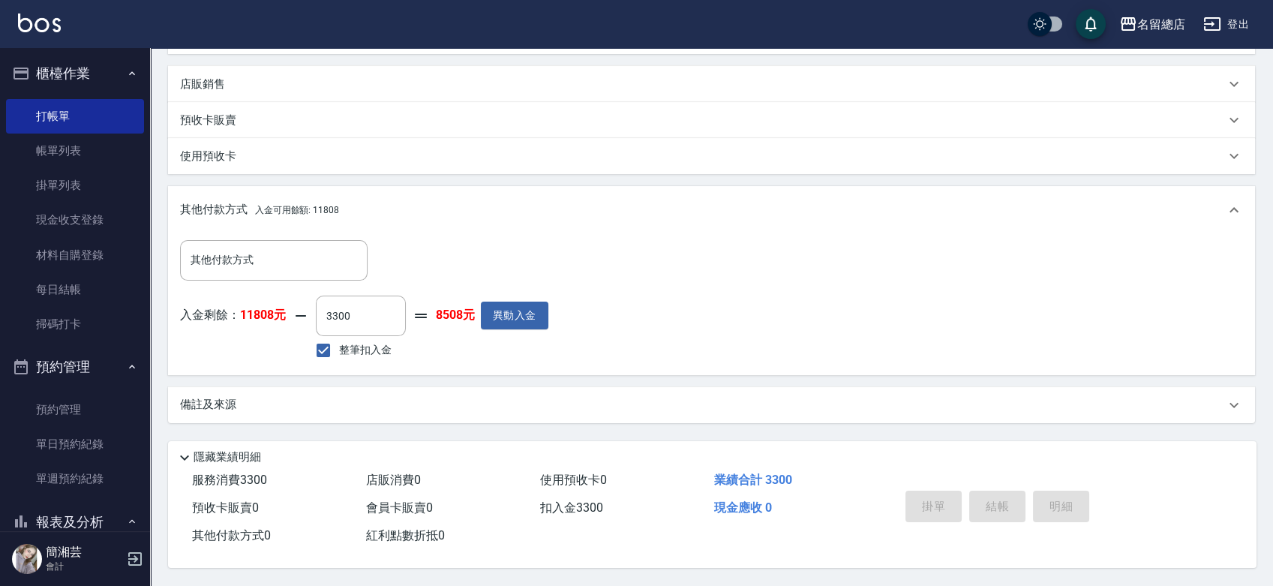
type input "[DATE] 18:47"
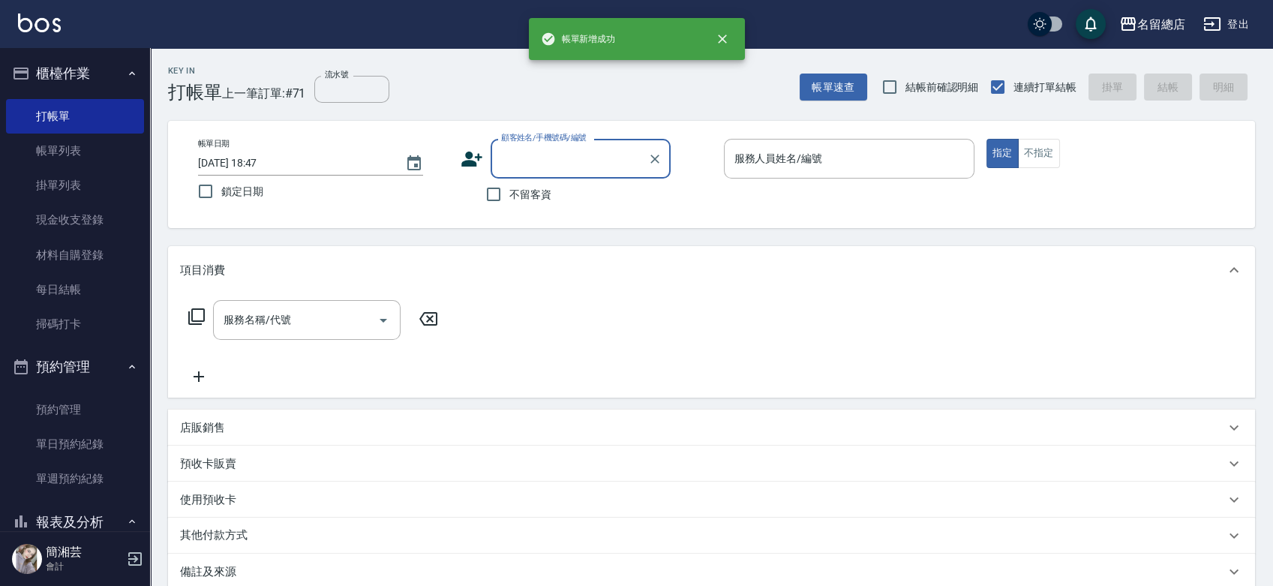
scroll to position [0, 0]
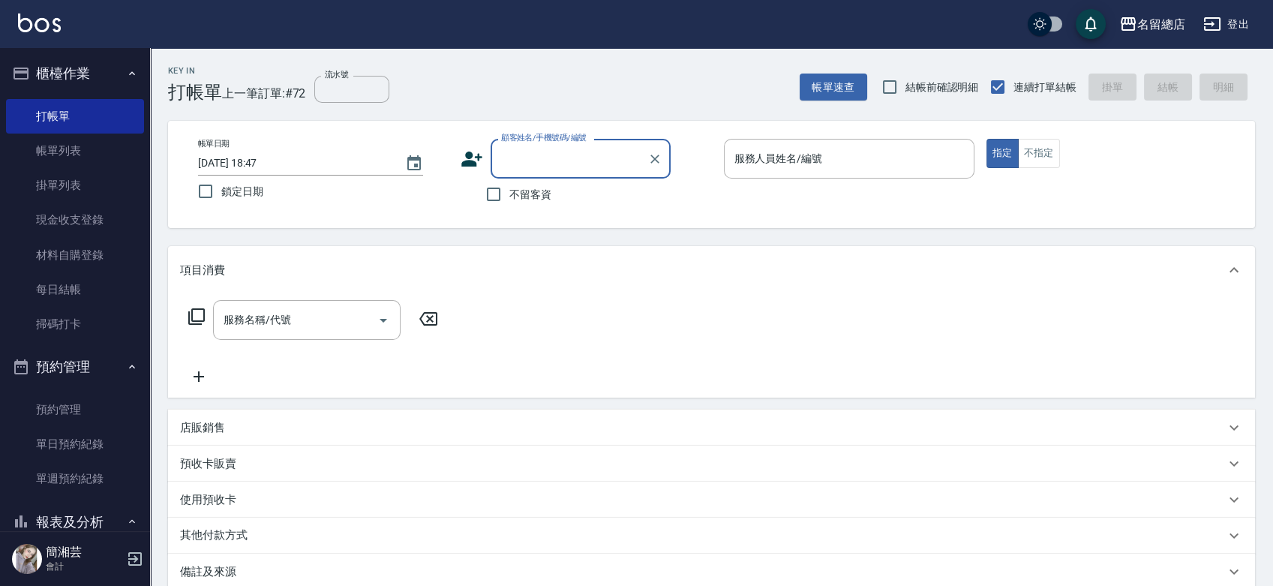
type input "9"
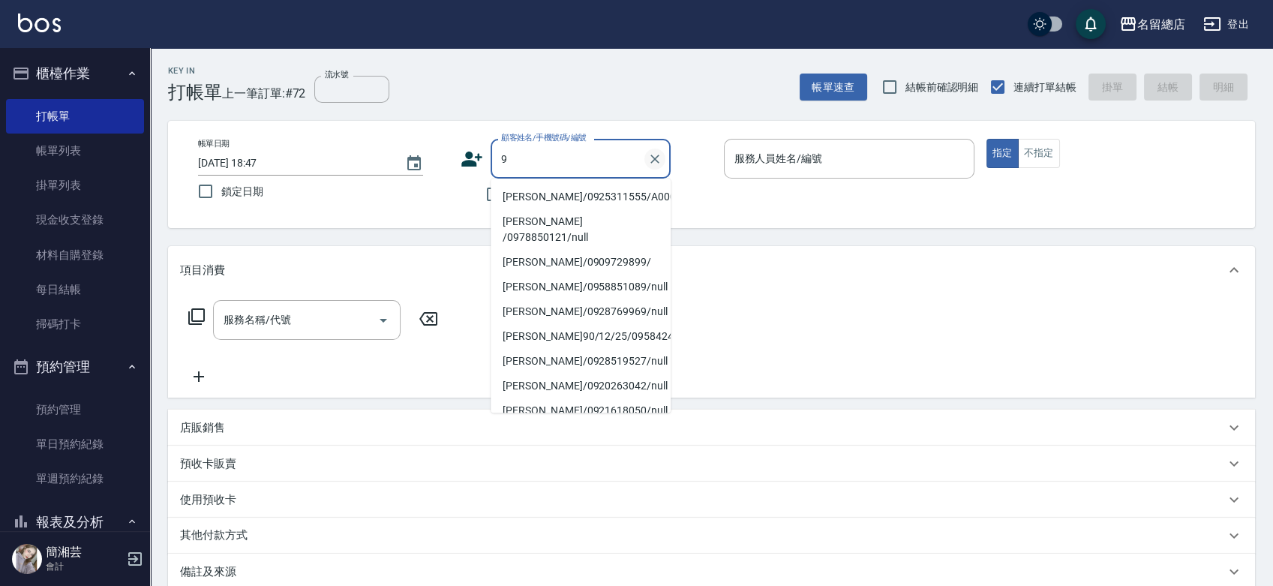
drag, startPoint x: 662, startPoint y: 155, endPoint x: 637, endPoint y: 158, distance: 24.9
click at [660, 157] on icon "Clear" at bounding box center [654, 159] width 15 height 15
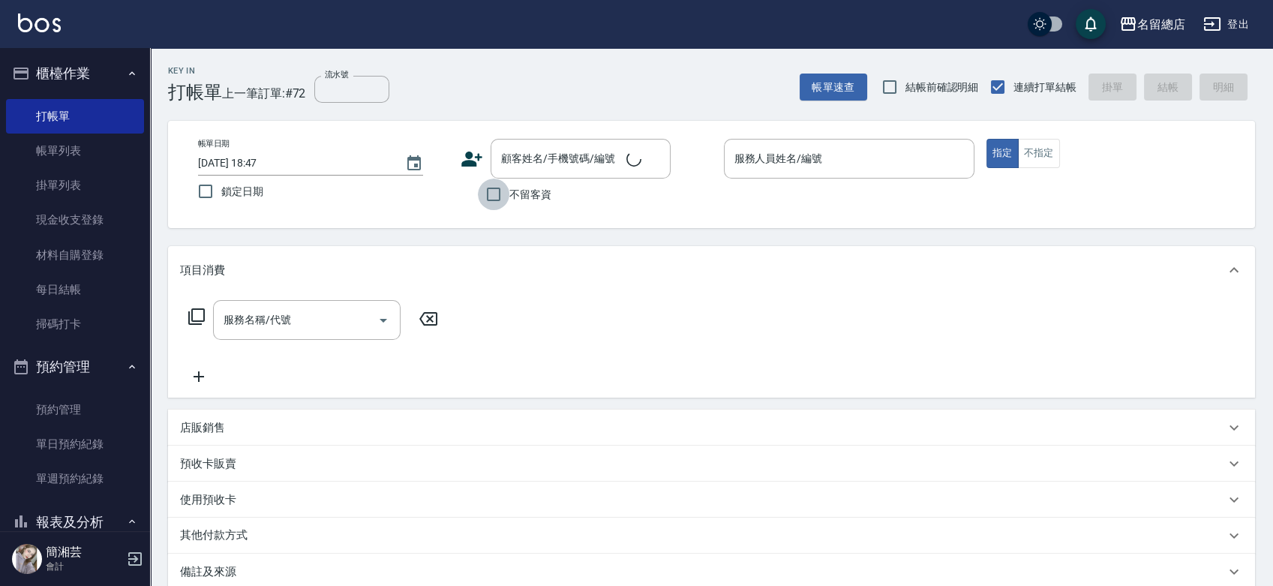
click at [482, 196] on input "不留客資" at bounding box center [494, 195] width 32 height 32
checkbox input "true"
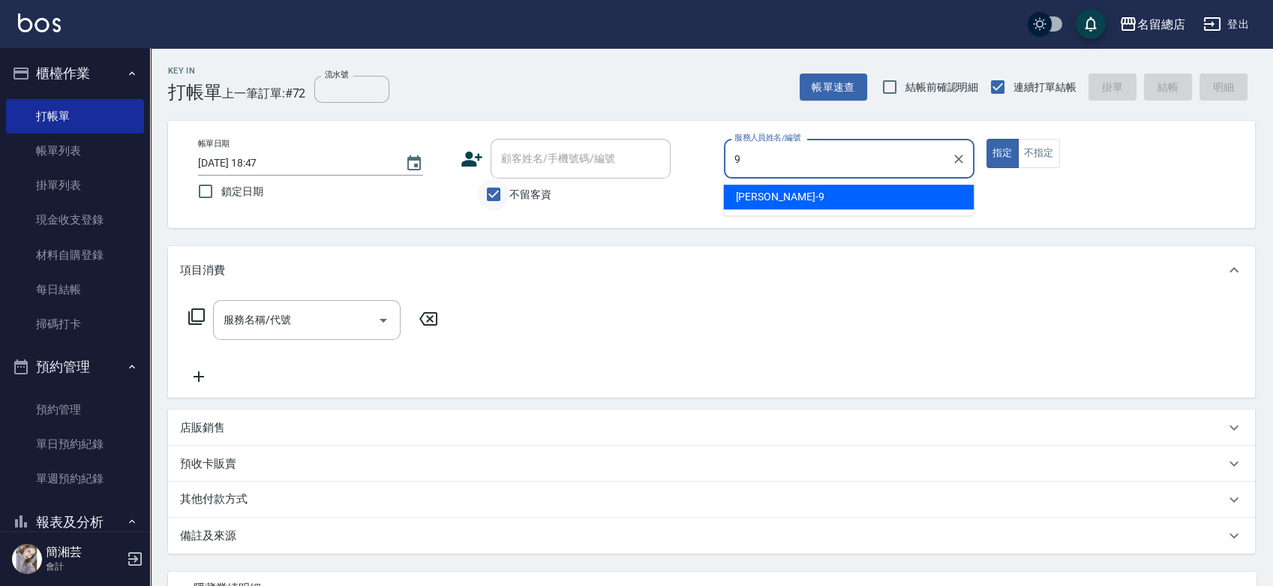
type input "[PERSON_NAME]-9"
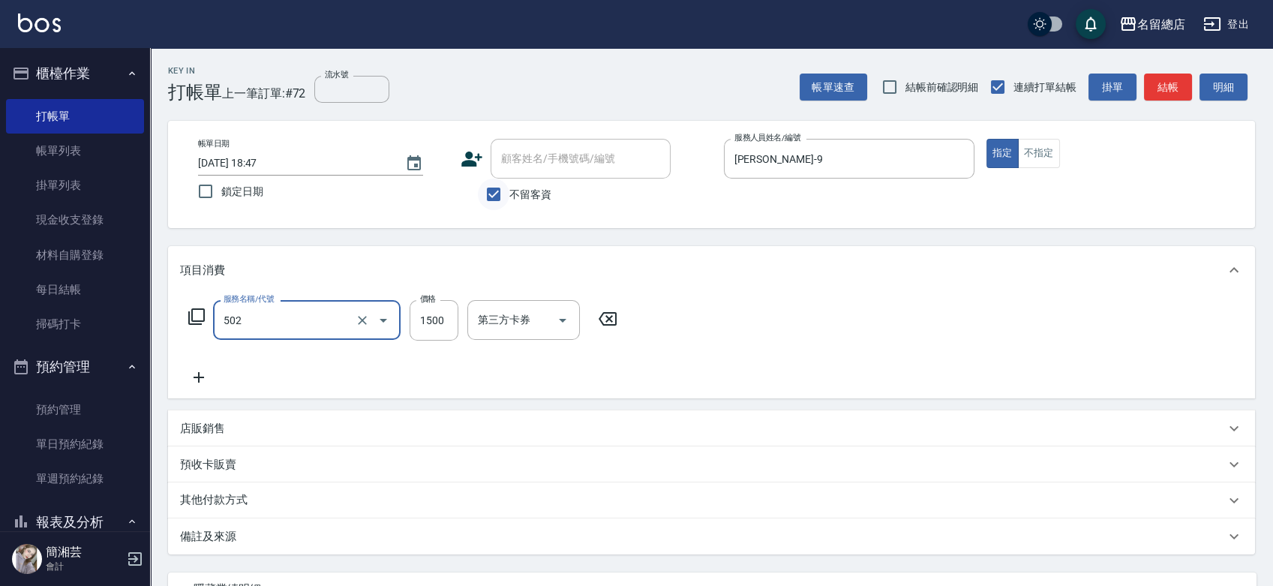
type input "染髮1500以上(502)"
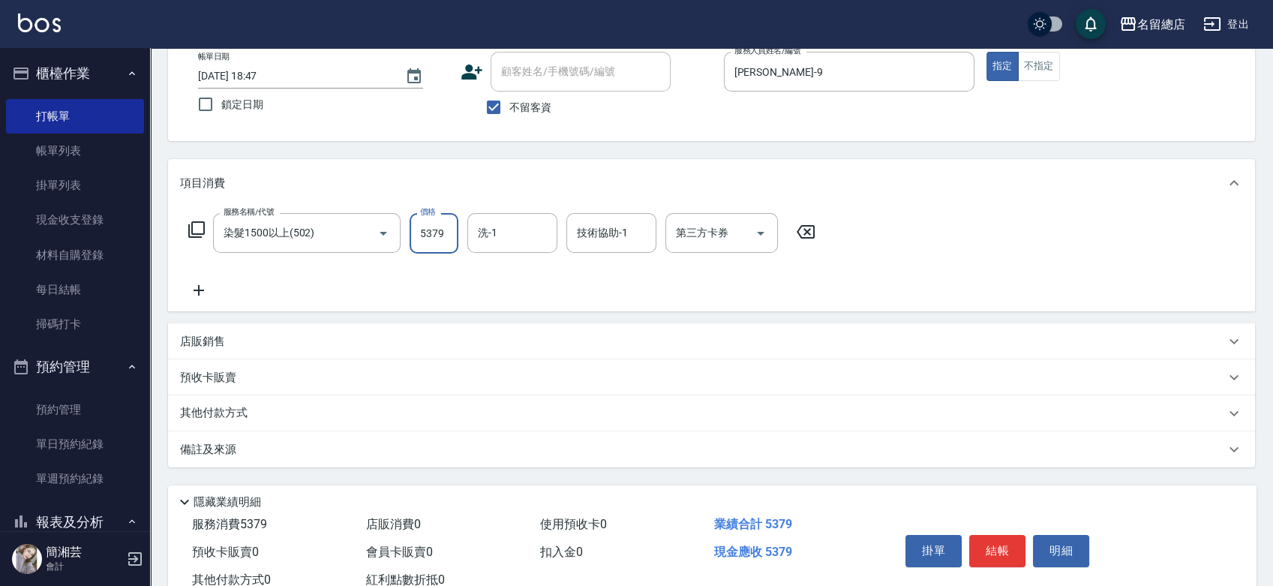
scroll to position [136, 0]
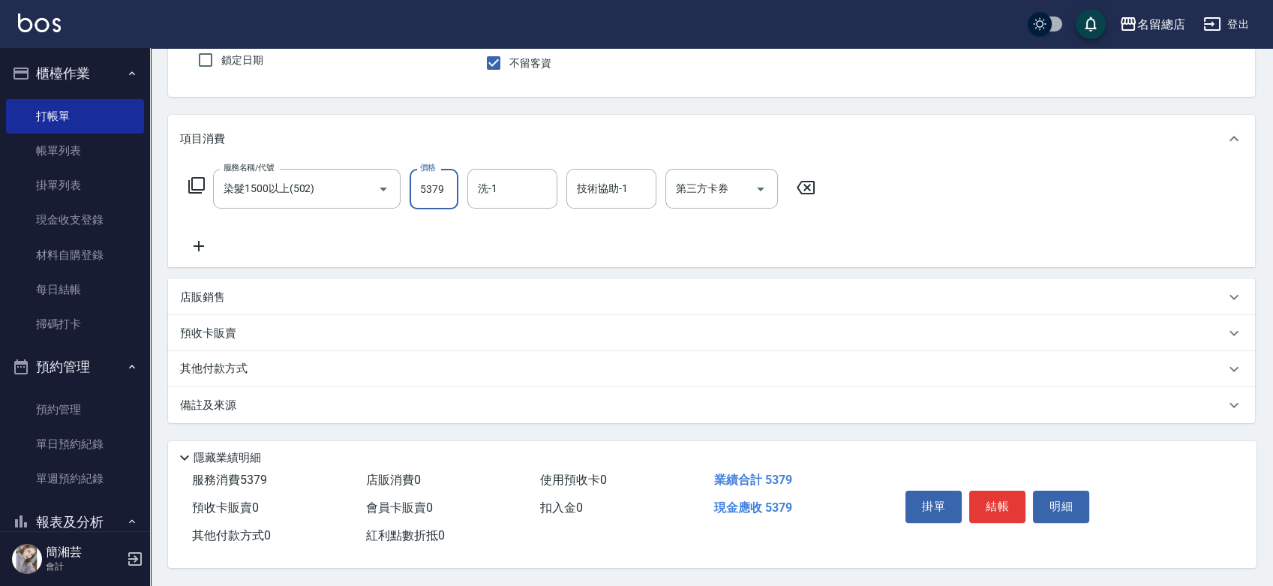
type input "5379"
click at [239, 361] on p "其他付款方式" at bounding box center [217, 369] width 75 height 17
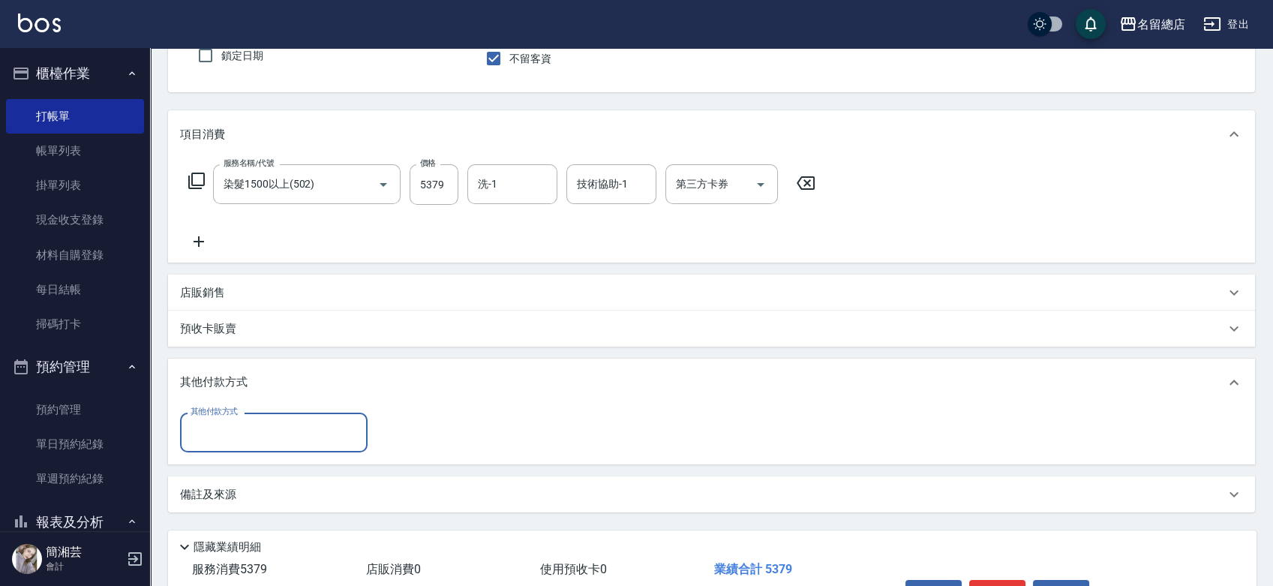
scroll to position [0, 0]
click at [258, 417] on div "其他付款方式" at bounding box center [274, 433] width 188 height 40
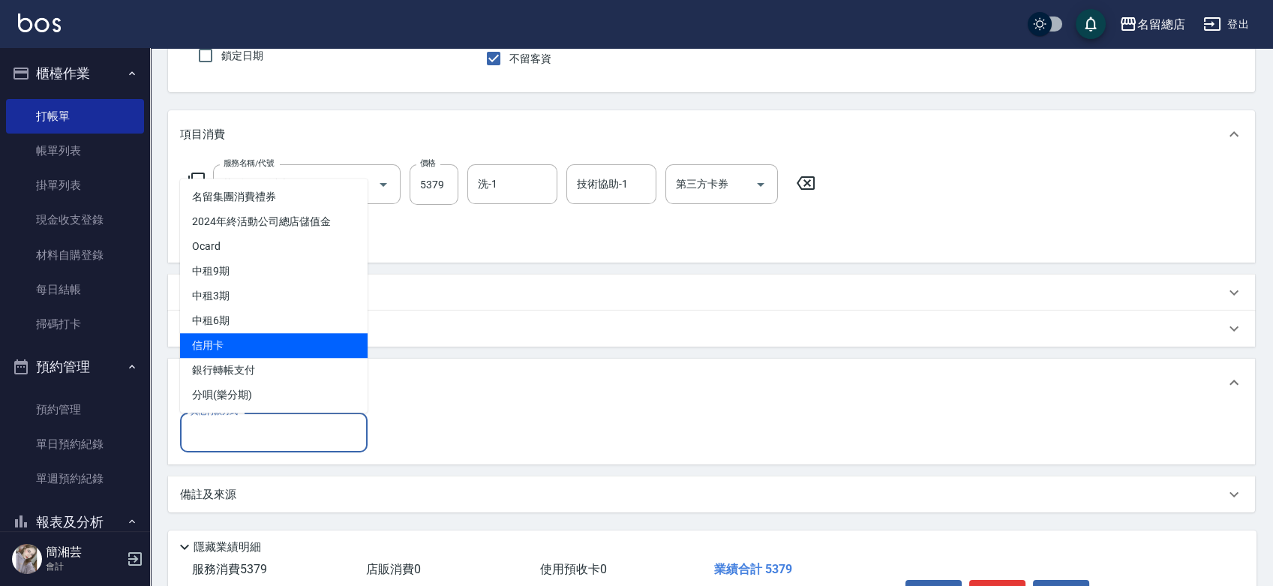
click at [245, 347] on span "信用卡" at bounding box center [274, 345] width 188 height 25
type input "信用卡"
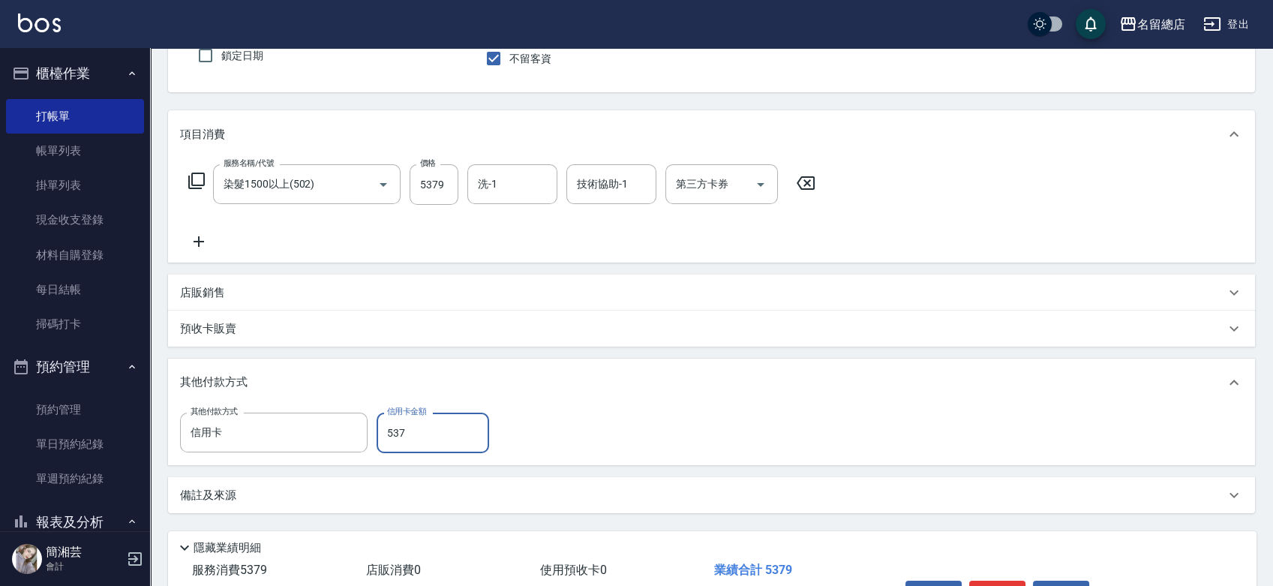
type input "5379"
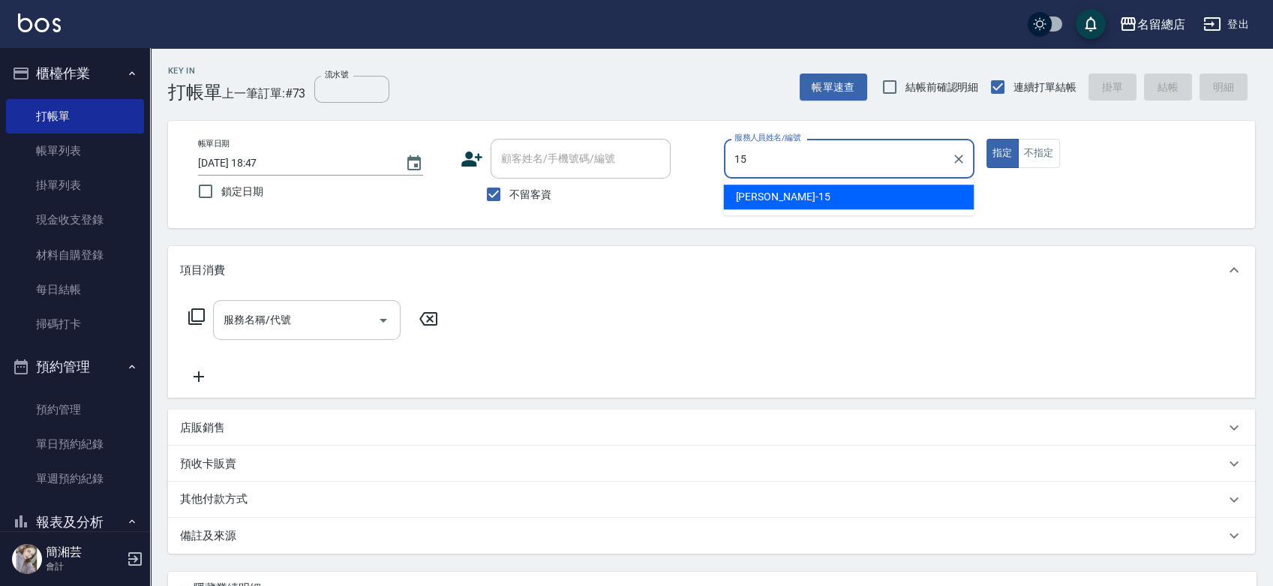
type input "[PERSON_NAME]-15"
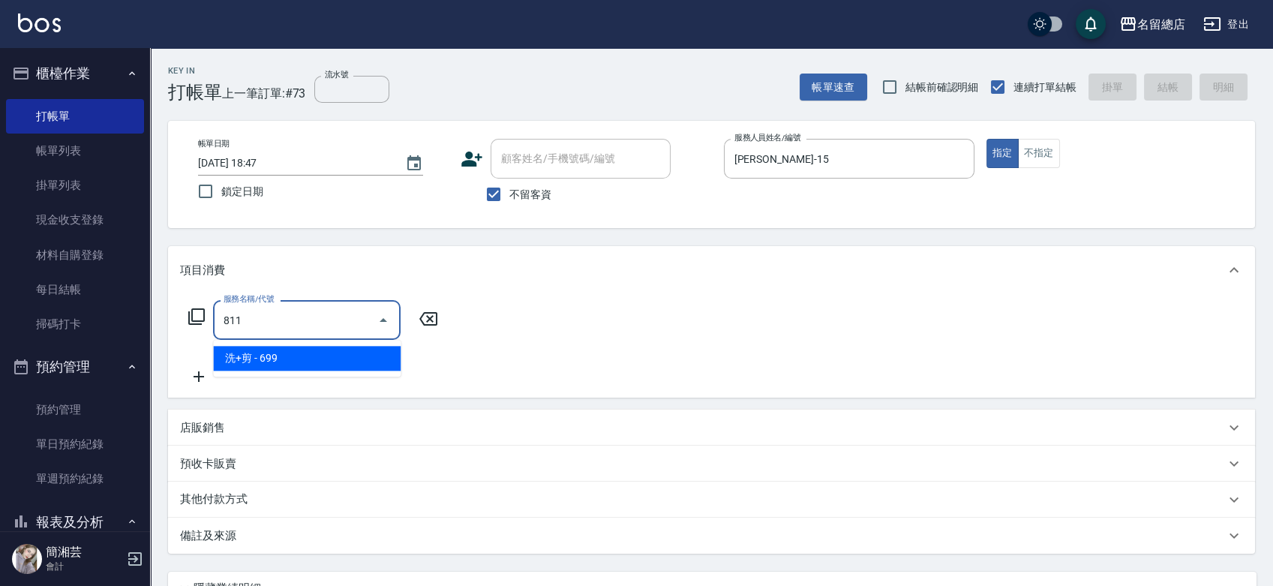
type input "洗+剪(811)"
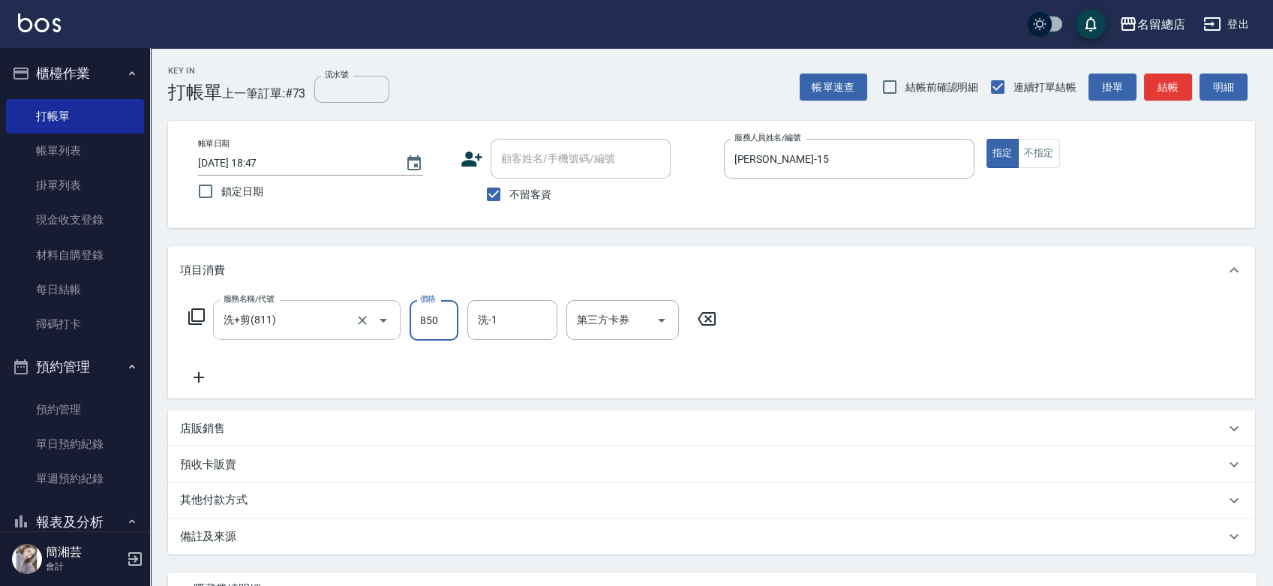
type input "850"
type input "游之語-48"
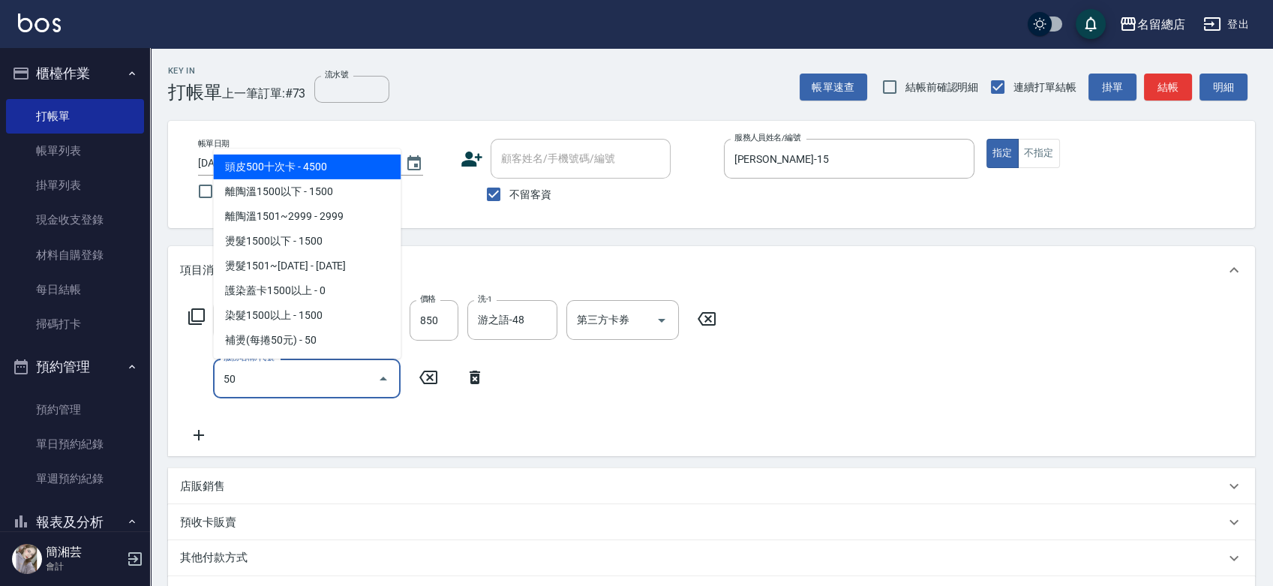
type input "5"
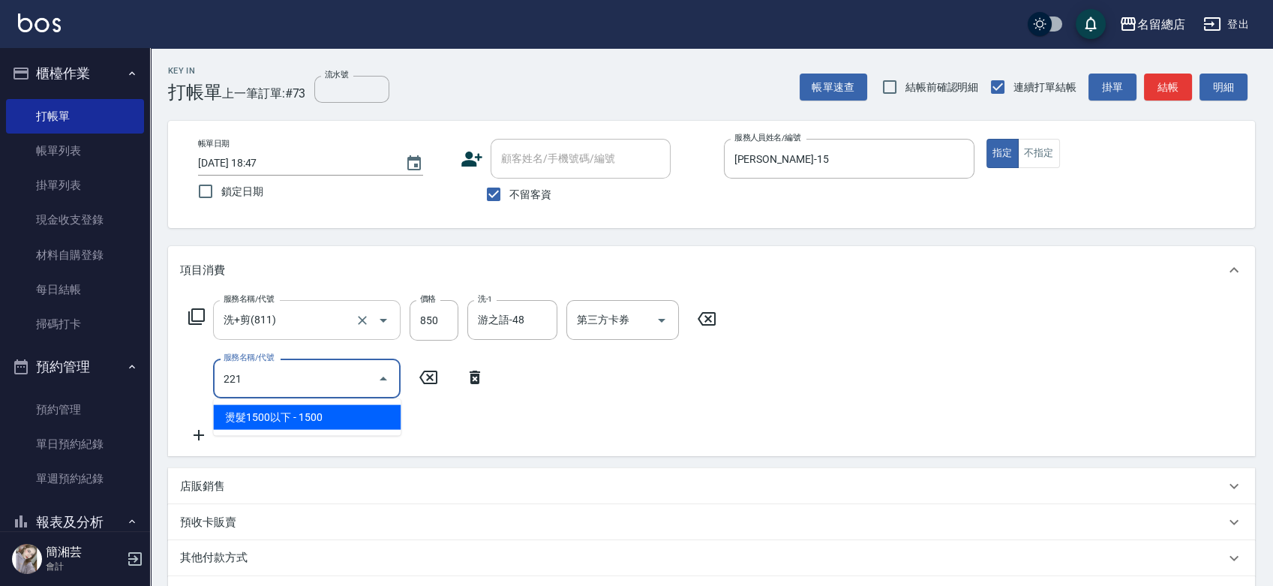
type input "燙髮1500以下(221)"
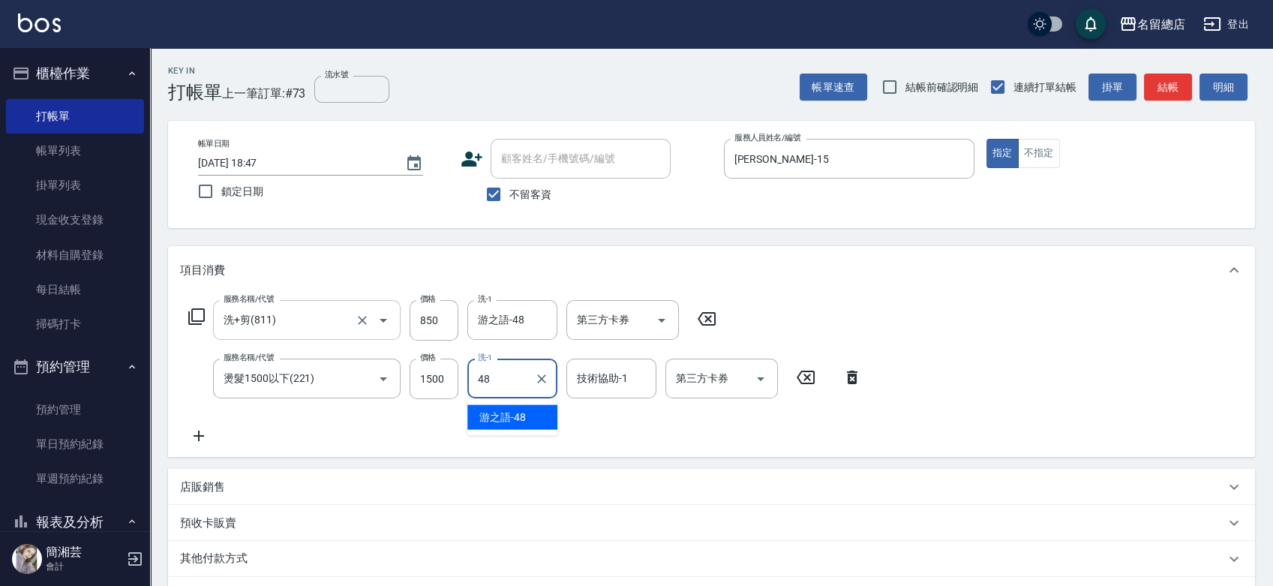
type input "游之語-48"
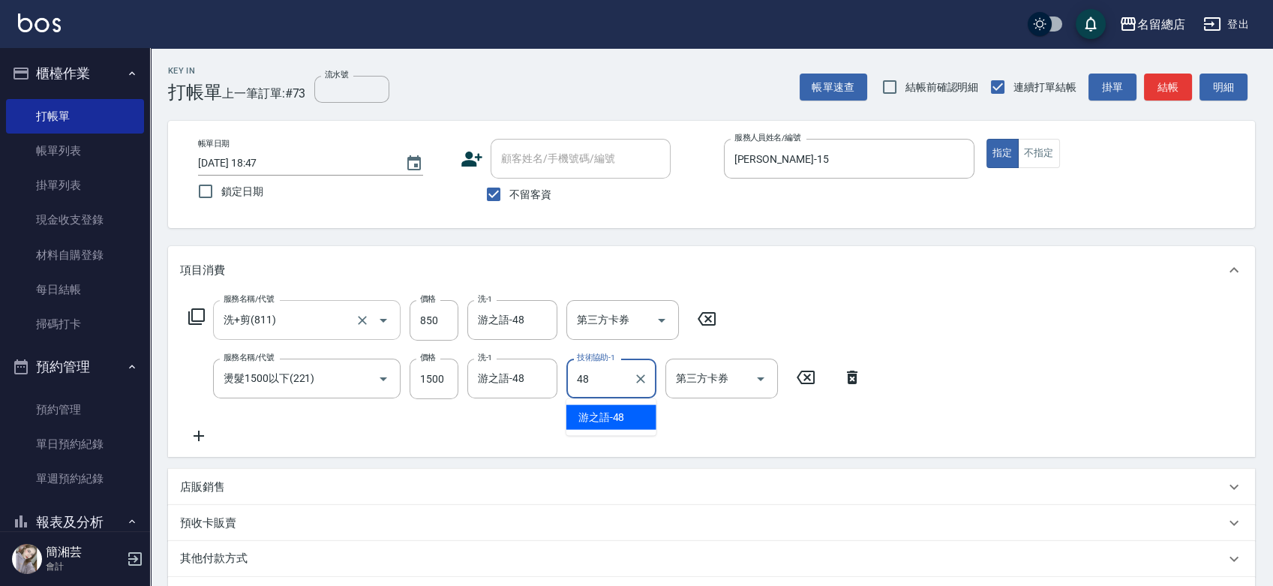
type input "游之語-48"
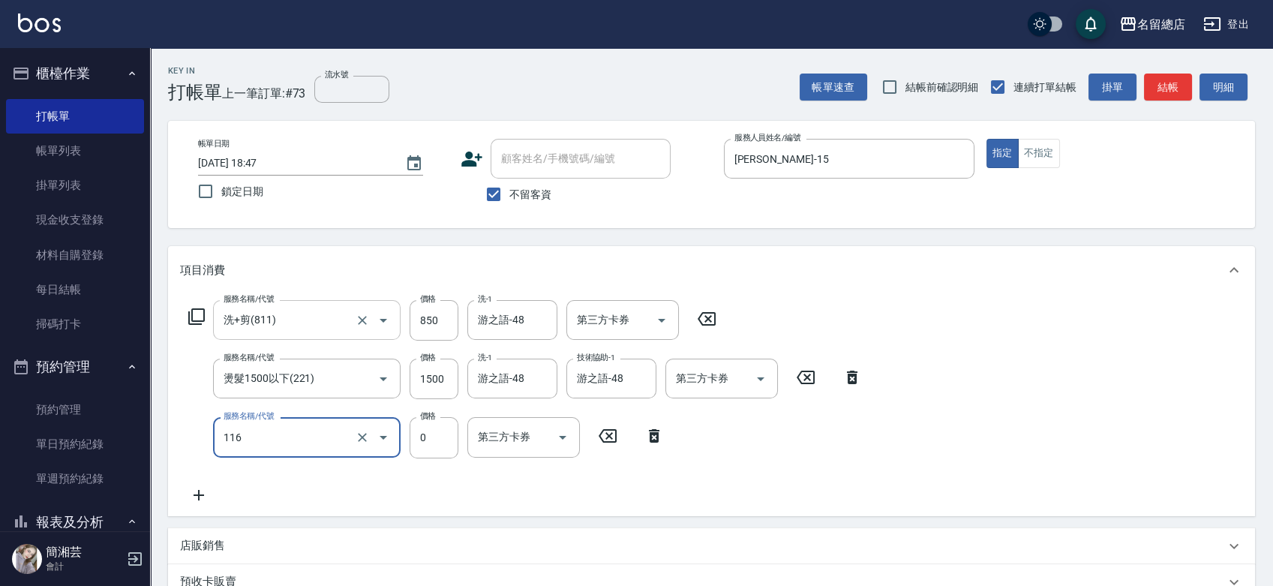
type input "頭皮蓋卡3點(116)"
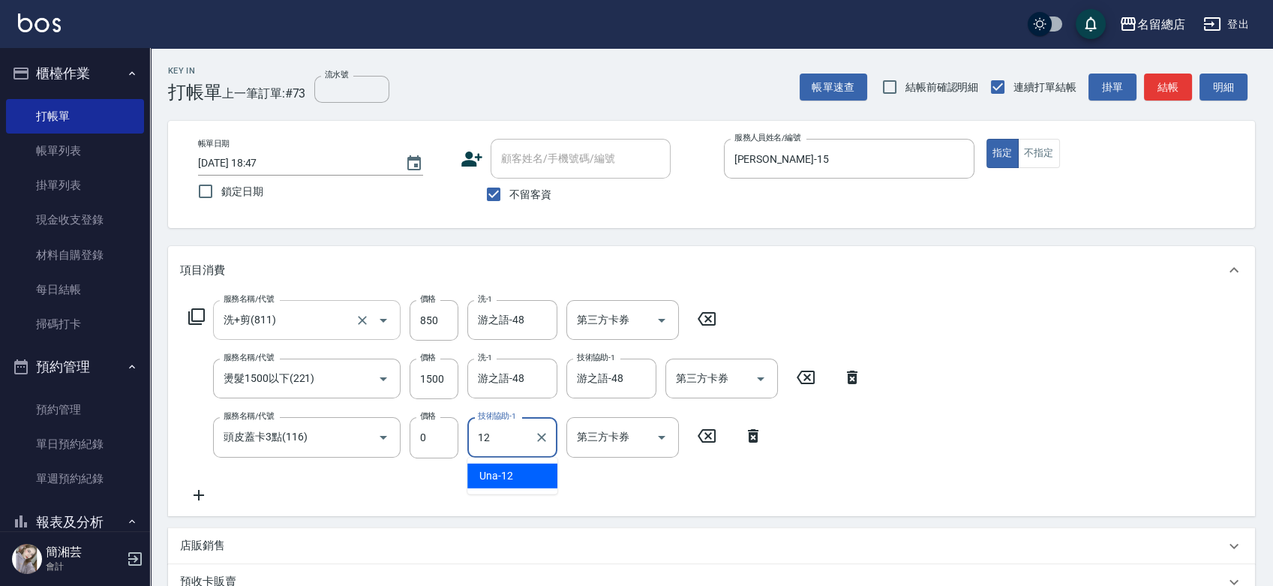
type input "Una-12"
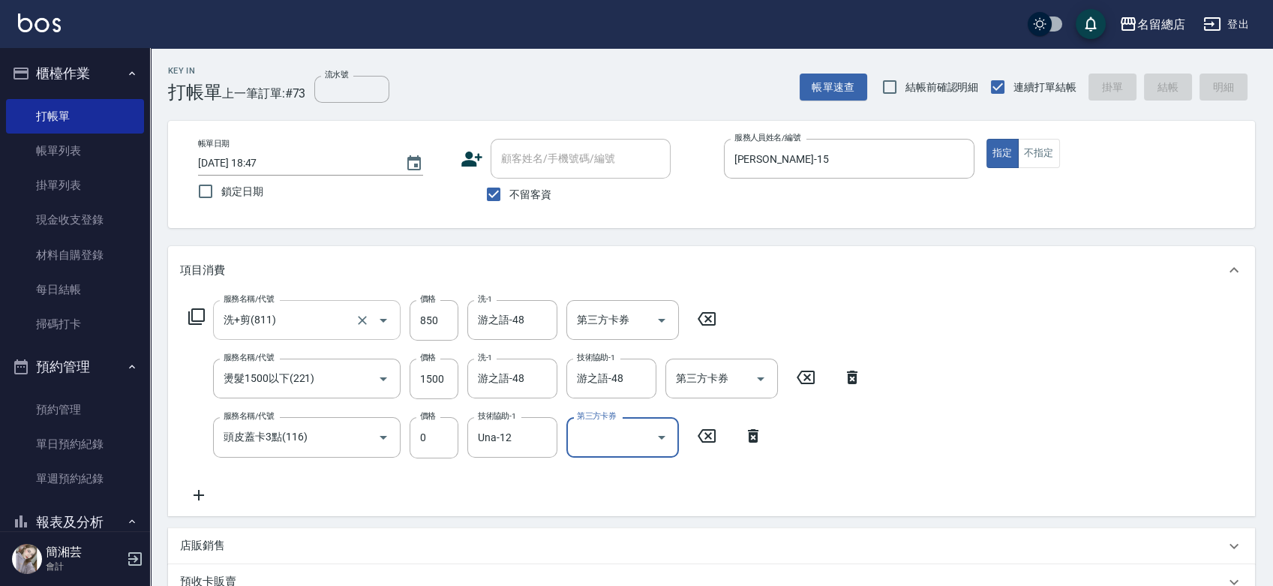
type input "[DATE] 18:48"
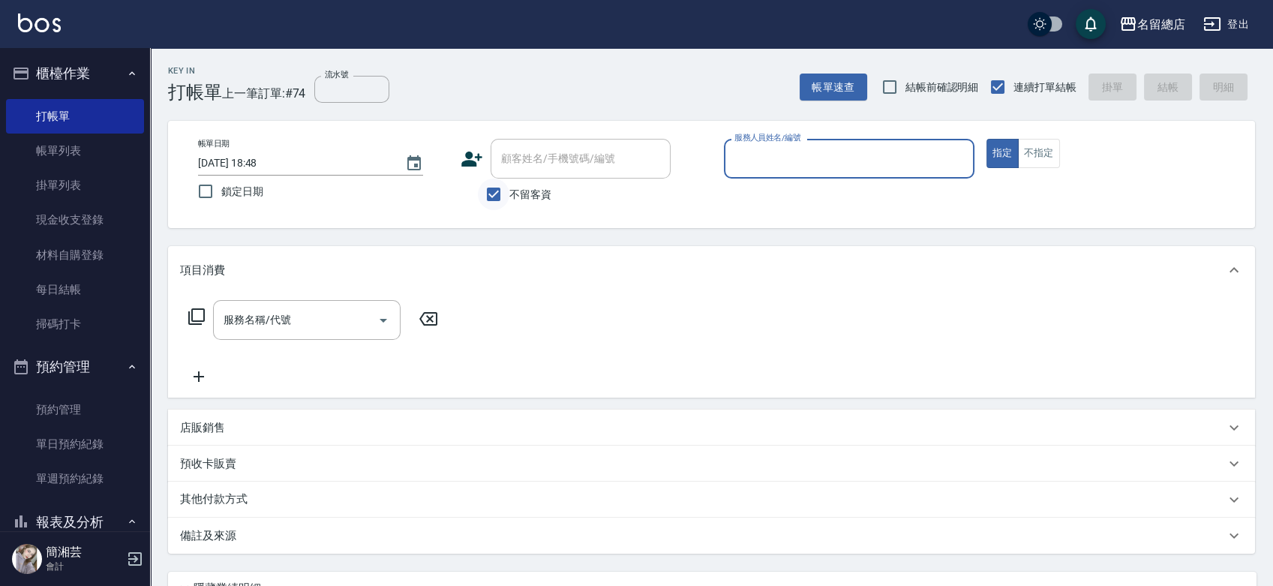
click at [484, 191] on input "不留客資" at bounding box center [494, 195] width 32 height 32
checkbox input "false"
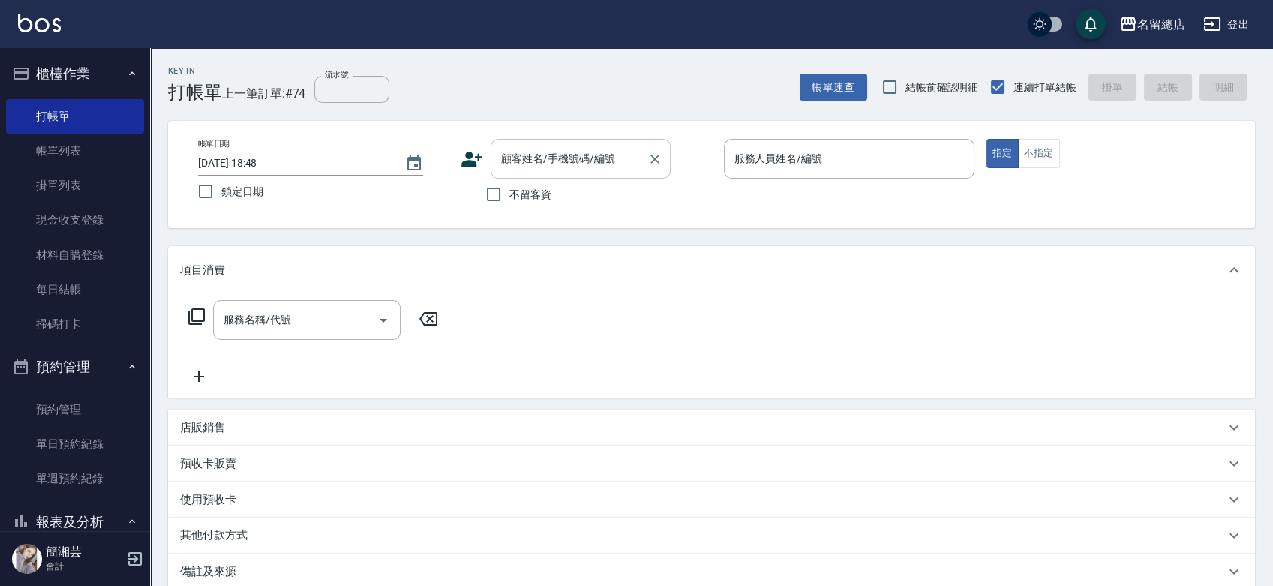
click at [494, 159] on div "顧客姓名/手機號碼/編號" at bounding box center [581, 159] width 180 height 40
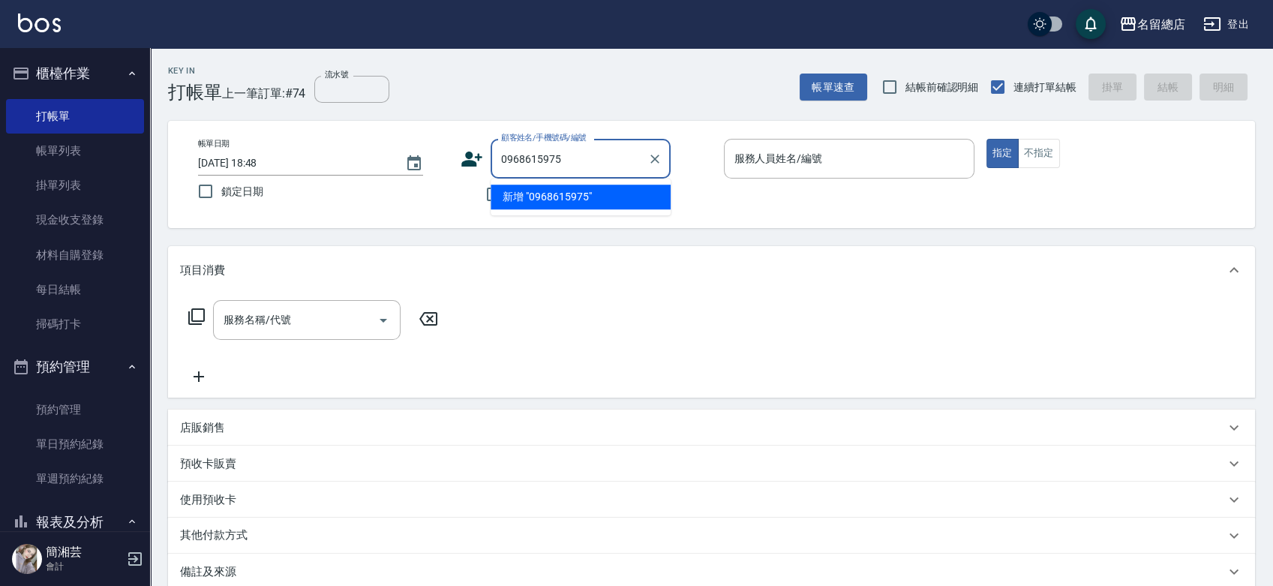
type input "0968615975"
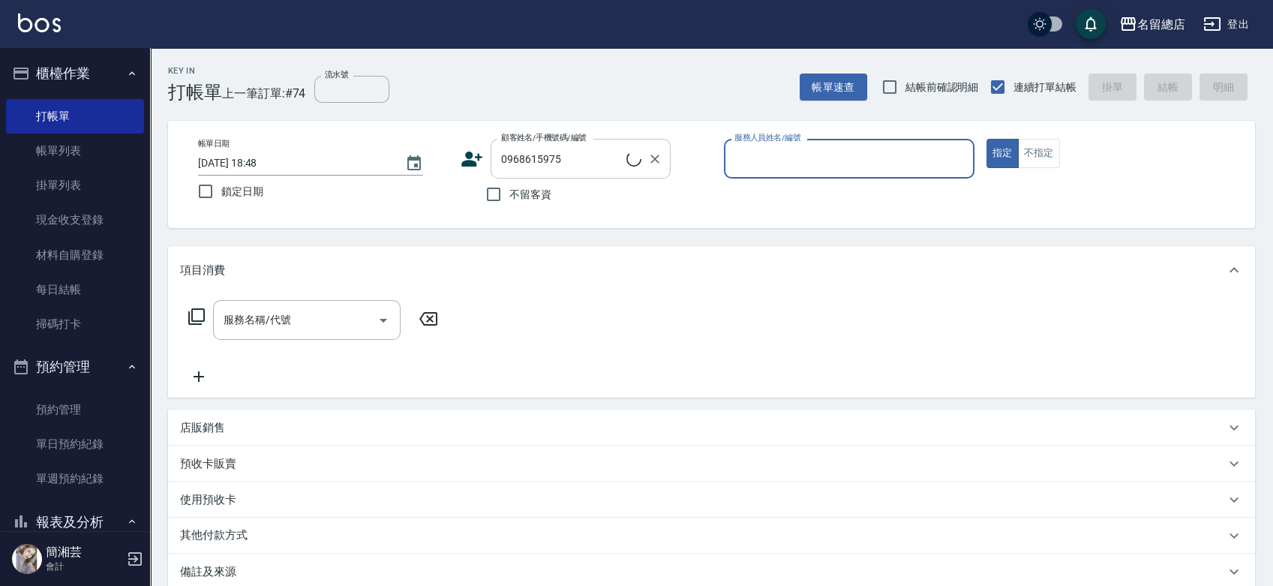
type input "1"
type input "[PERSON_NAME]/0968615975/null"
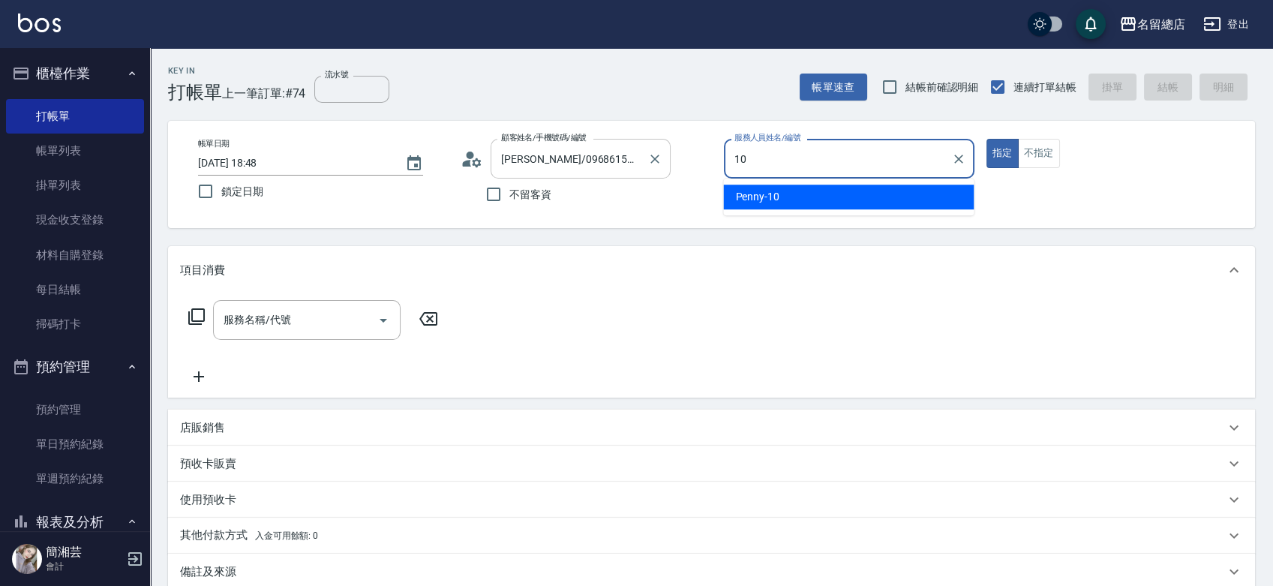
type input "Penny-10"
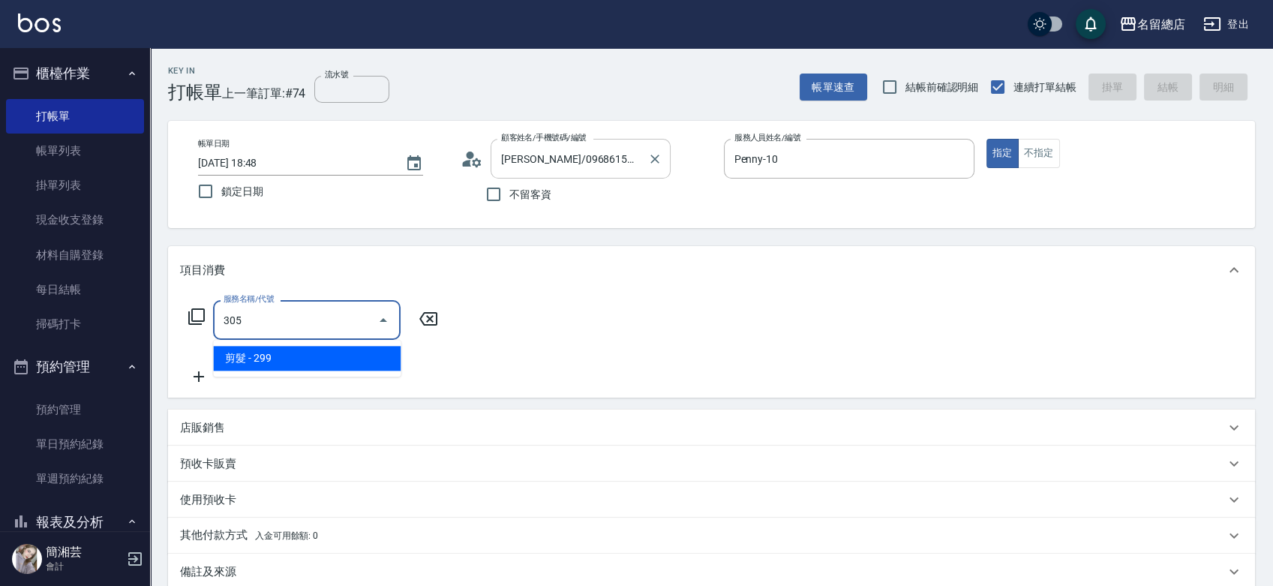
type input "剪髮(305)"
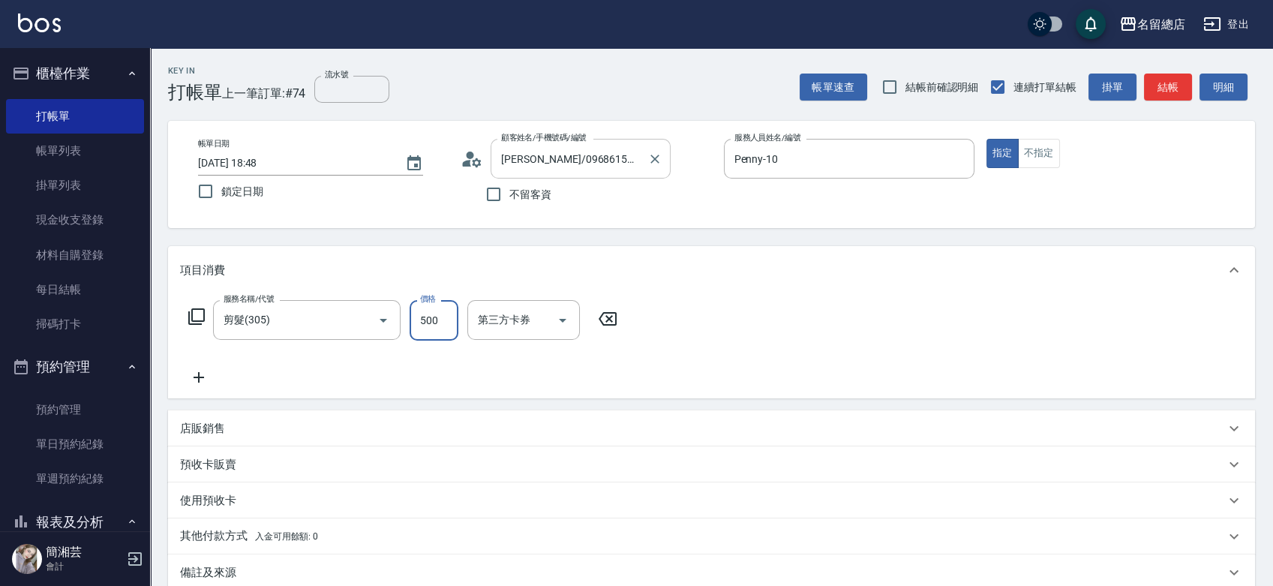
type input "500"
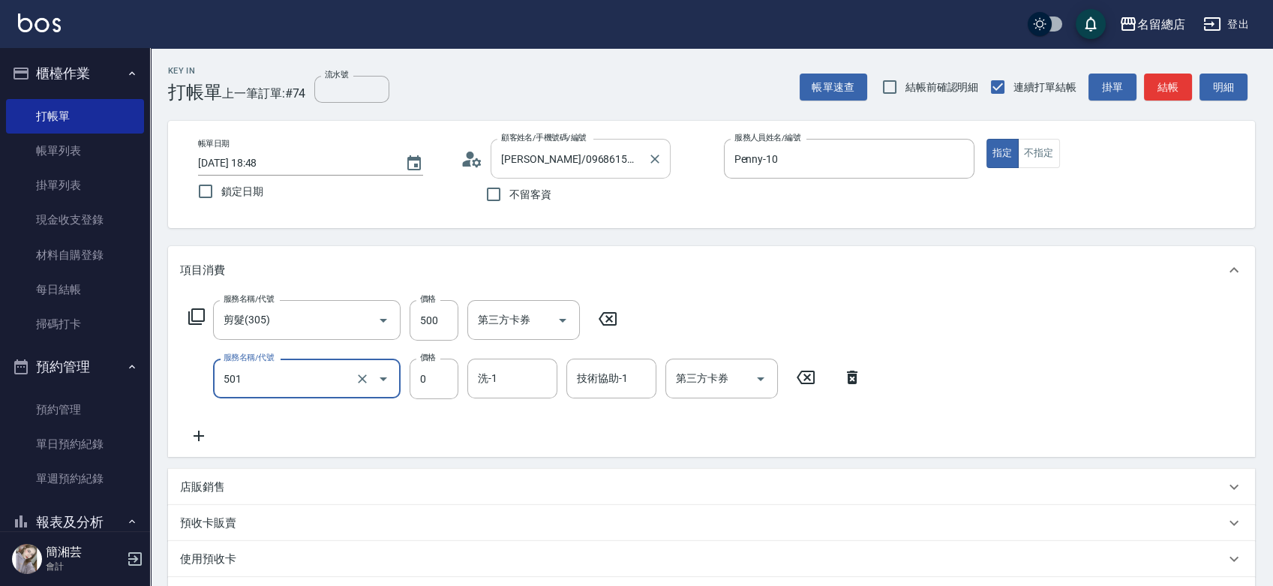
type input "2段蓋卡1300以上(501)"
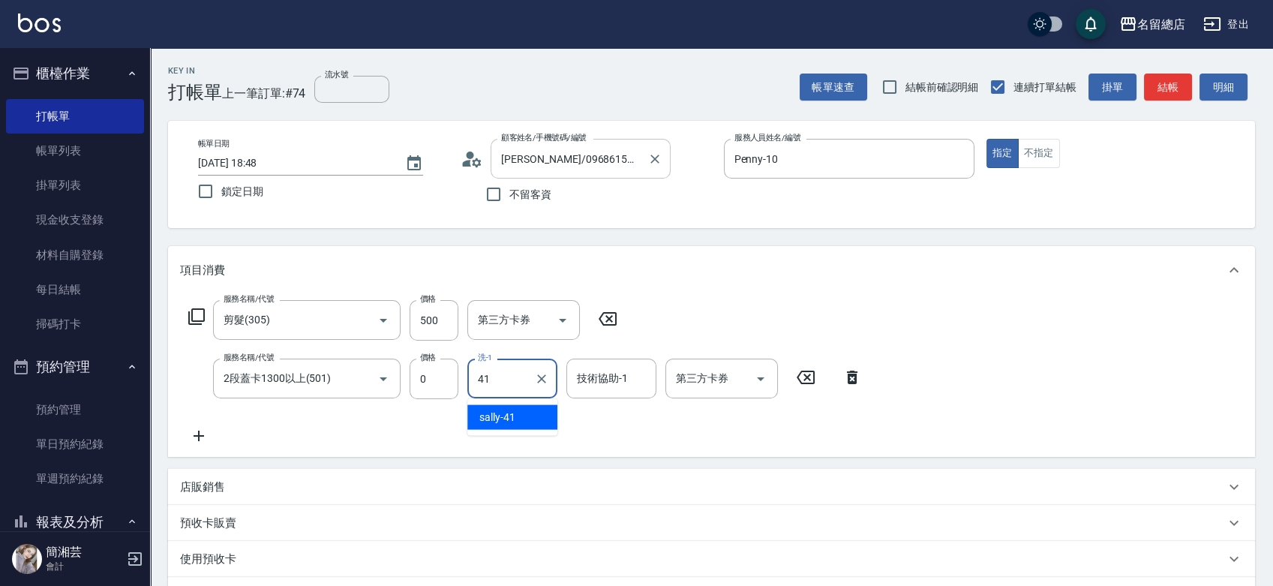
type input "[PERSON_NAME]-41"
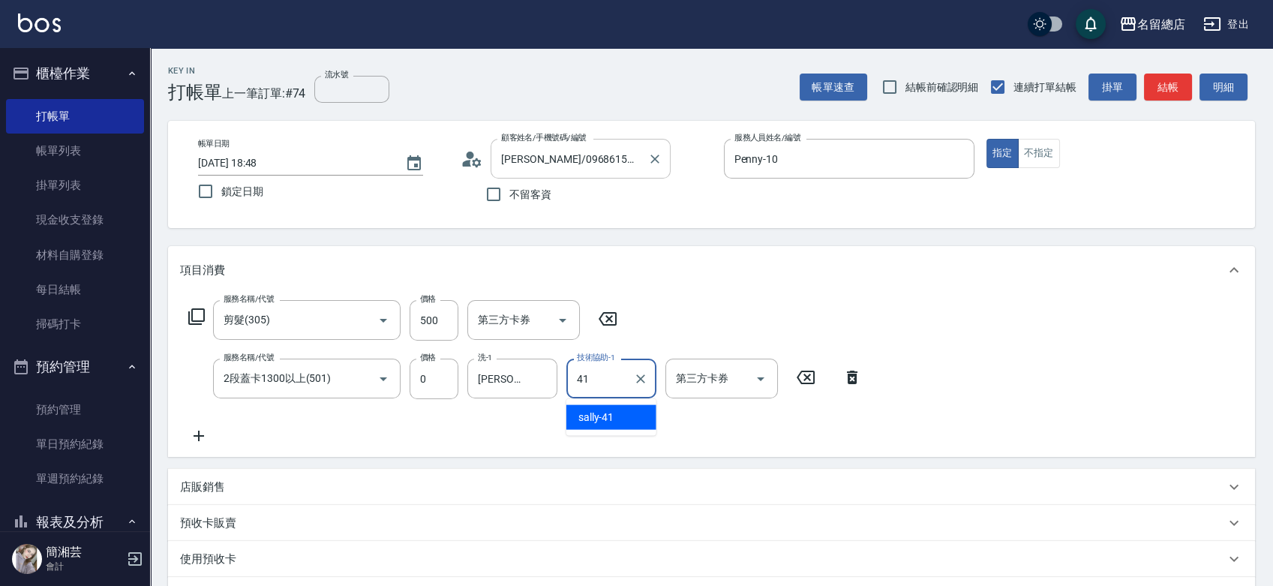
type input "[PERSON_NAME]-41"
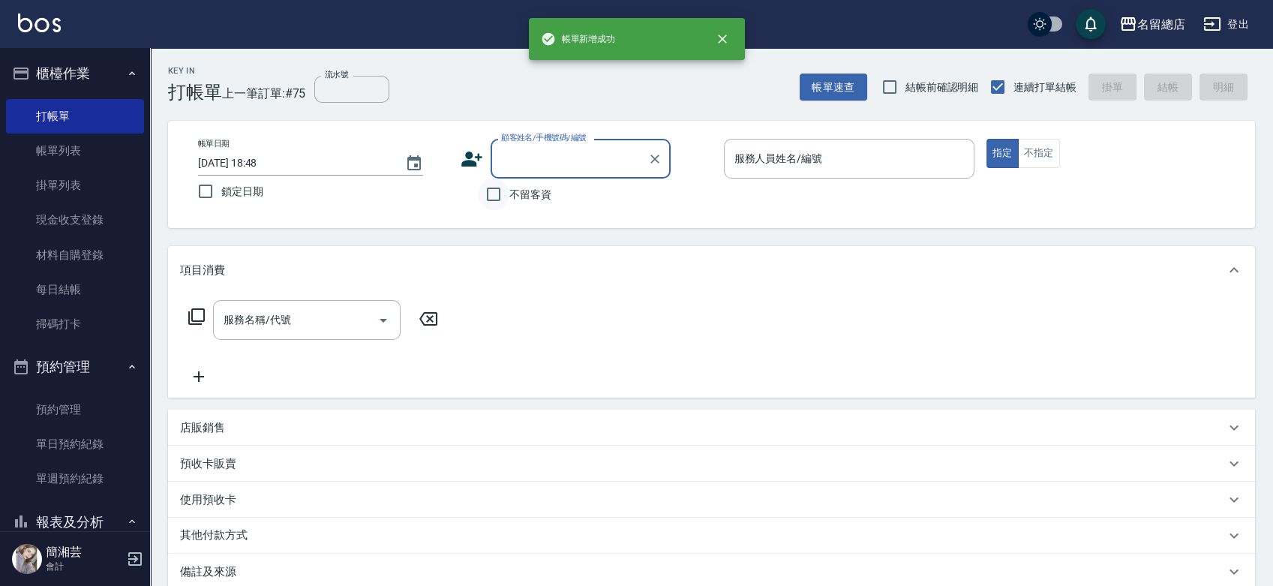
click at [503, 193] on input "不留客資" at bounding box center [494, 195] width 32 height 32
checkbox input "true"
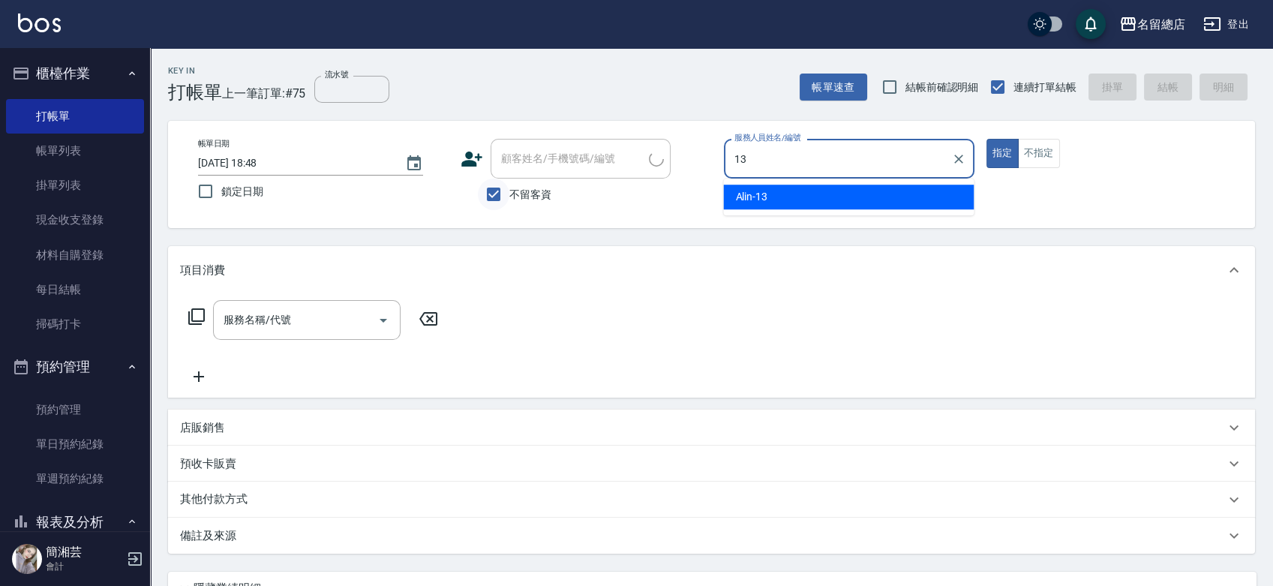
type input "Alin-13"
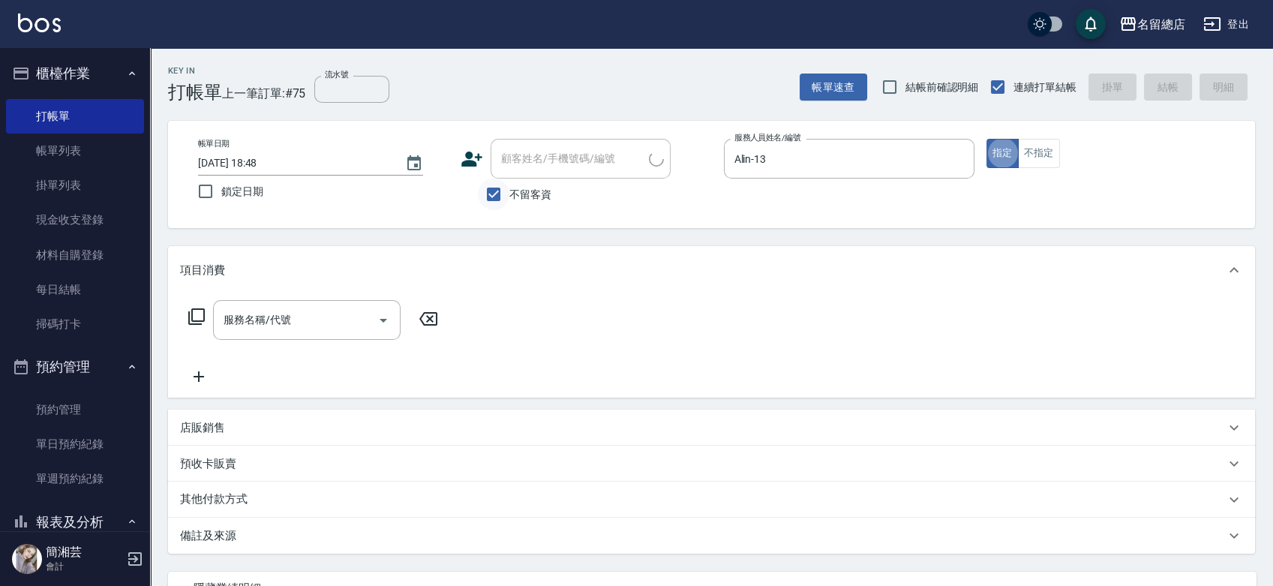
type input "[PERSON_NAME]/0935378049/"
click at [502, 194] on input "不留客資" at bounding box center [494, 195] width 32 height 32
checkbox input "false"
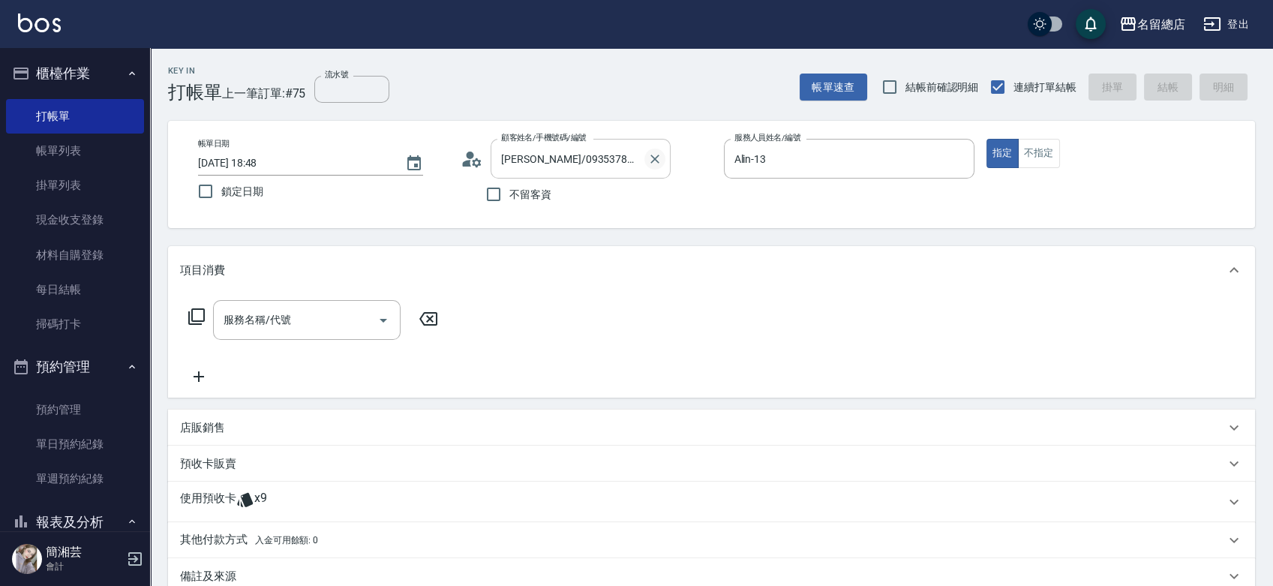
click at [661, 152] on icon "Clear" at bounding box center [654, 159] width 15 height 15
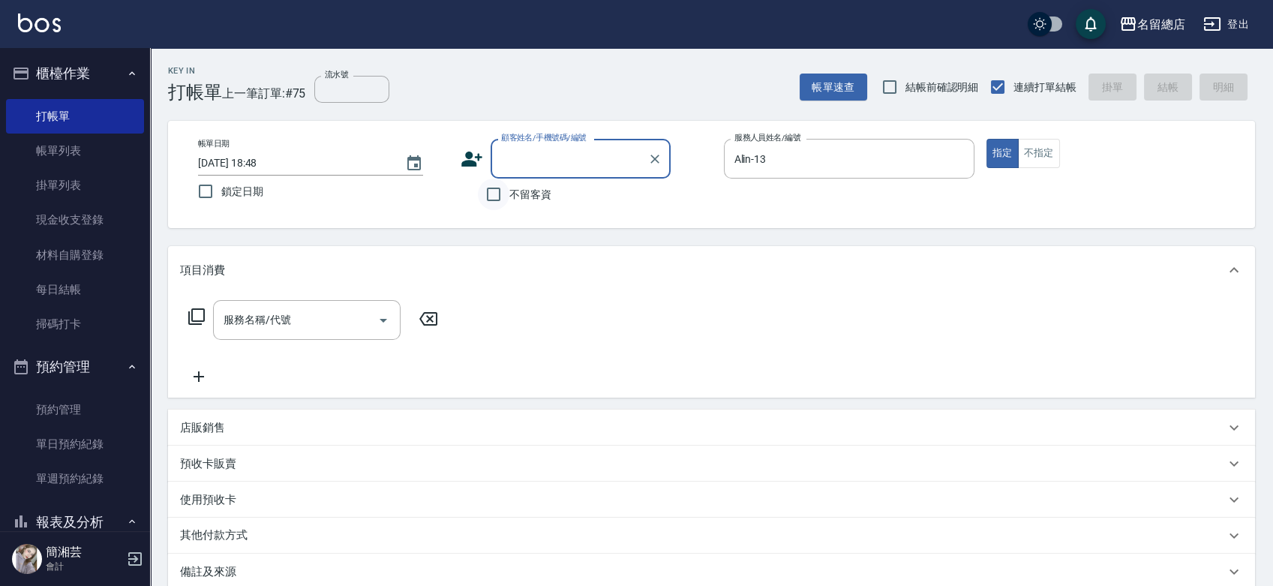
click at [494, 196] on input "不留客資" at bounding box center [494, 195] width 32 height 32
checkbox input "true"
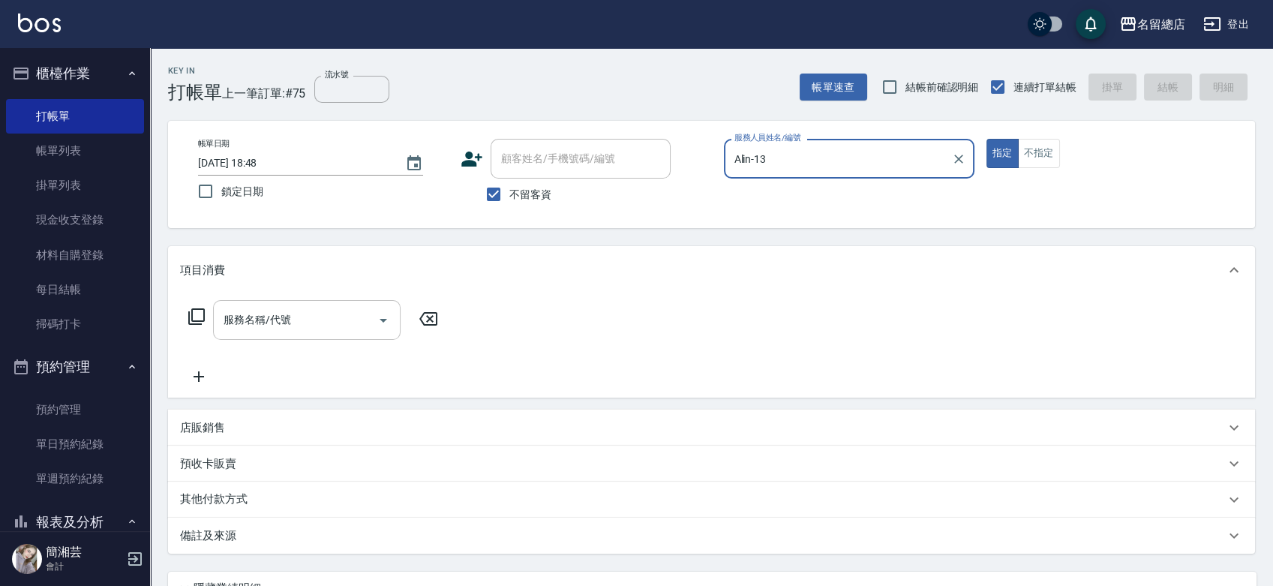
click at [343, 322] on input "服務名稱/代號" at bounding box center [296, 320] width 152 height 26
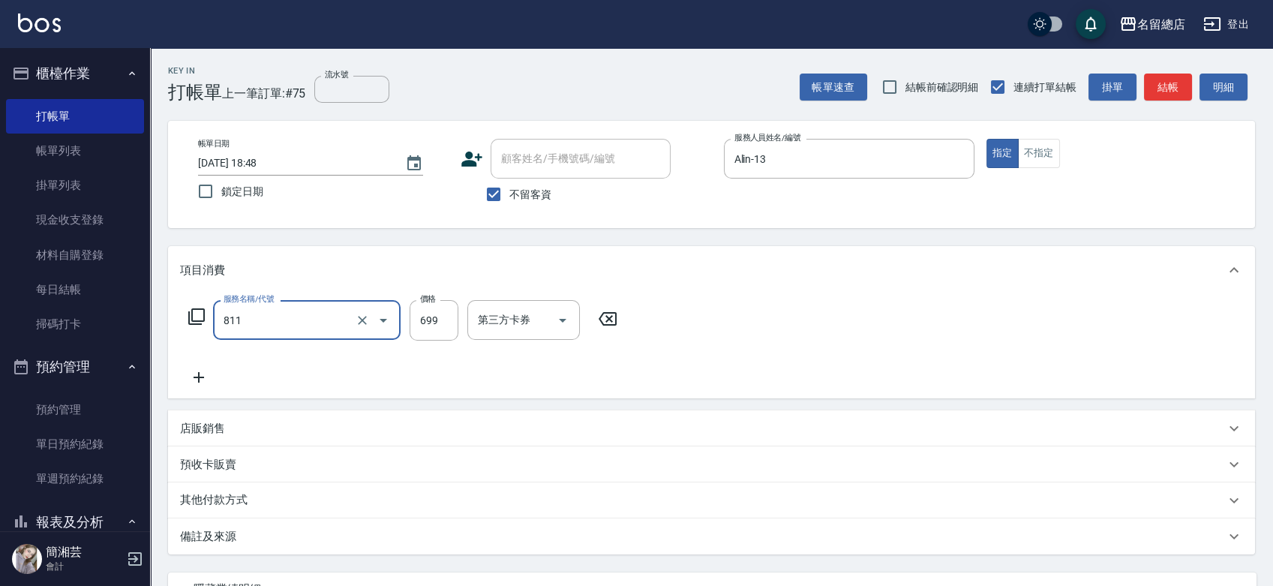
type input "洗+剪(811)"
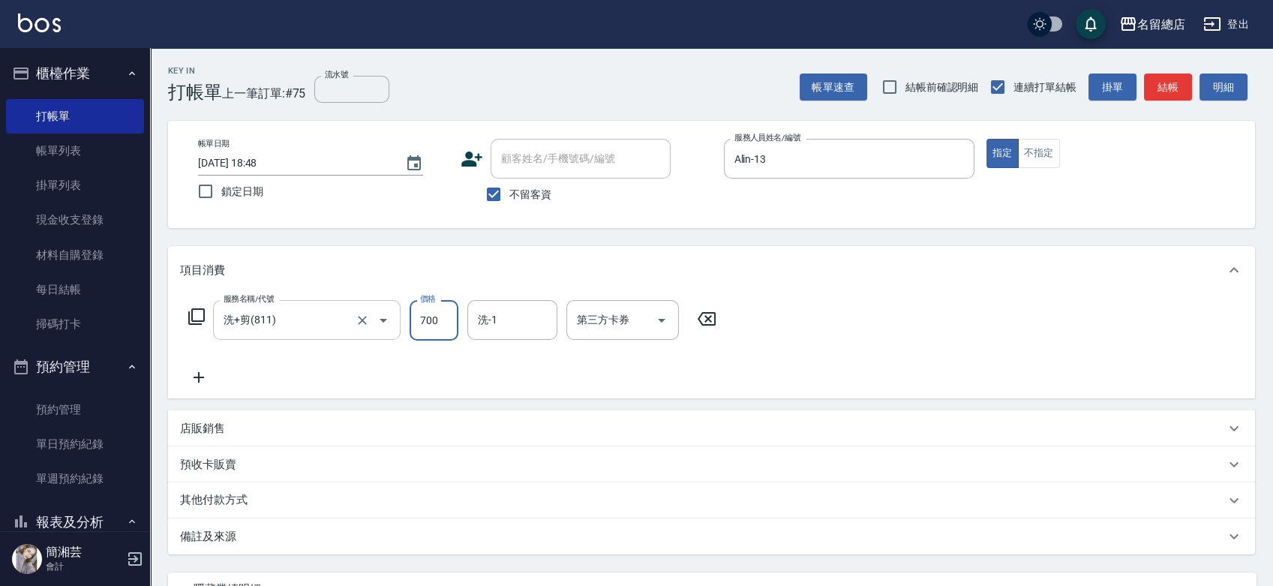
type input "700"
type input "147"
click at [504, 334] on div "洗-1" at bounding box center [512, 320] width 90 height 40
type input "[PERSON_NAME]-47"
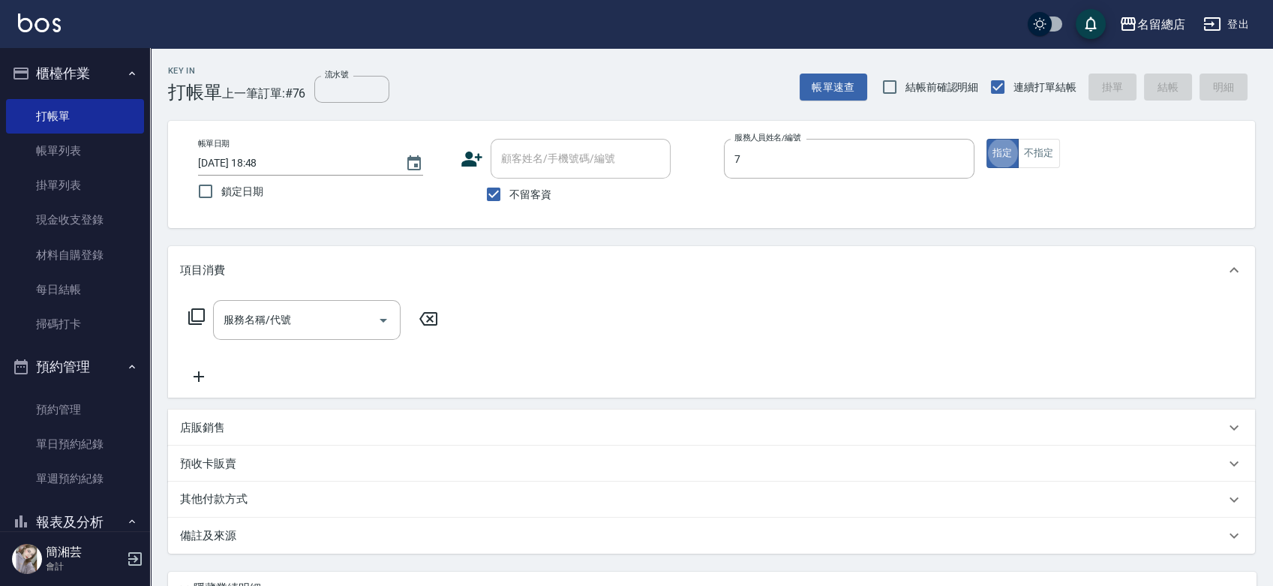
type input "Mick-7"
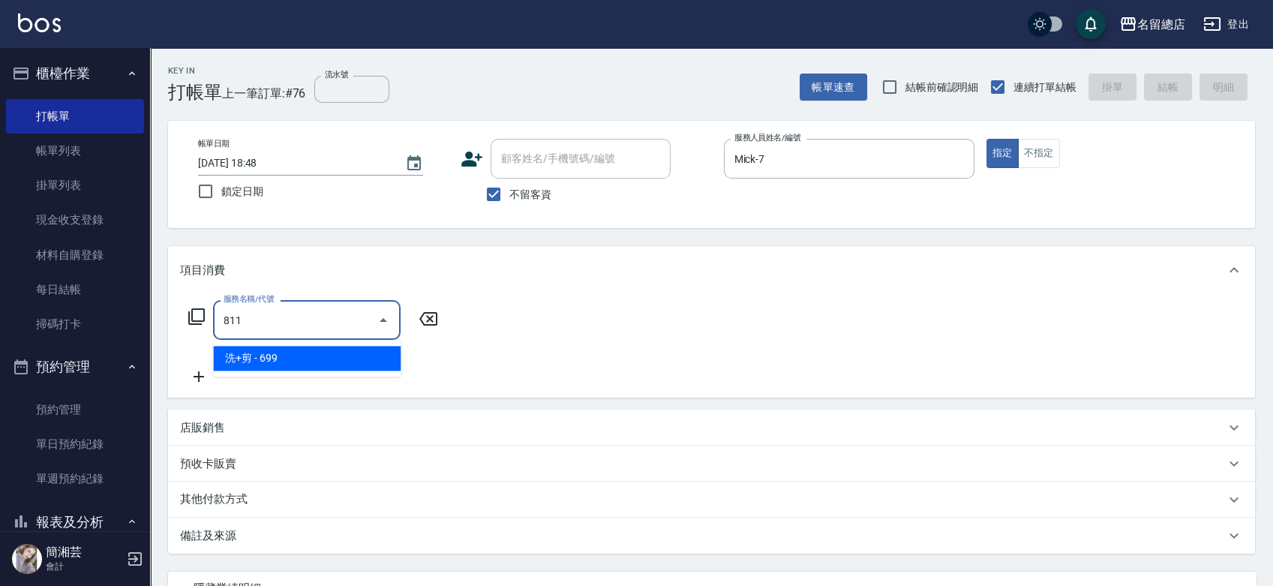
type input "洗+剪(811)"
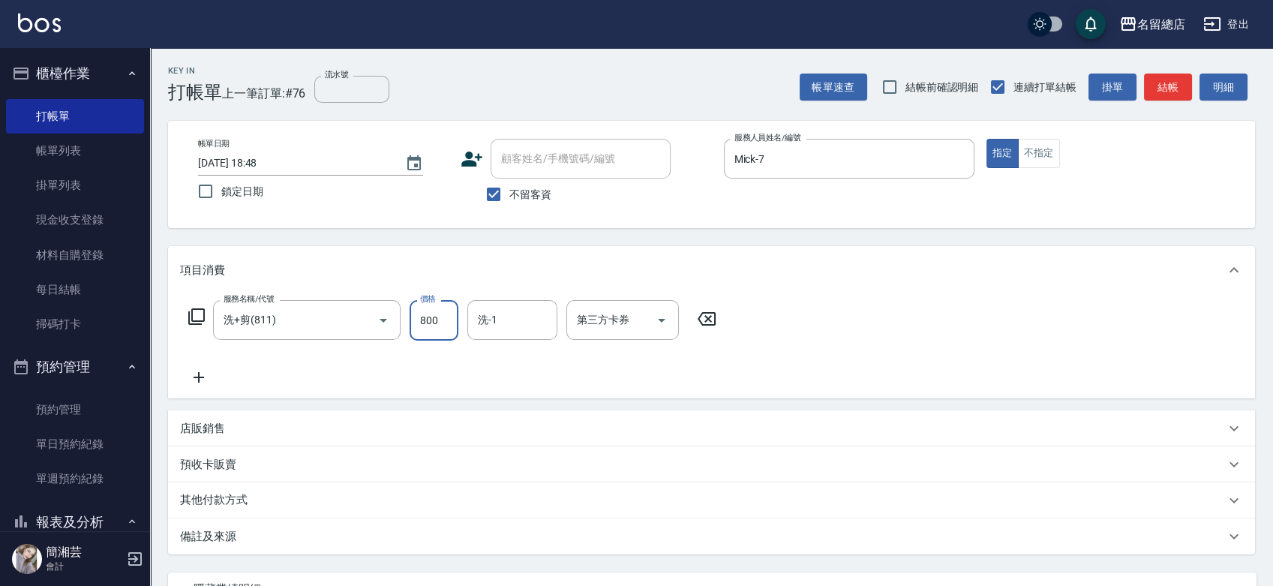
type input "800"
type input "[PERSON_NAME]-34"
